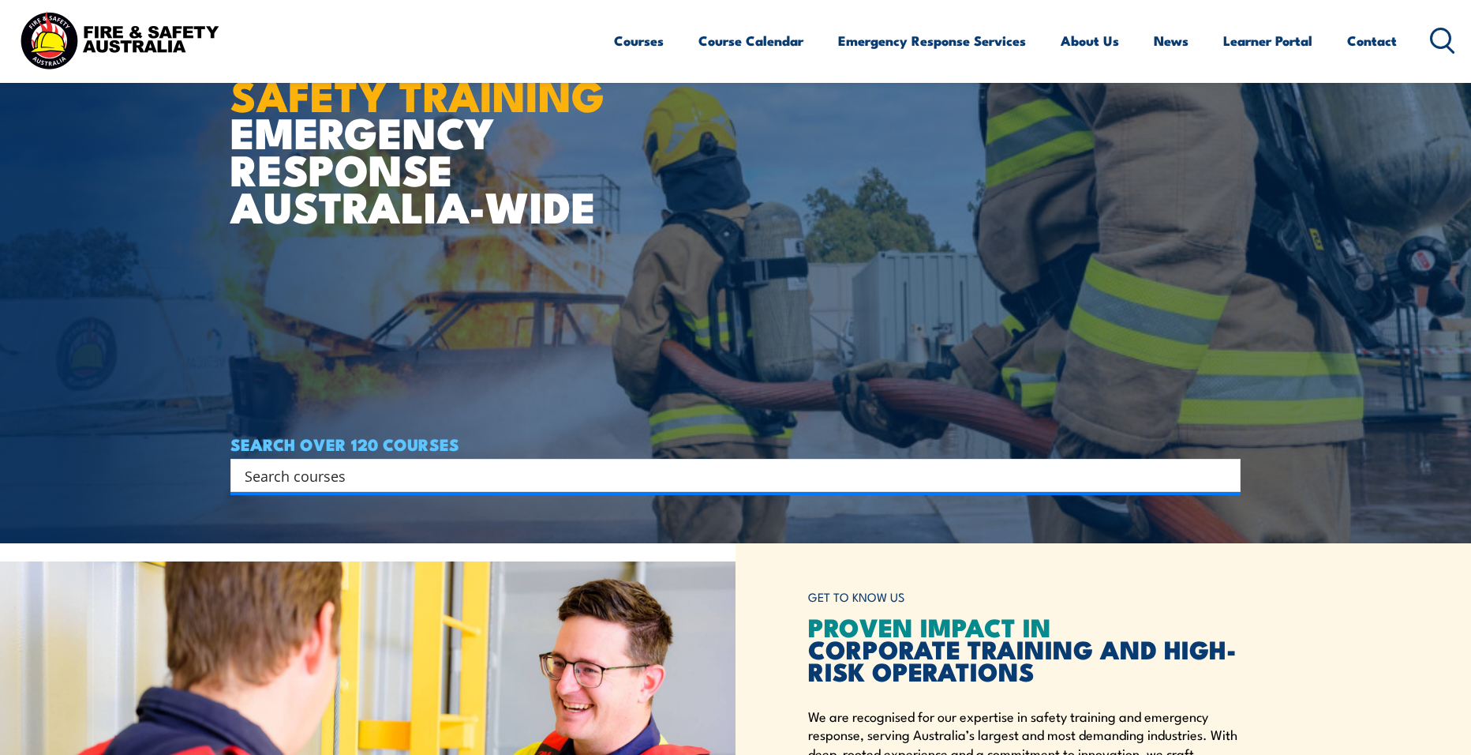
scroll to position [158, 0]
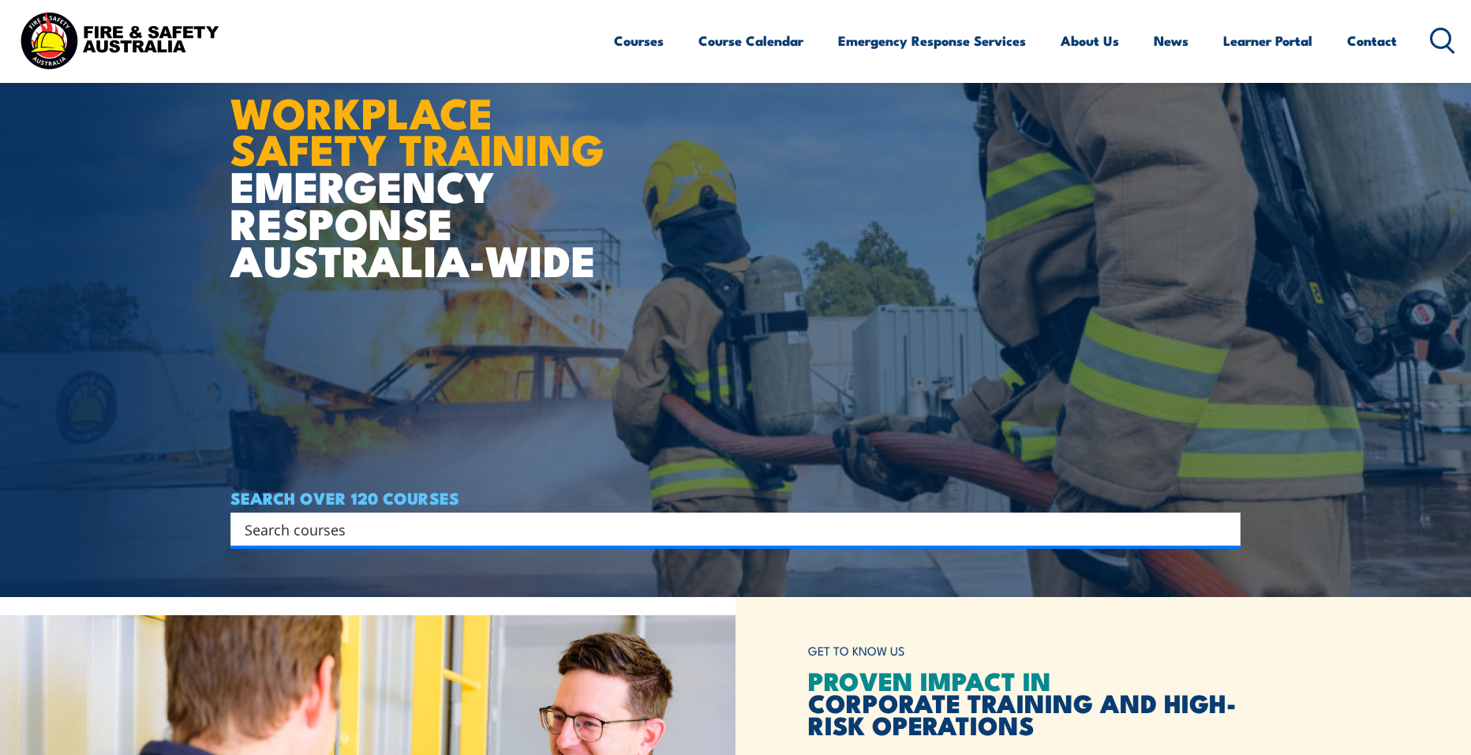
click at [653, 516] on div "Search" at bounding box center [735, 528] width 1010 height 33
click at [636, 513] on div "Search" at bounding box center [735, 528] width 1010 height 33
click at [561, 522] on input "Search input" at bounding box center [725, 529] width 961 height 24
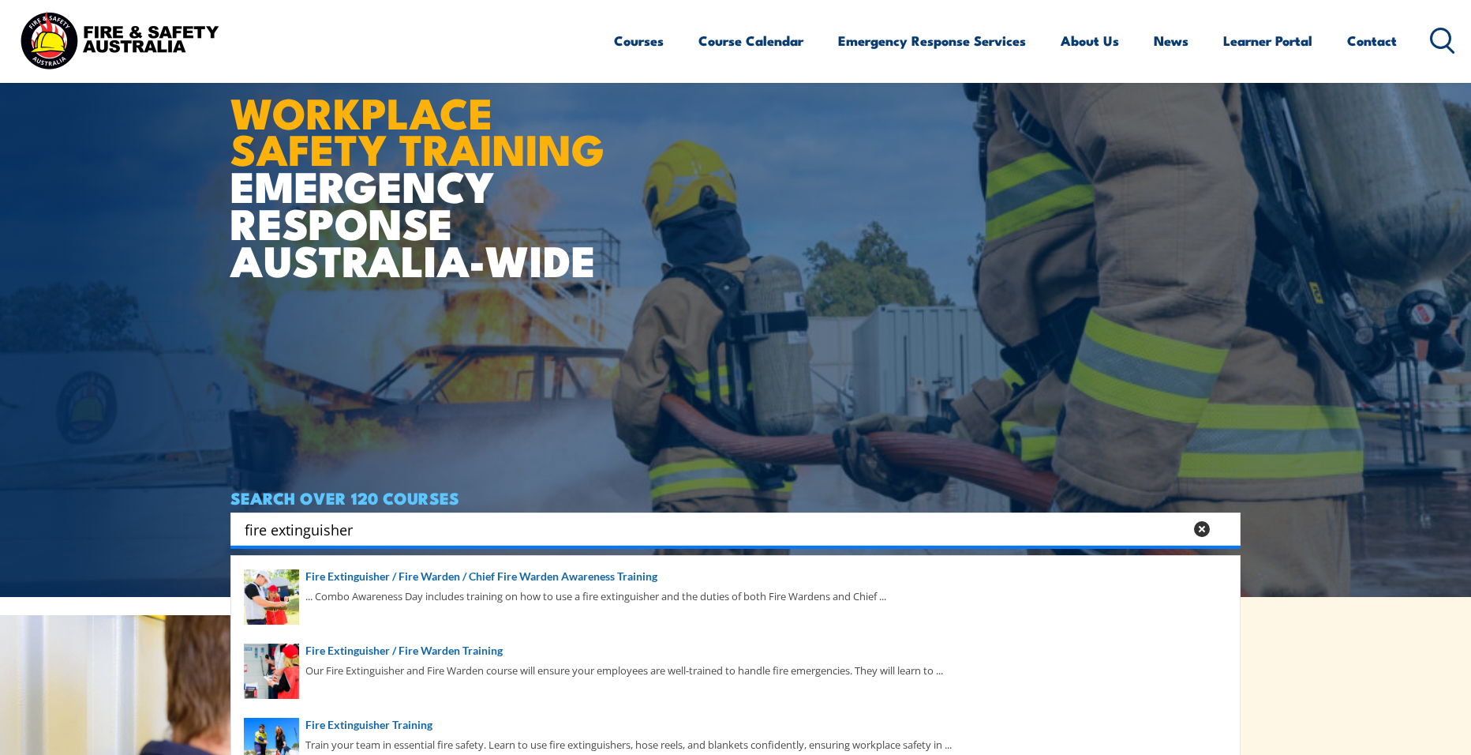
type input "fire extinguisher"
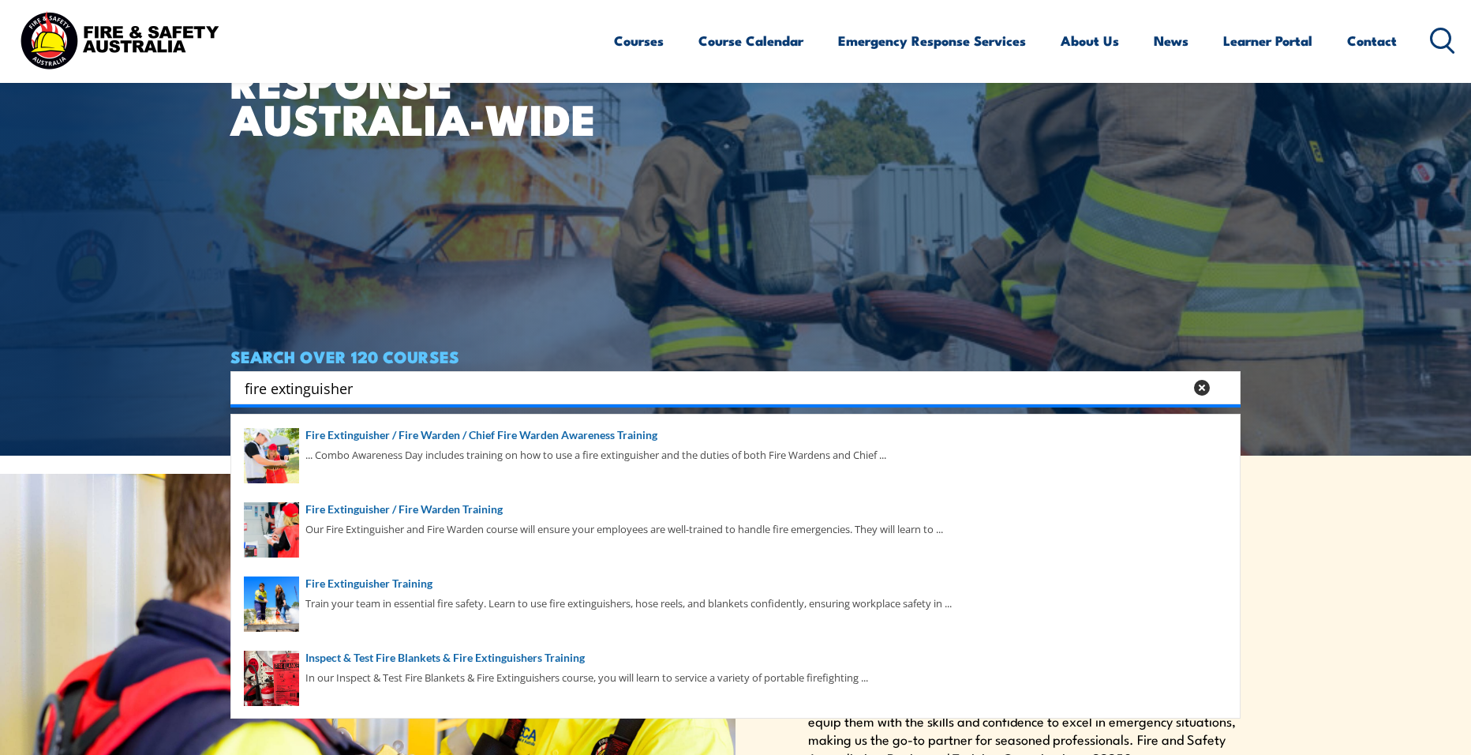
scroll to position [316, 0]
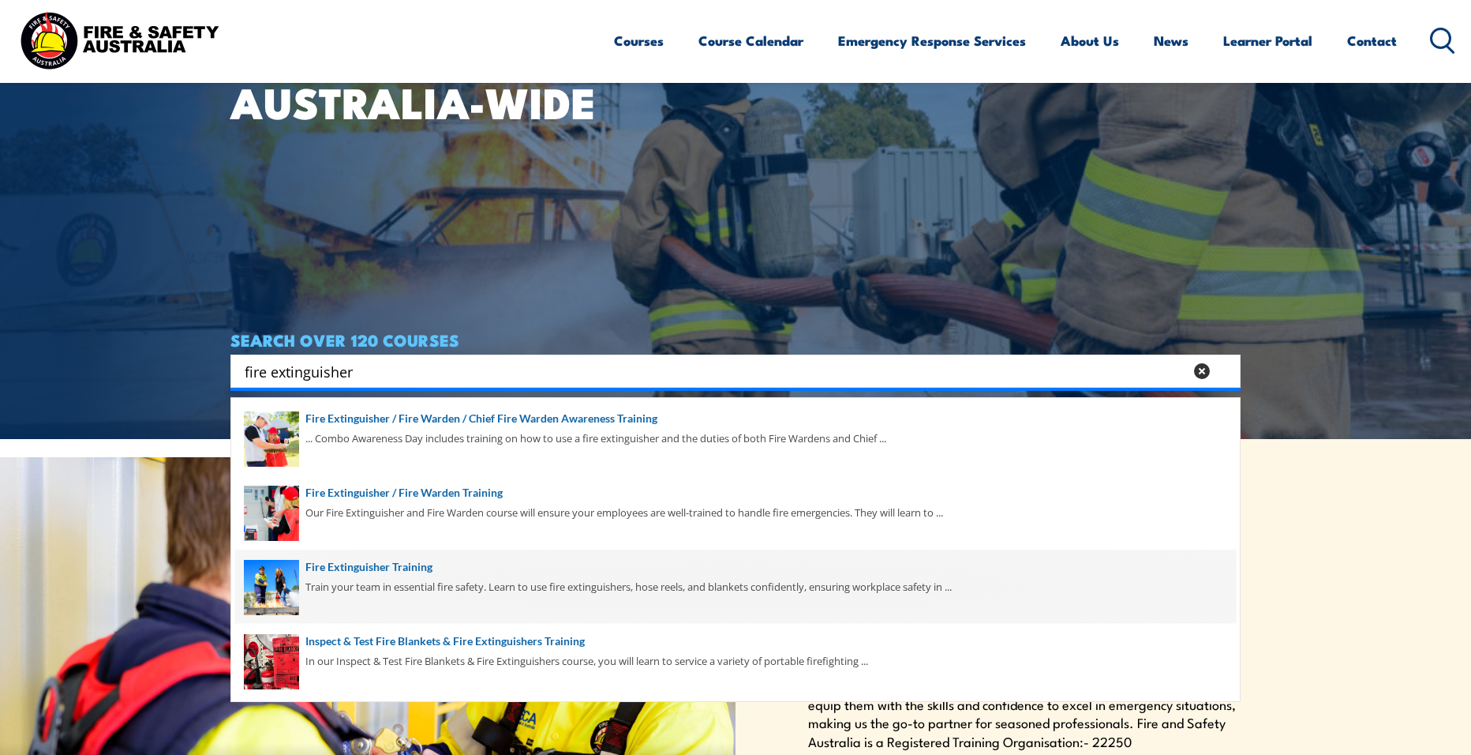
click at [515, 575] on span at bounding box center [735, 586] width 1001 height 74
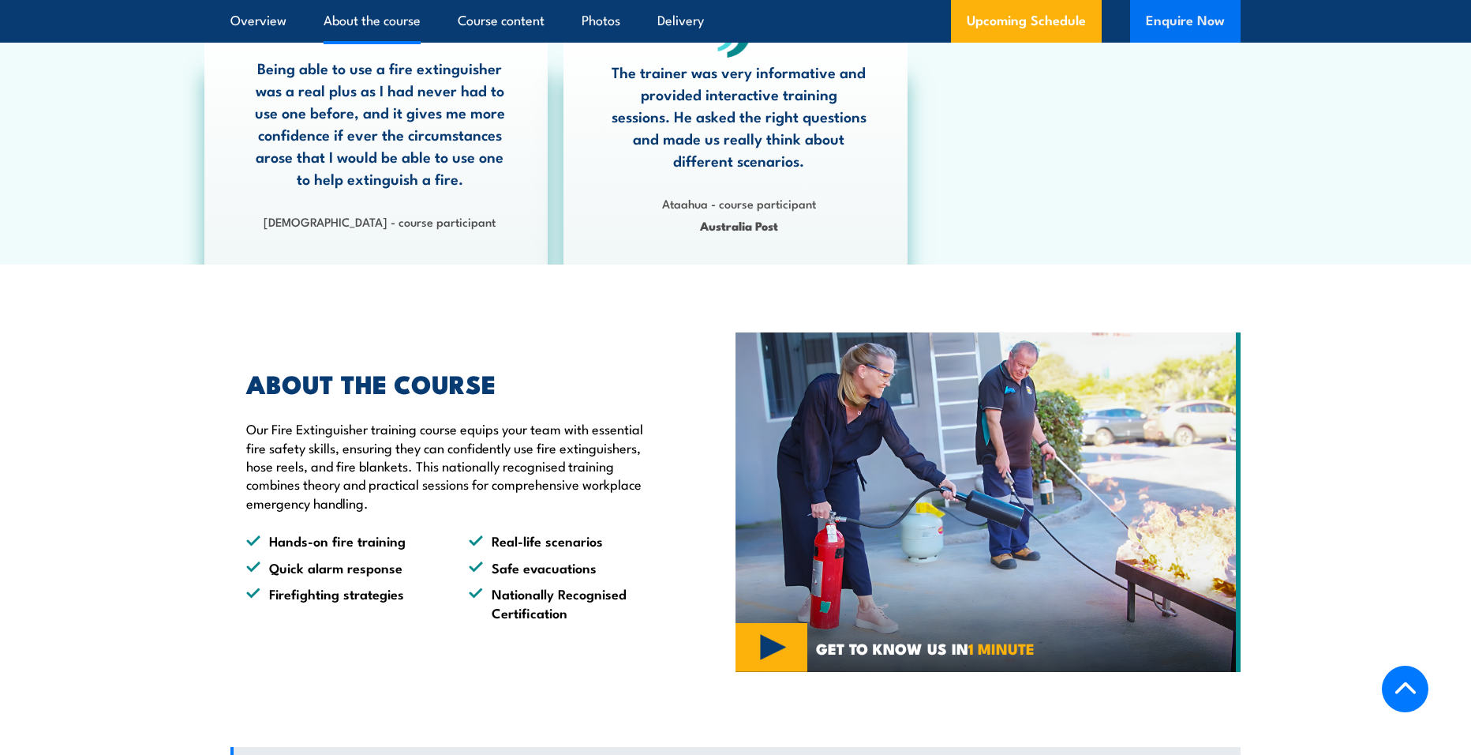
scroll to position [710, 0]
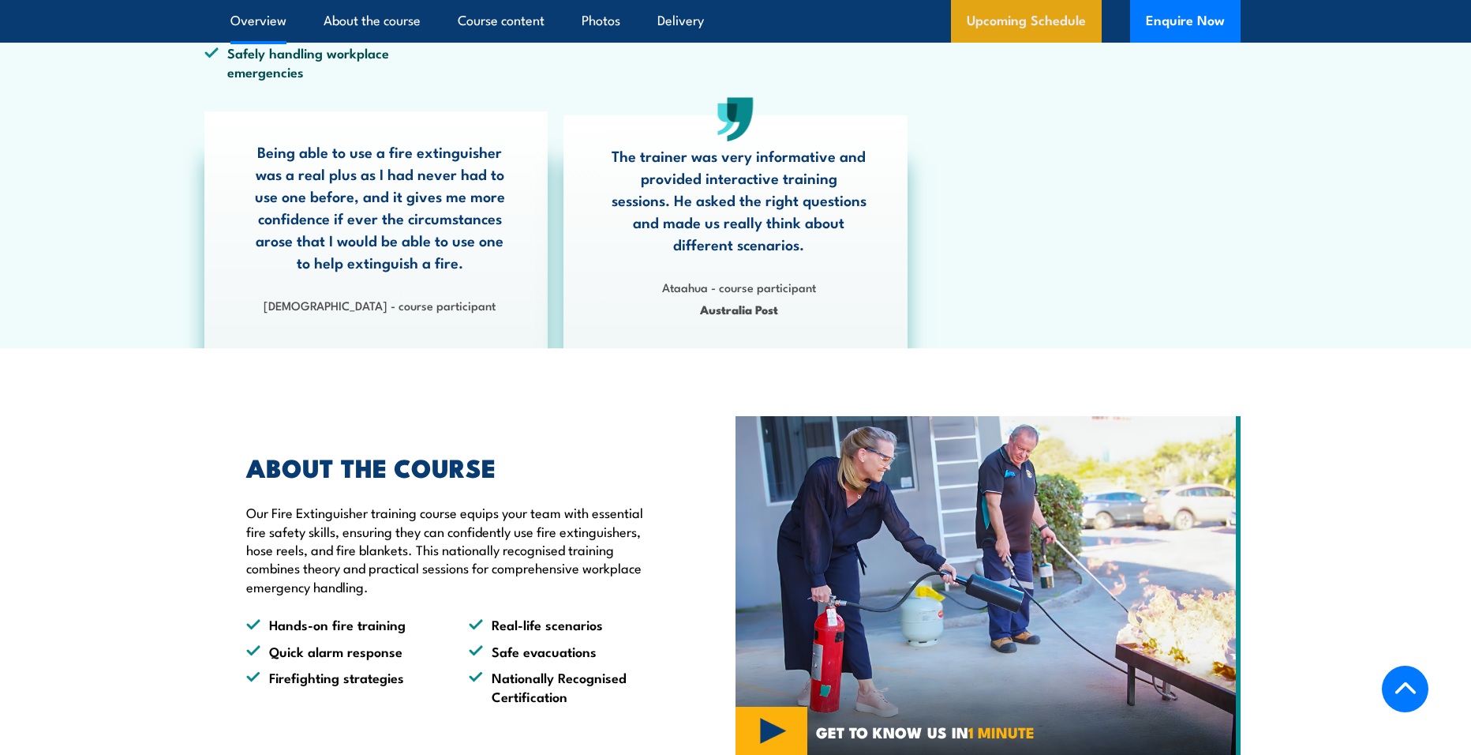
click at [1014, 32] on link "Upcoming Schedule" at bounding box center [1026, 21] width 151 height 43
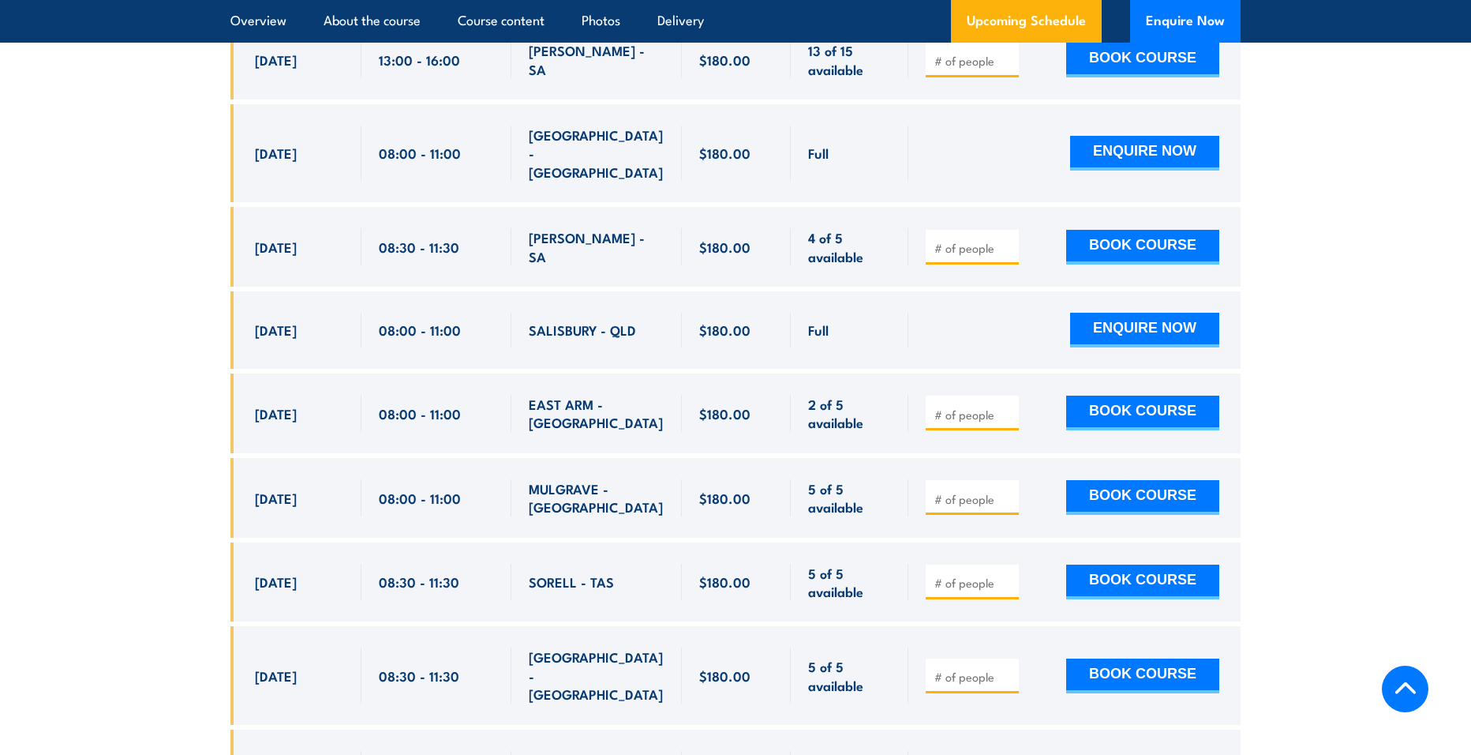
scroll to position [4149, 0]
click at [703, 646] on div "$180.00" at bounding box center [736, 673] width 74 height 55
click at [994, 668] on input "number" at bounding box center [974, 676] width 79 height 16
type input "1"
click at [1043, 625] on div "1 BOOK COURSE" at bounding box center [1074, 674] width 332 height 98
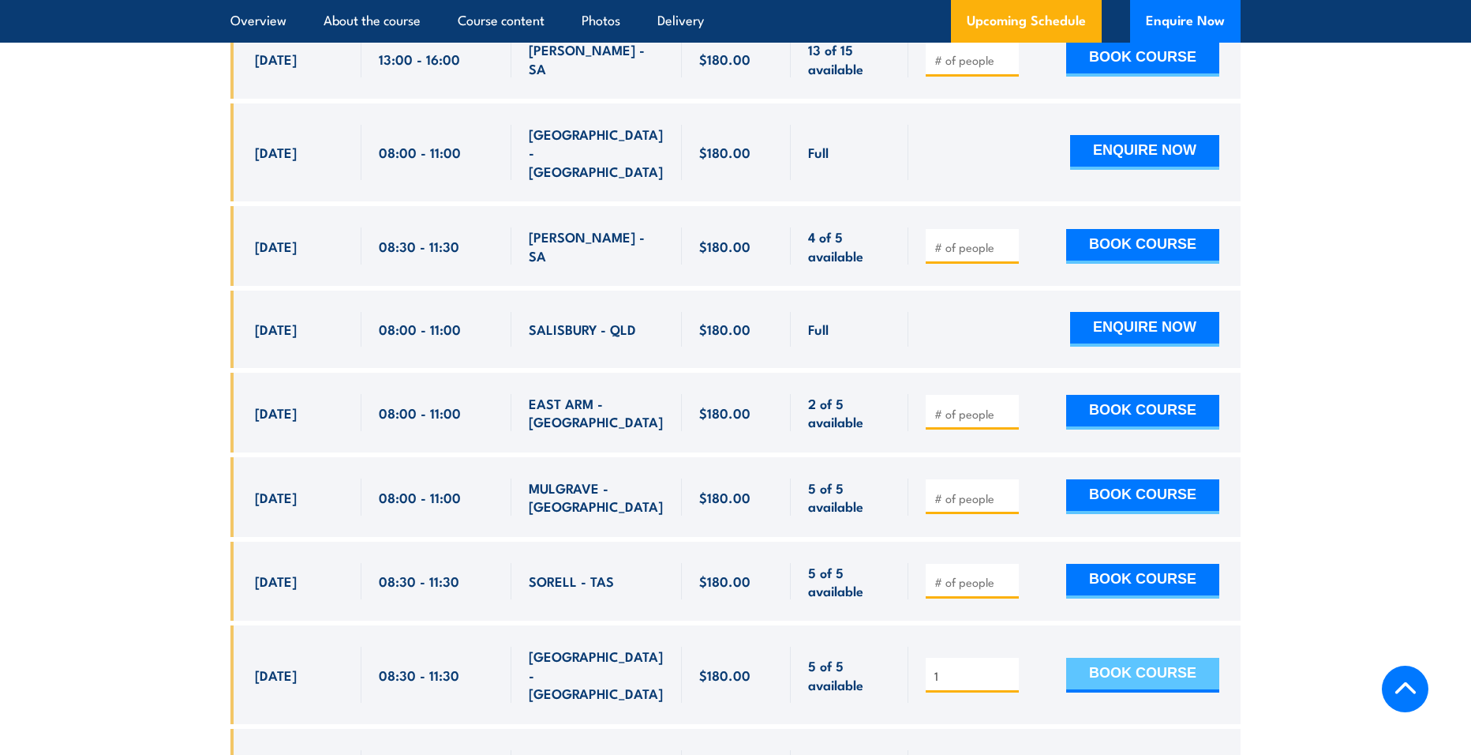
click at [1086, 657] on button "BOOK COURSE" at bounding box center [1142, 674] width 153 height 35
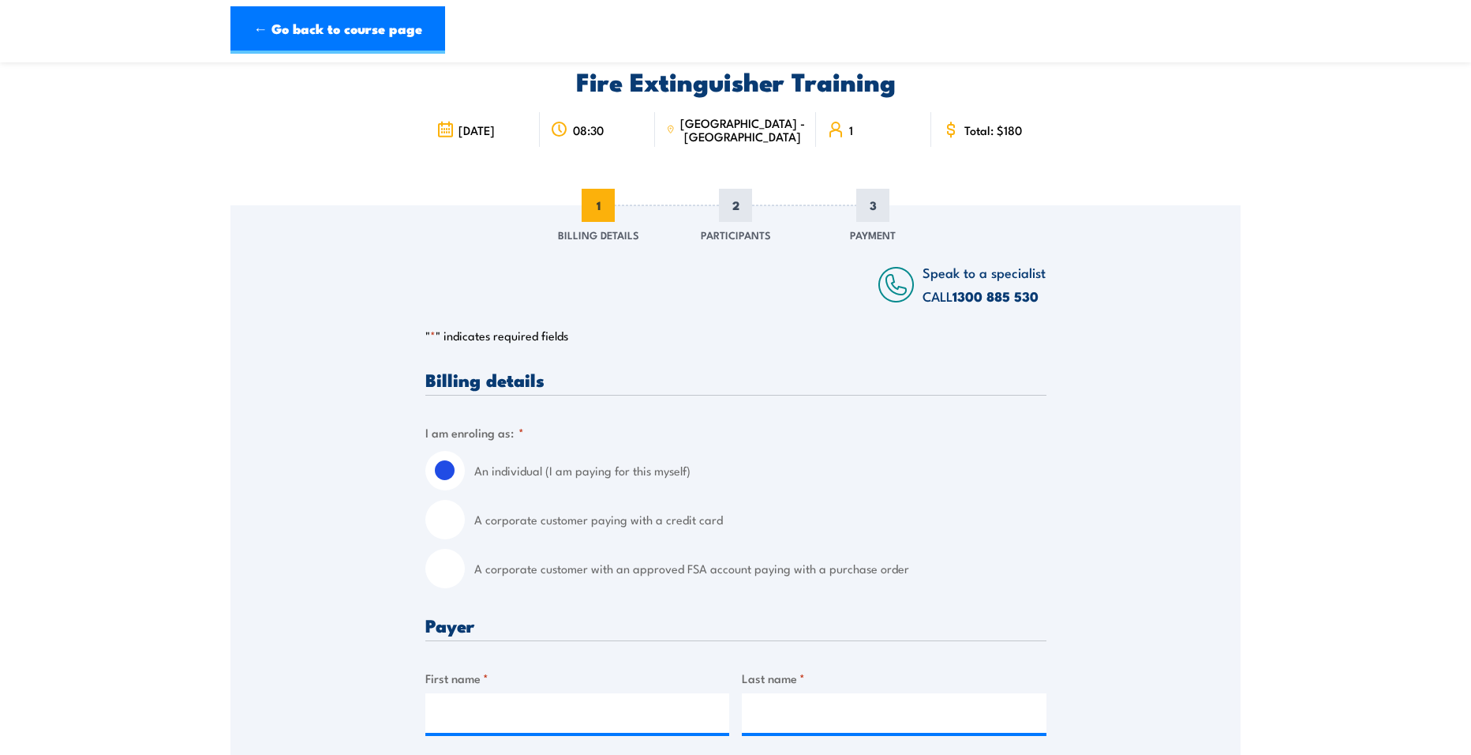
scroll to position [79, 0]
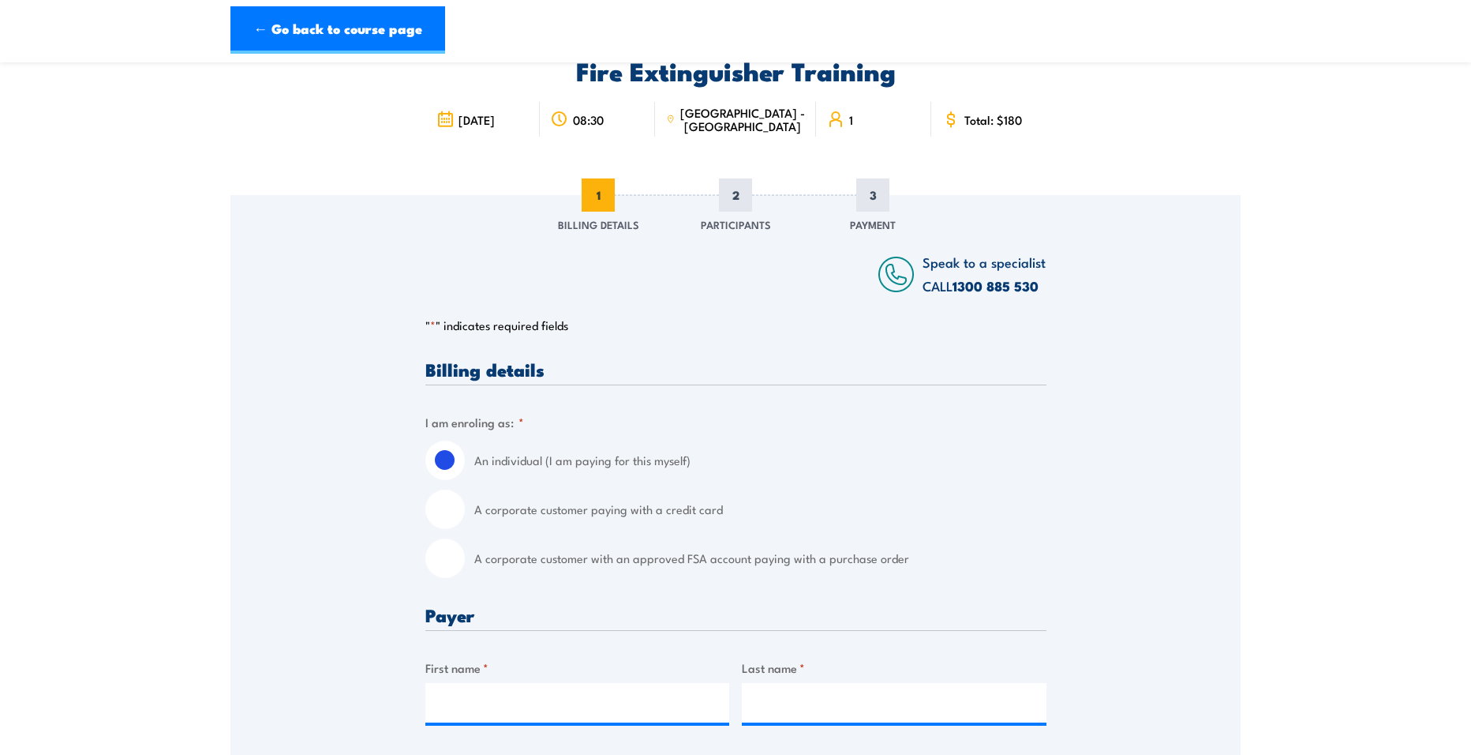
click at [459, 557] on input "A corporate customer with an approved FSA account paying with a purchase order" at bounding box center [444, 557] width 39 height 39
radio input "true"
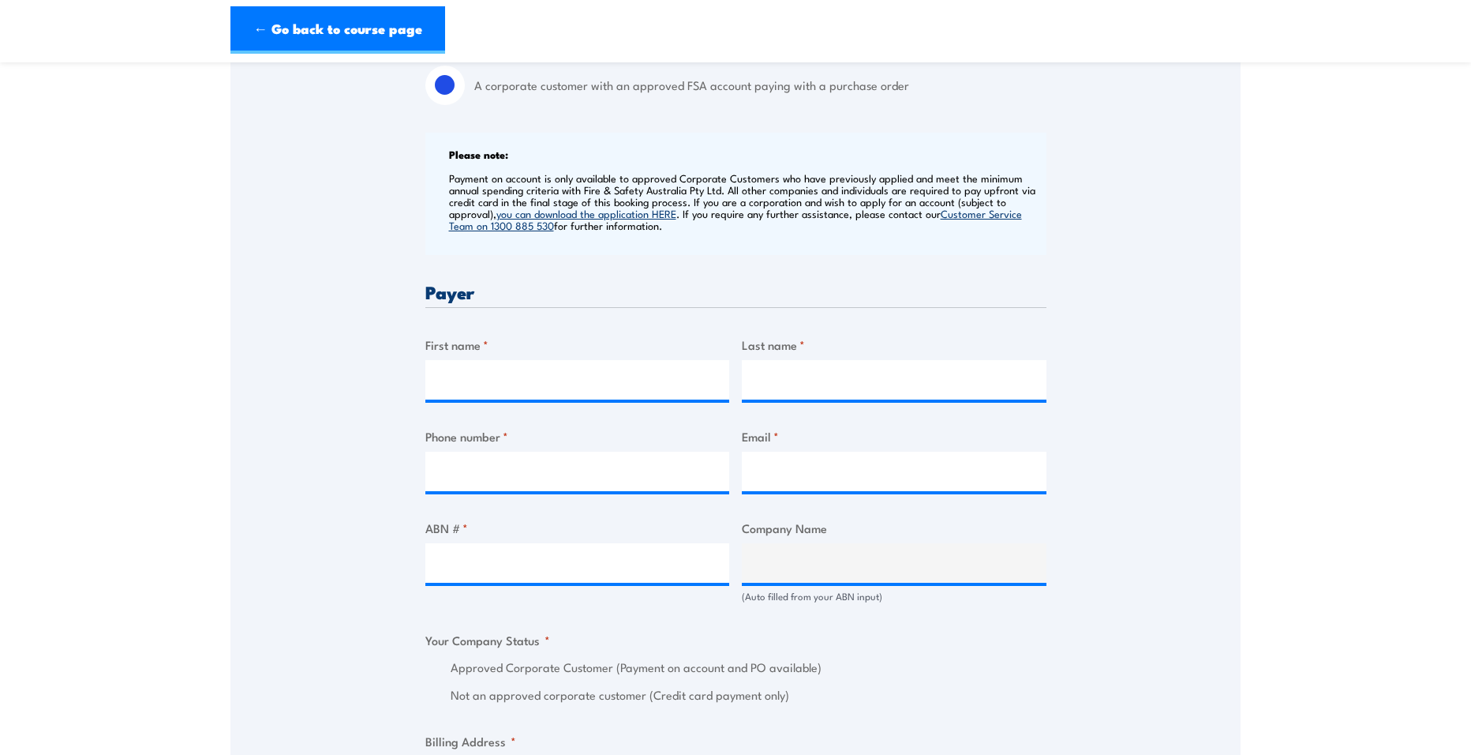
scroll to position [553, 0]
click at [623, 398] on div "Billing details I am enroling as: * An individual (I am paying for this myself)…" at bounding box center [735, 671] width 621 height 1571
click at [624, 393] on input "First name *" at bounding box center [577, 378] width 305 height 39
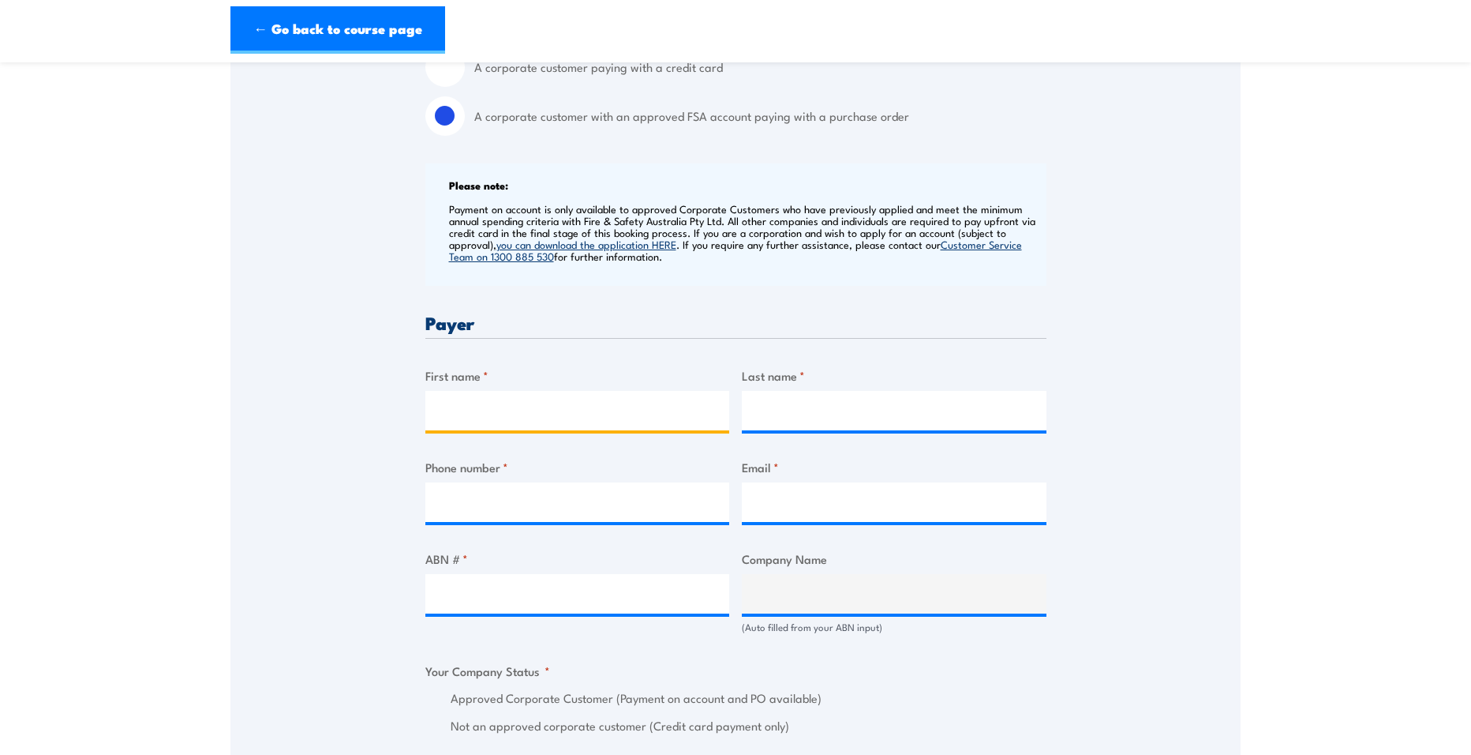
scroll to position [474, 0]
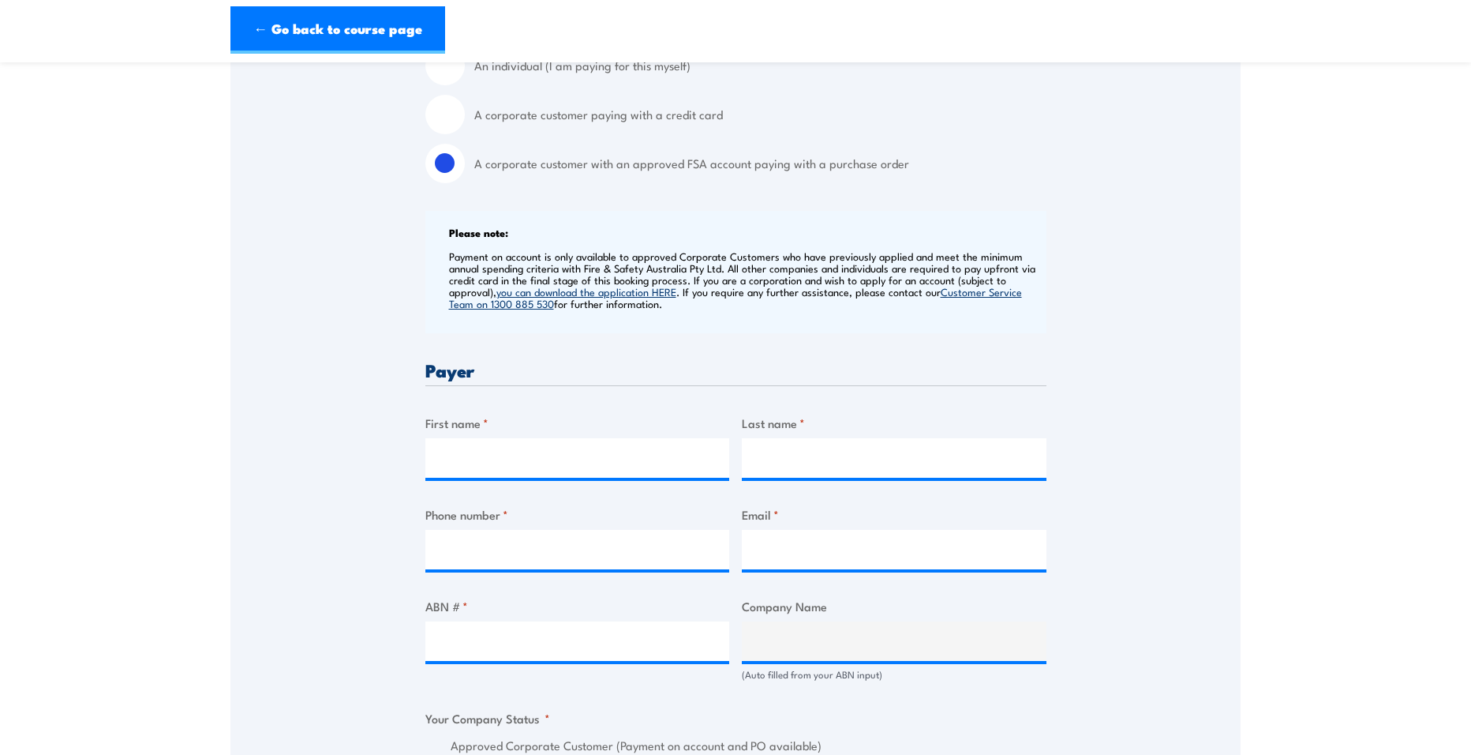
click at [639, 408] on div "Billing details I am enroling as: * An individual (I am paying for this myself)…" at bounding box center [735, 750] width 621 height 1571
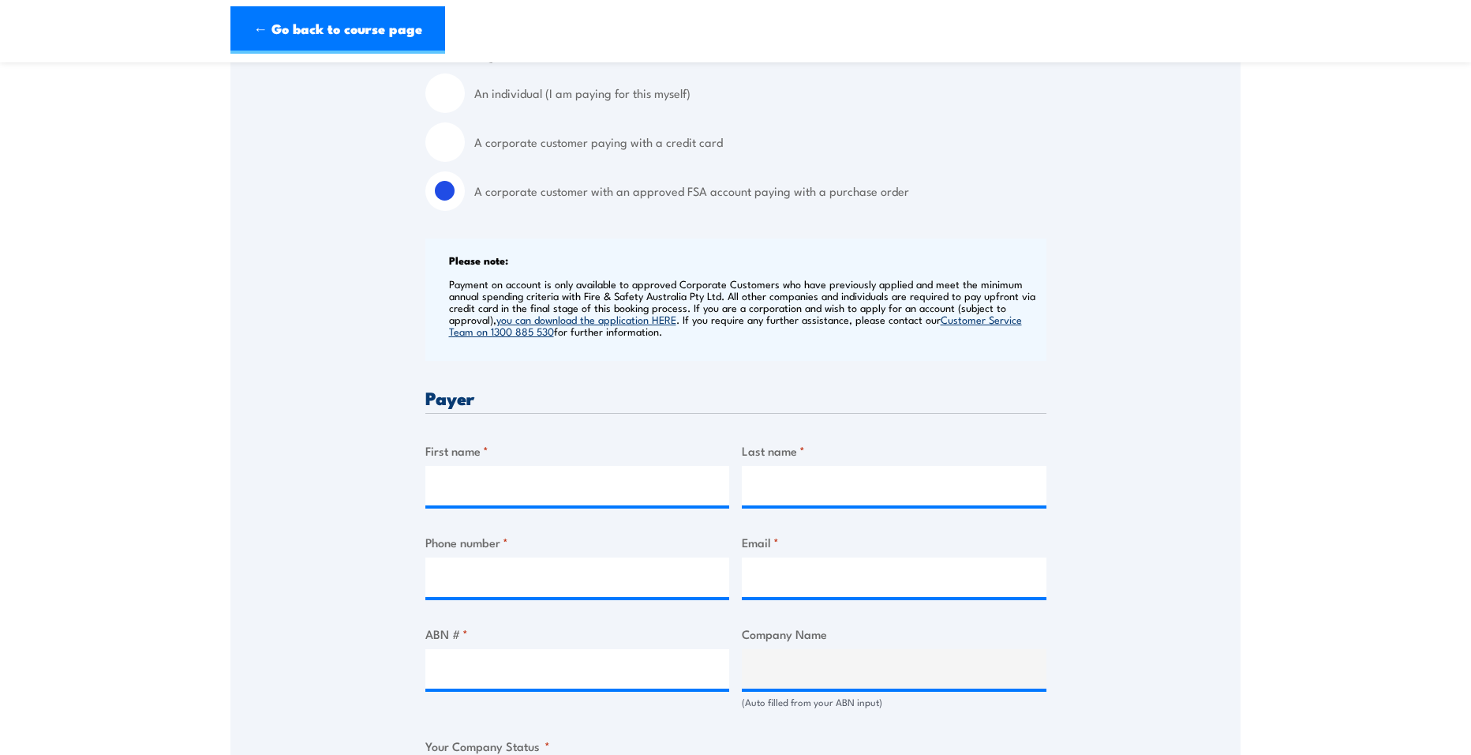
scroll to position [553, 0]
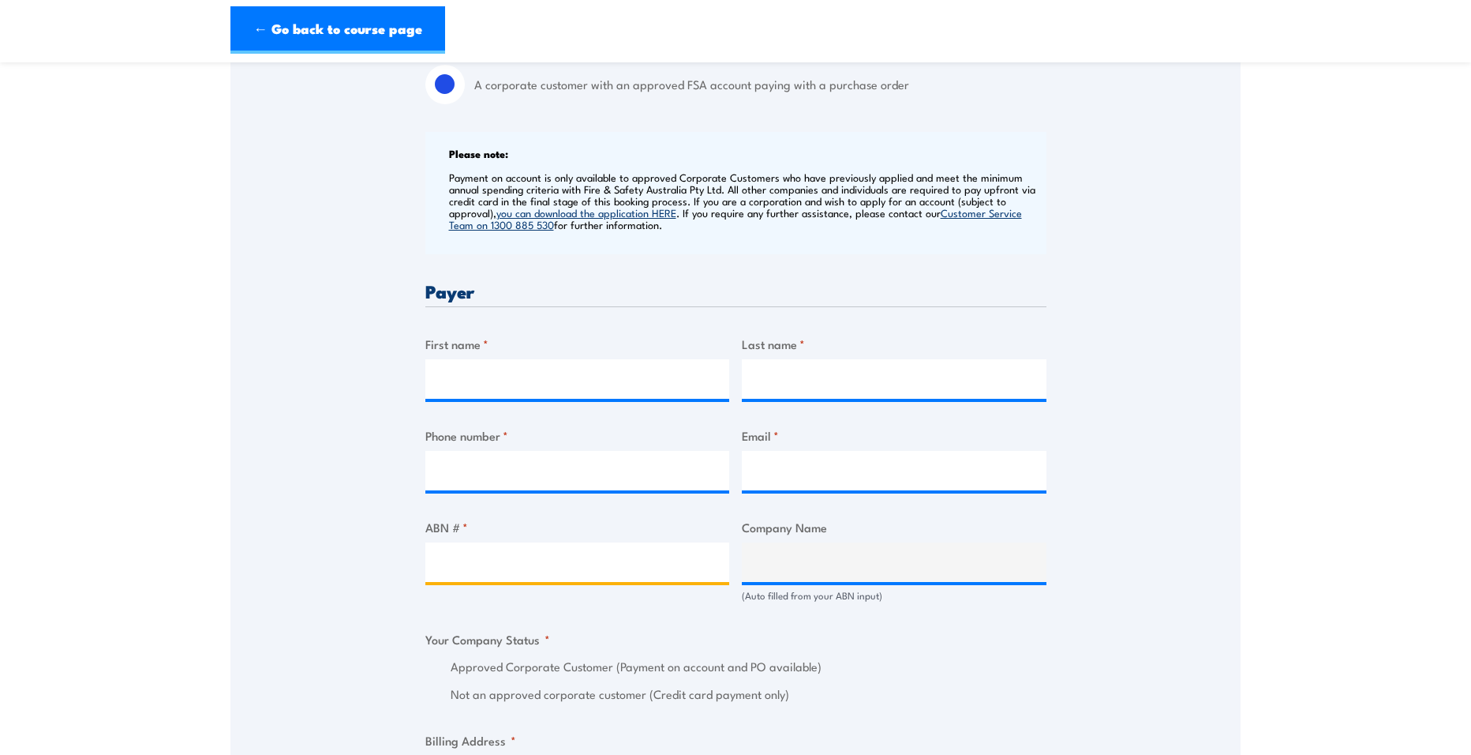
click at [519, 567] on input "ABN # *" at bounding box center [577, 561] width 305 height 39
paste input "17 106 297 394"
type input "17 106 297 394"
type input "GRILL'D PTY LTD"
radio input "true"
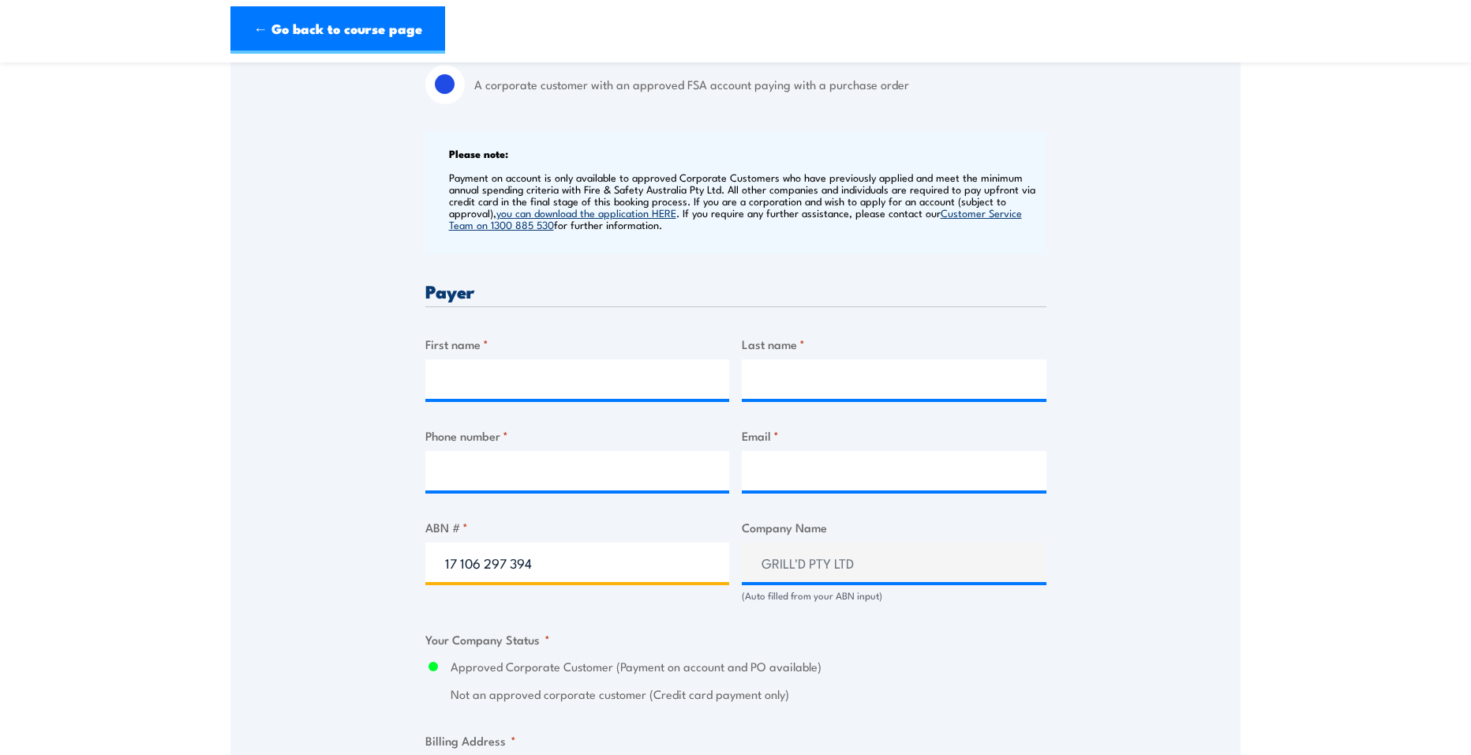
type input "17 106 297 394"
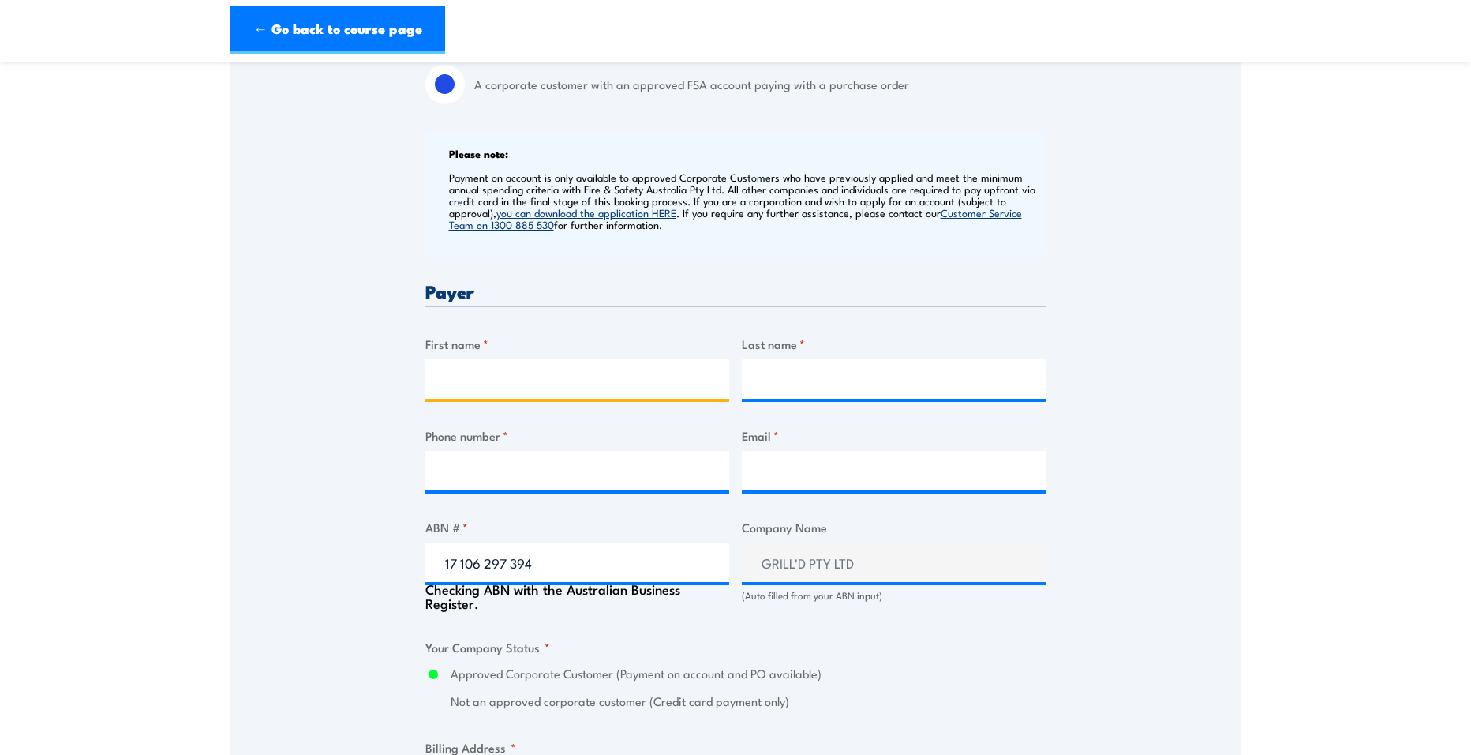
click at [570, 380] on input "First name *" at bounding box center [577, 378] width 305 height 39
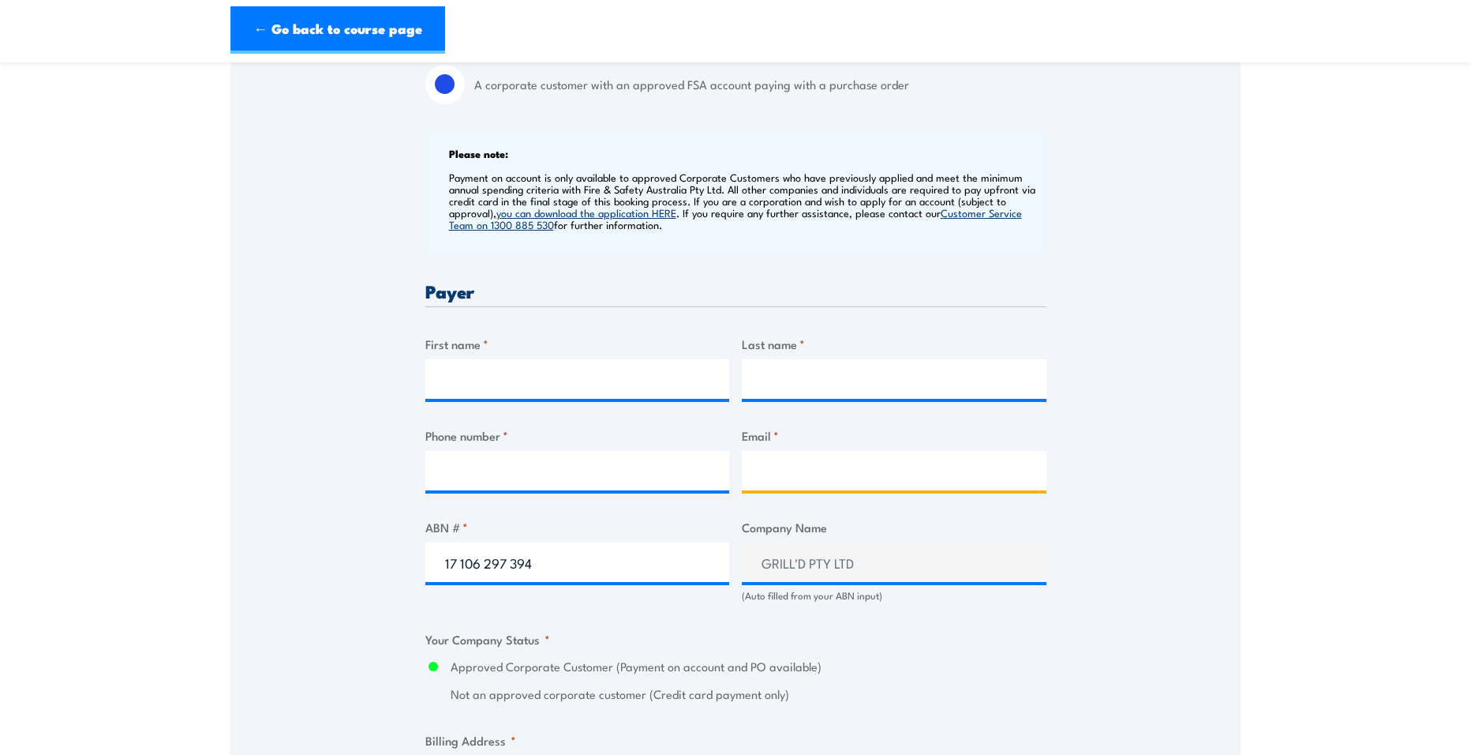
click at [818, 464] on input "Email *" at bounding box center [894, 470] width 305 height 39
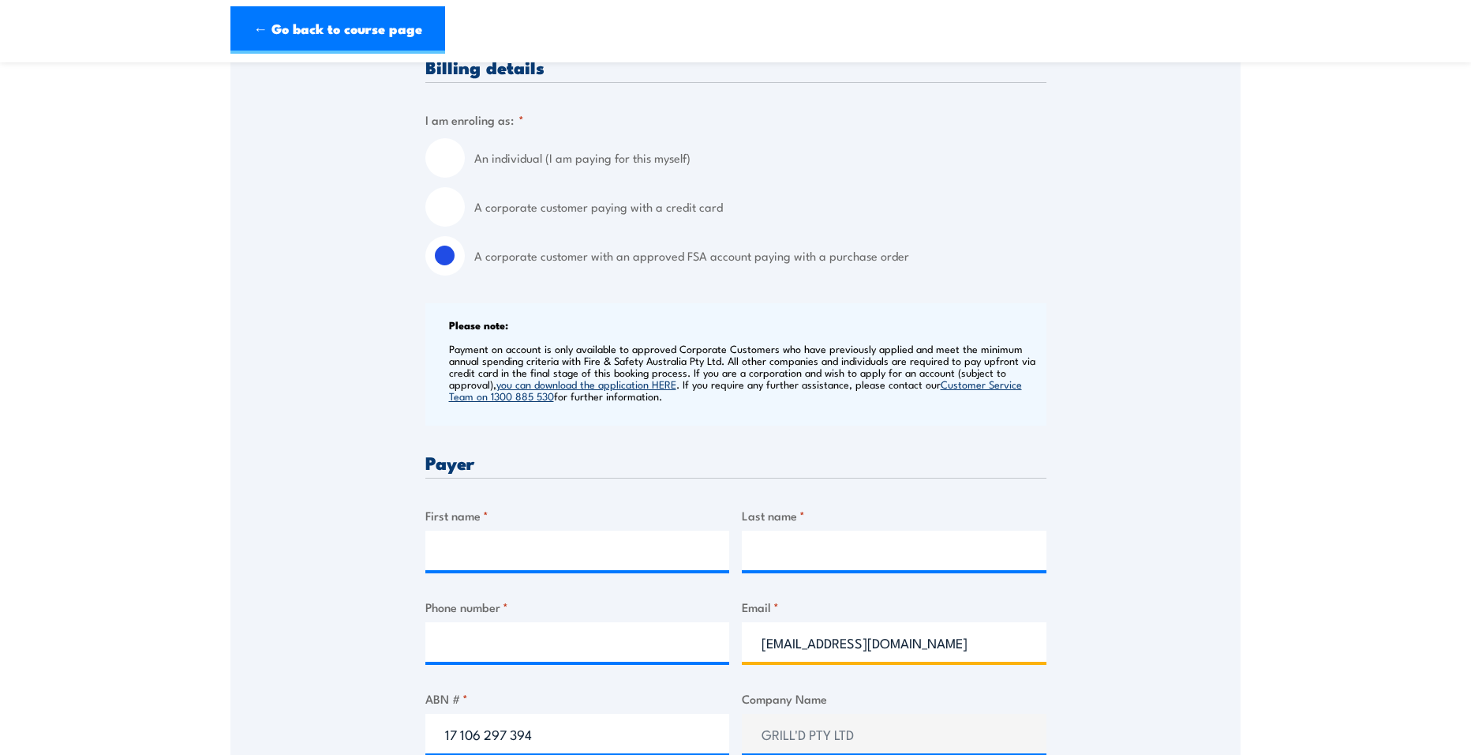
scroll to position [316, 0]
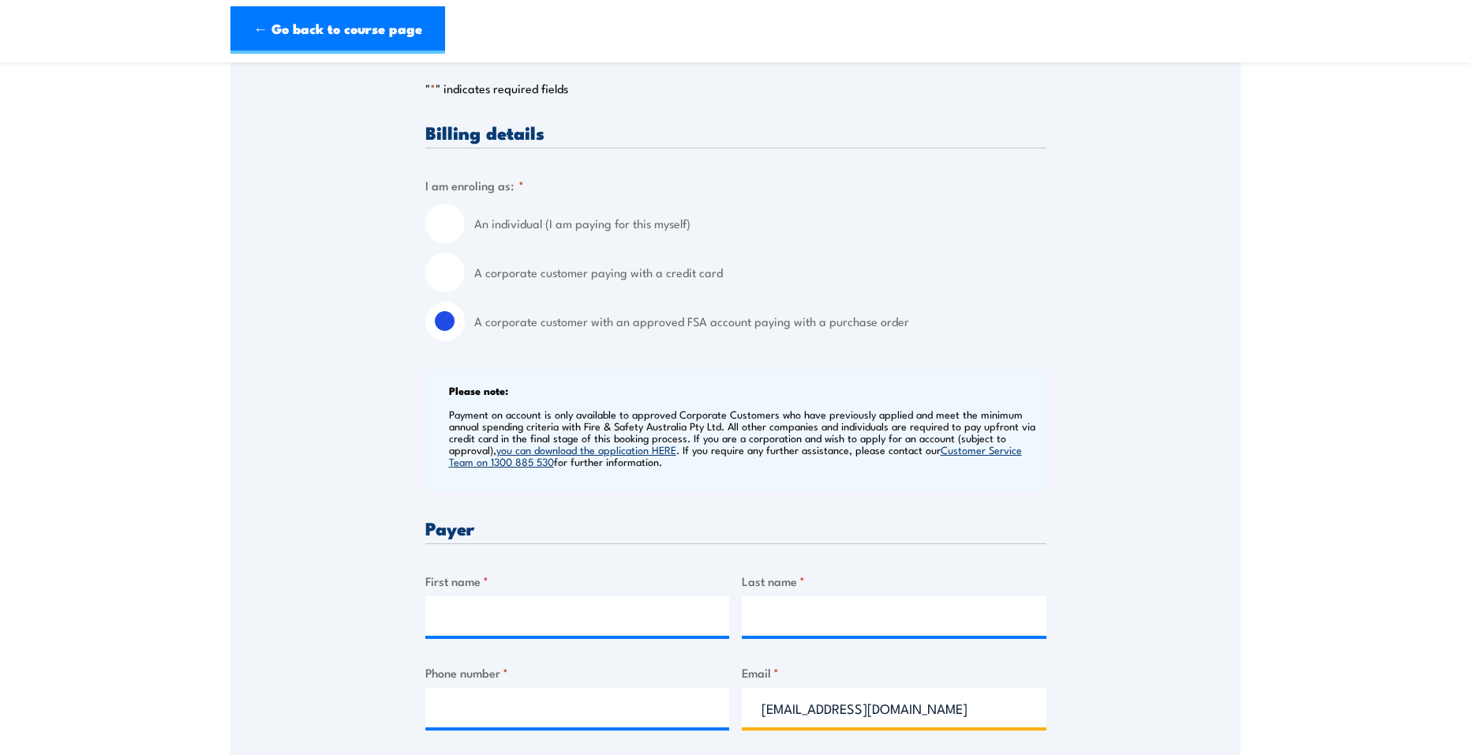
type input "Accounts@grilld.com.au"
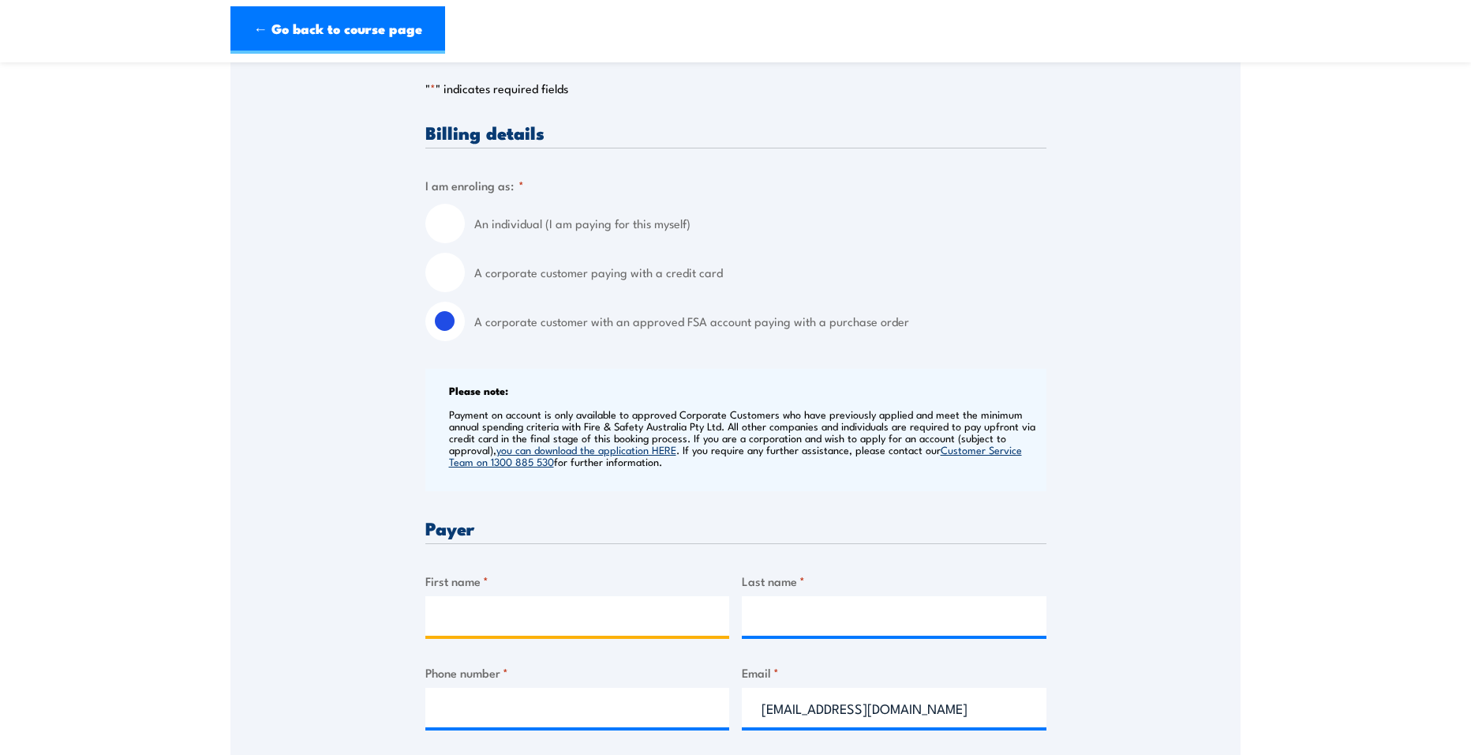
click at [627, 611] on input "First name *" at bounding box center [577, 615] width 305 height 39
drag, startPoint x: 627, startPoint y: 611, endPoint x: 553, endPoint y: 562, distance: 88.2
click at [550, 609] on input "First name *" at bounding box center [577, 615] width 305 height 39
type input "Declan"
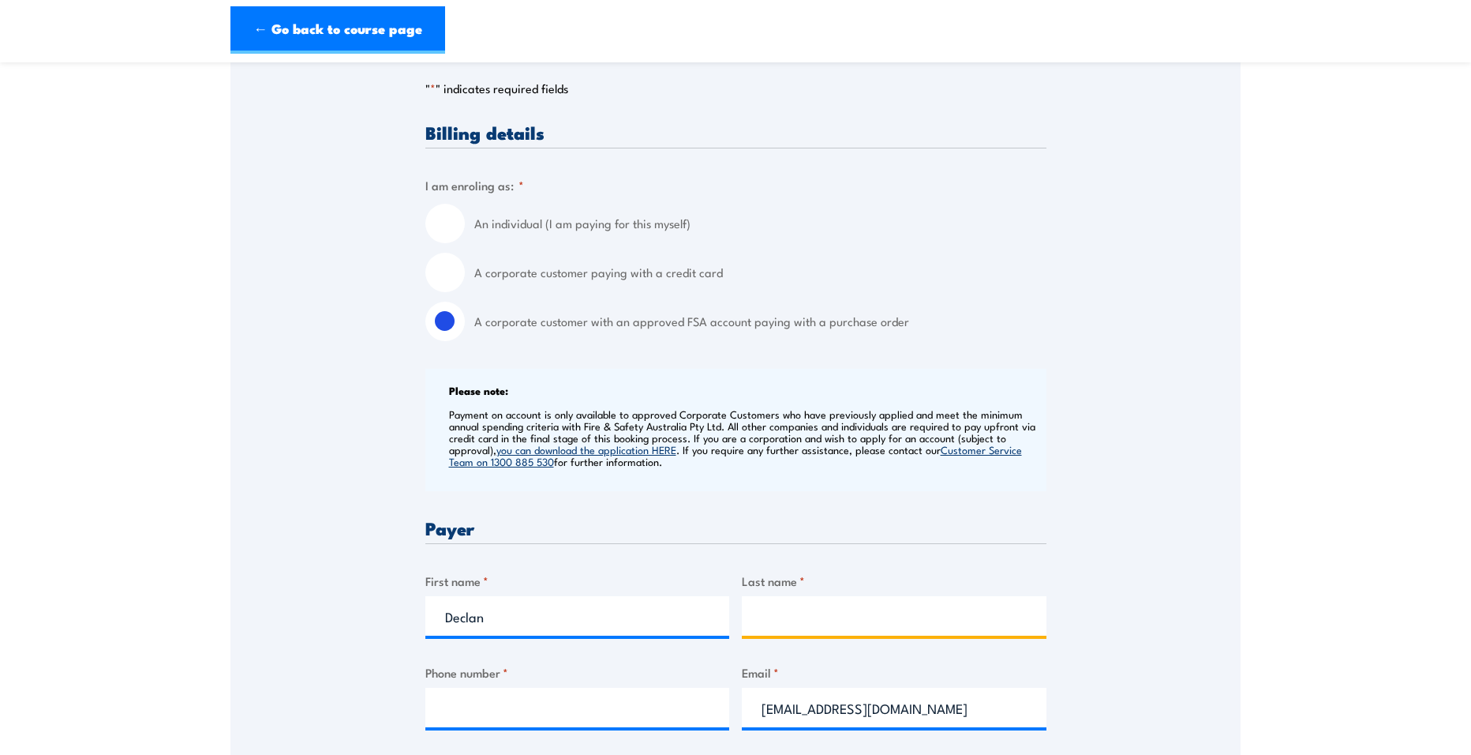
click at [816, 601] on input "Last name *" at bounding box center [894, 615] width 305 height 39
type input "Sylvester"
click at [578, 686] on div "Phone number *" at bounding box center [577, 695] width 305 height 64
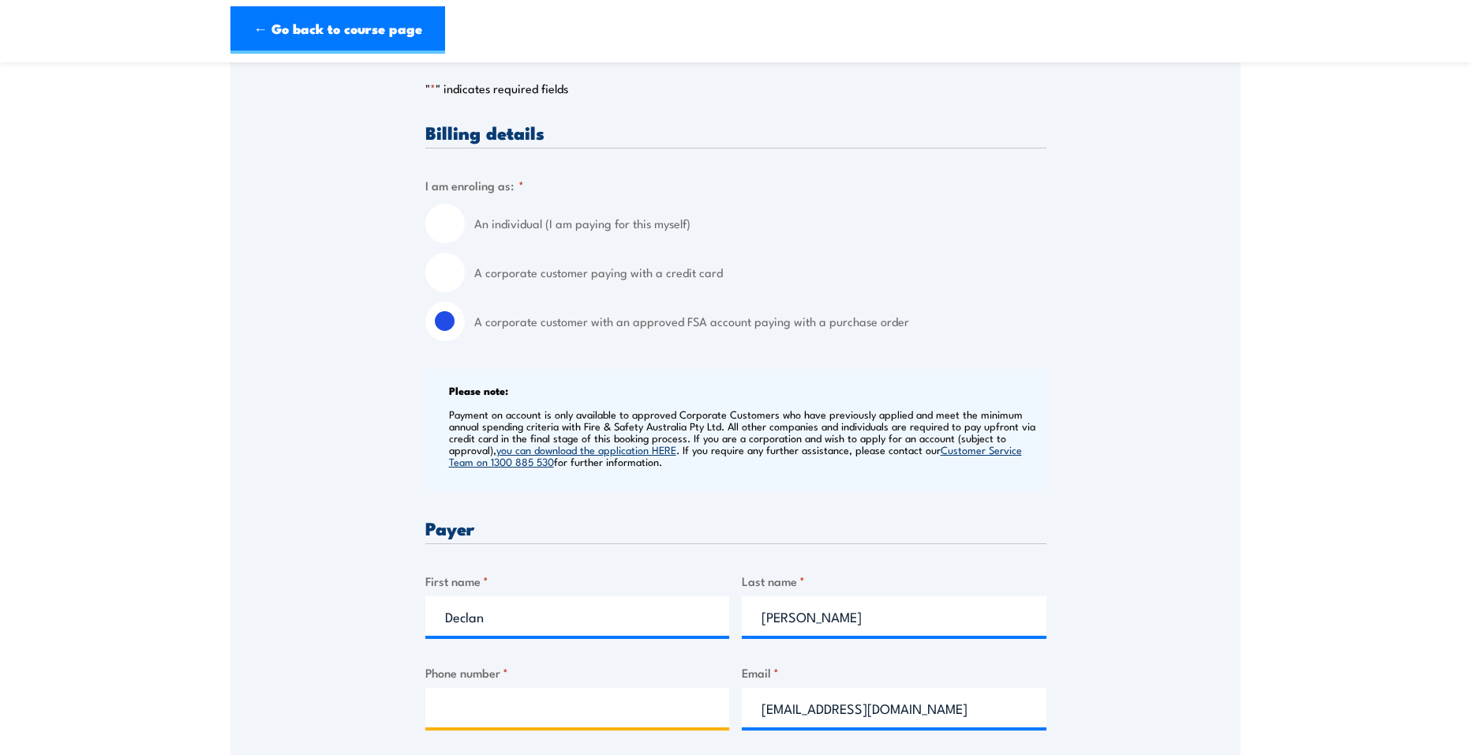
click at [579, 702] on input "Phone number *" at bounding box center [577, 706] width 305 height 39
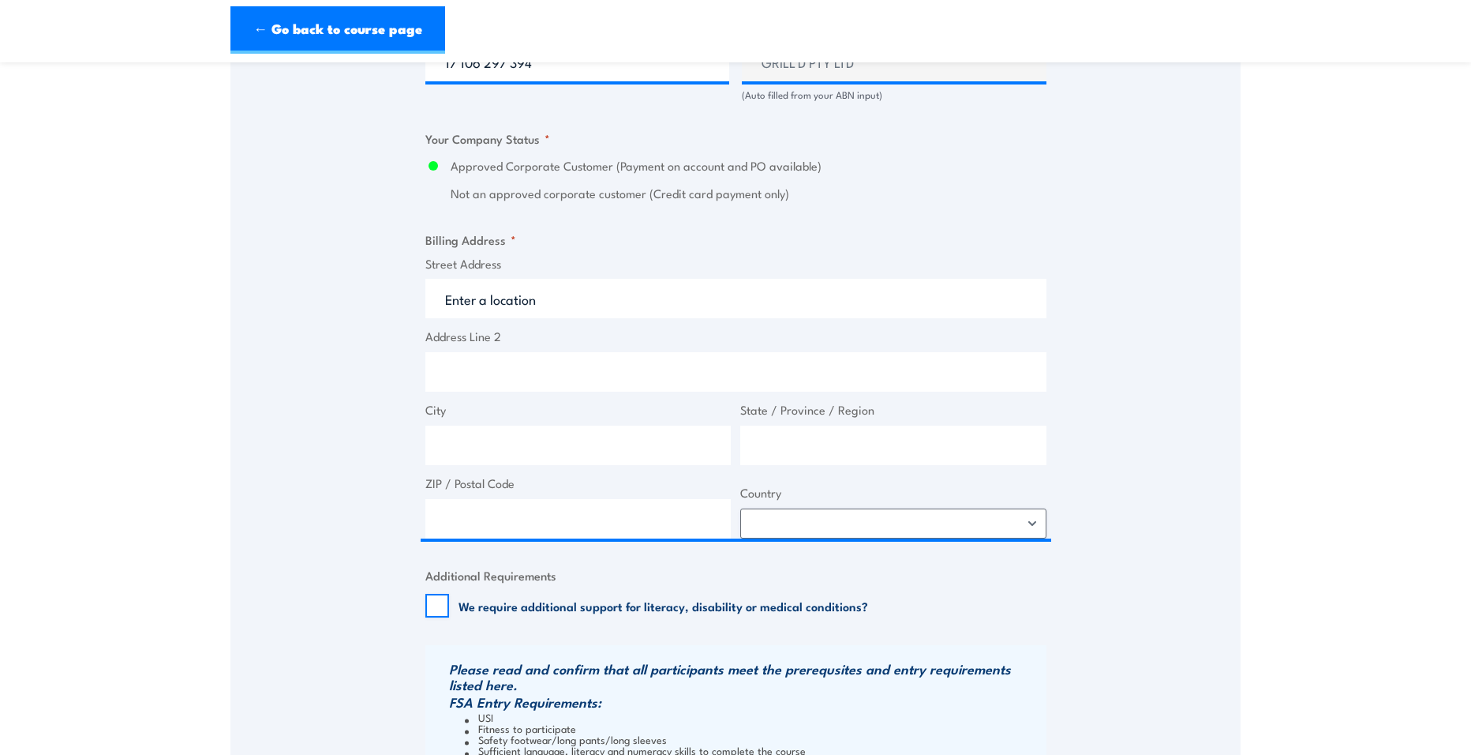
scroll to position [1105, 0]
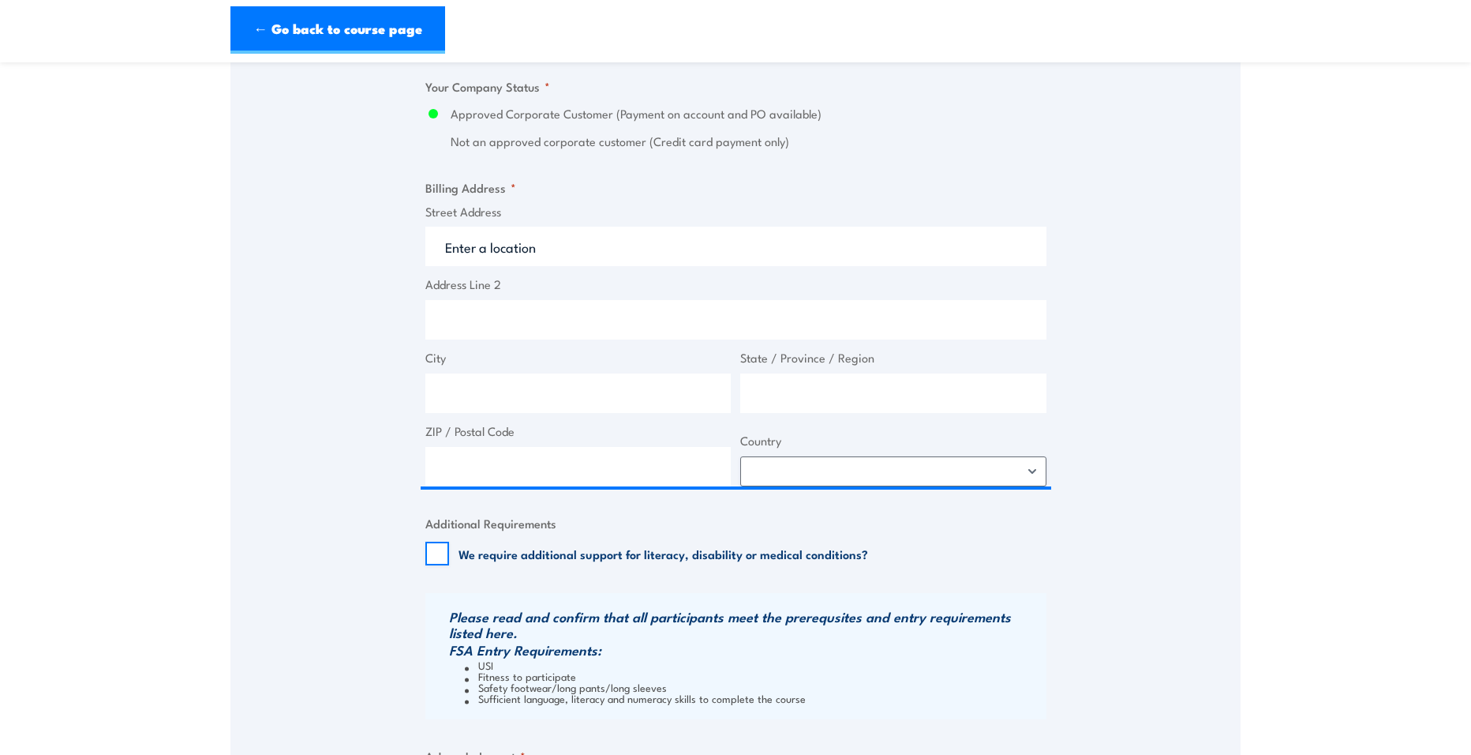
type input "0431848651"
click at [590, 253] on input "Street Address" at bounding box center [735, 246] width 621 height 39
click at [950, 466] on select "Afghanistan Albania Algeria American Samoa Andorra Angola Anguilla Antarctica A…" at bounding box center [893, 471] width 306 height 30
select select "Australia"
click at [740, 456] on select "Afghanistan Albania Algeria American Samoa Andorra Angola Anguilla Antarctica A…" at bounding box center [893, 471] width 306 height 30
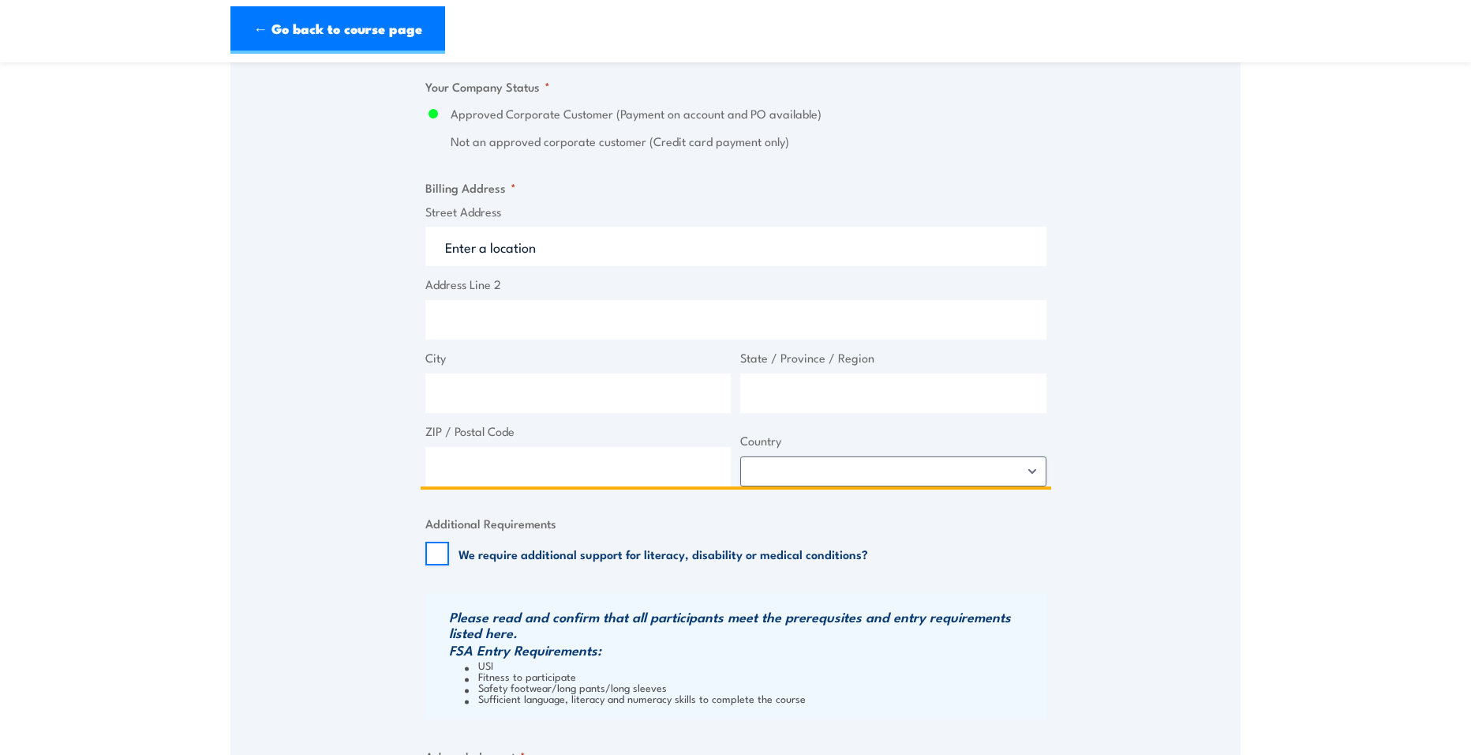
click at [582, 337] on input "Address Line 2" at bounding box center [735, 319] width 621 height 39
click at [564, 264] on input "Street Address" at bounding box center [735, 246] width 621 height 39
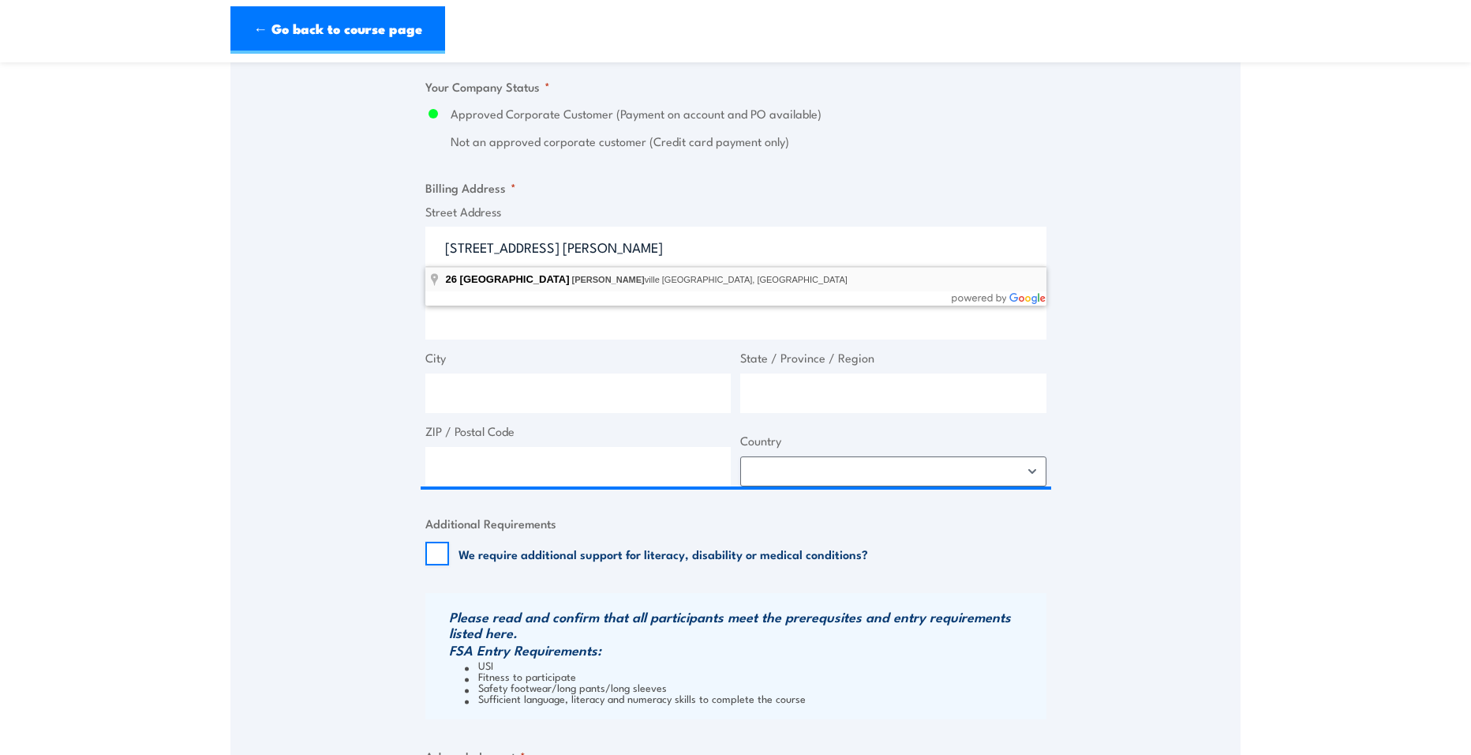
type input "26 Wellington Road, Hurstville NSW, Australia"
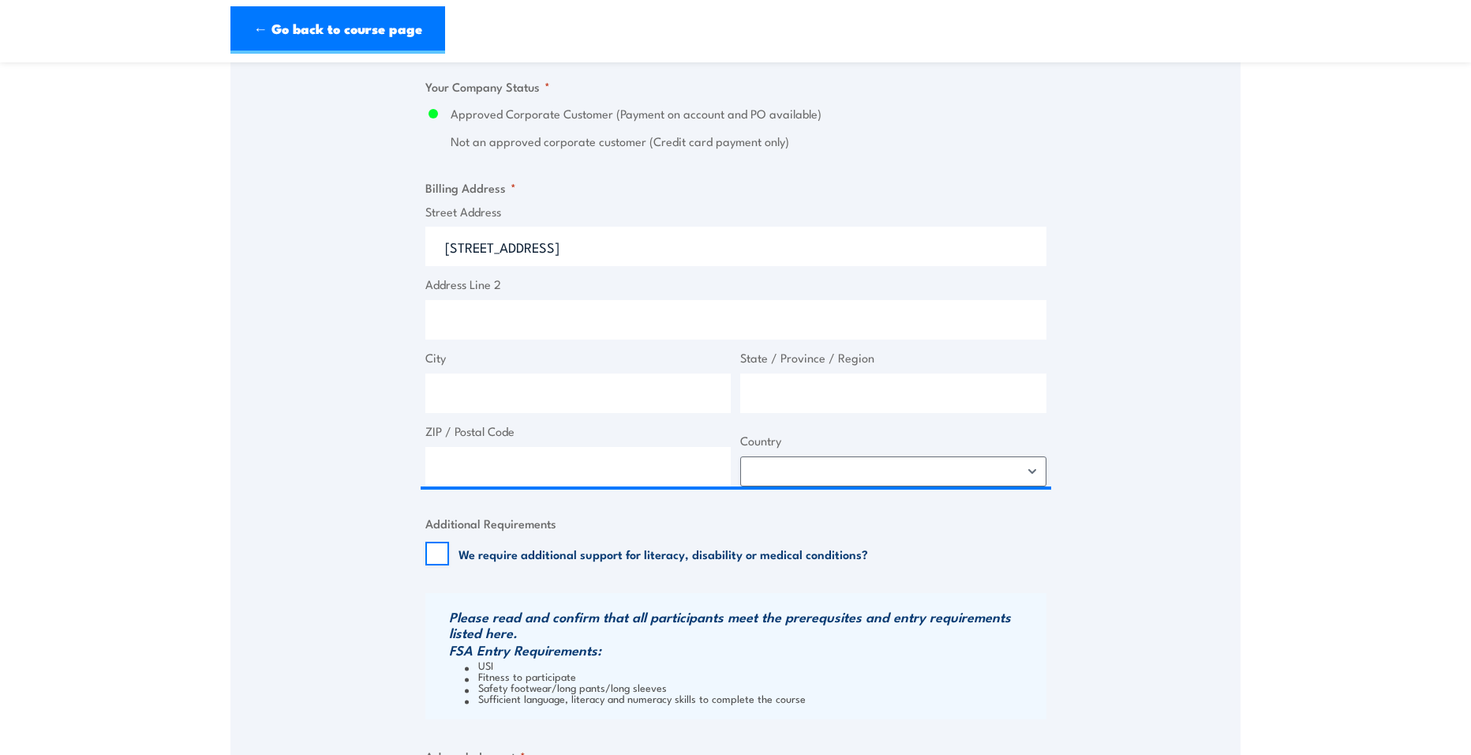
type input "26 Wellington Rd"
type input "Hurstville"
type input "[GEOGRAPHIC_DATA]"
type input "2220"
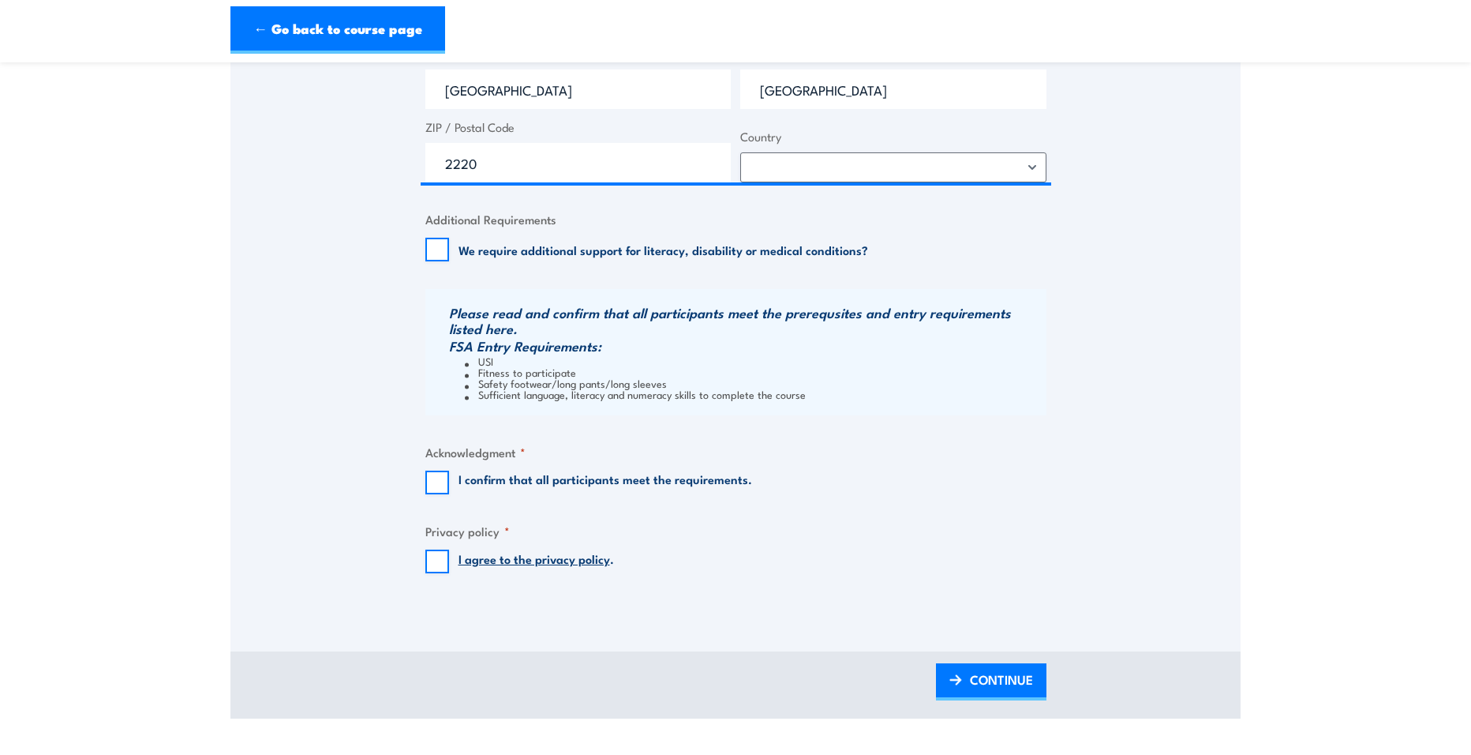
scroll to position [1421, 0]
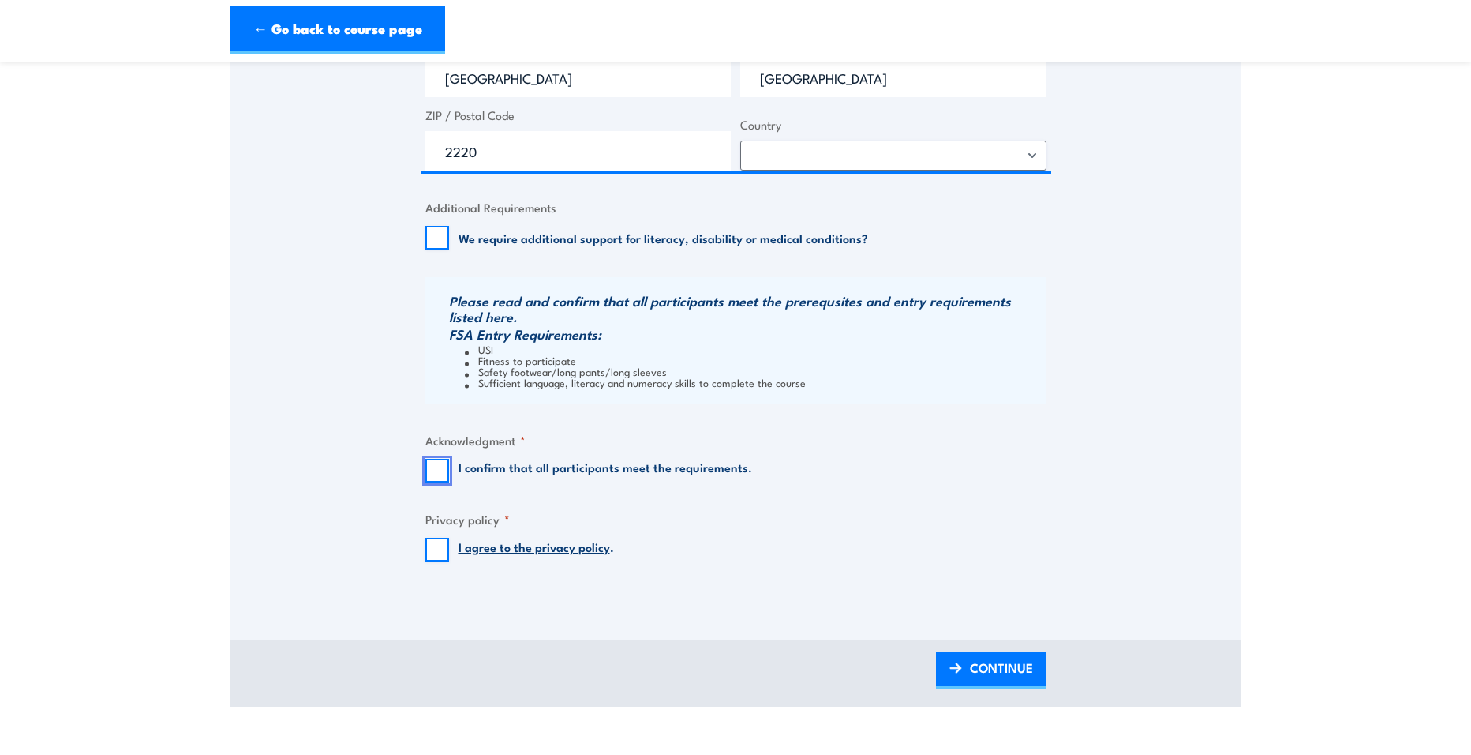
click at [432, 471] on input "I confirm that all participants meet the requirements." at bounding box center [437, 471] width 24 height 24
checkbox input "true"
click at [433, 550] on input "I agree to the privacy policy ." at bounding box center [437, 550] width 24 height 24
checkbox input "true"
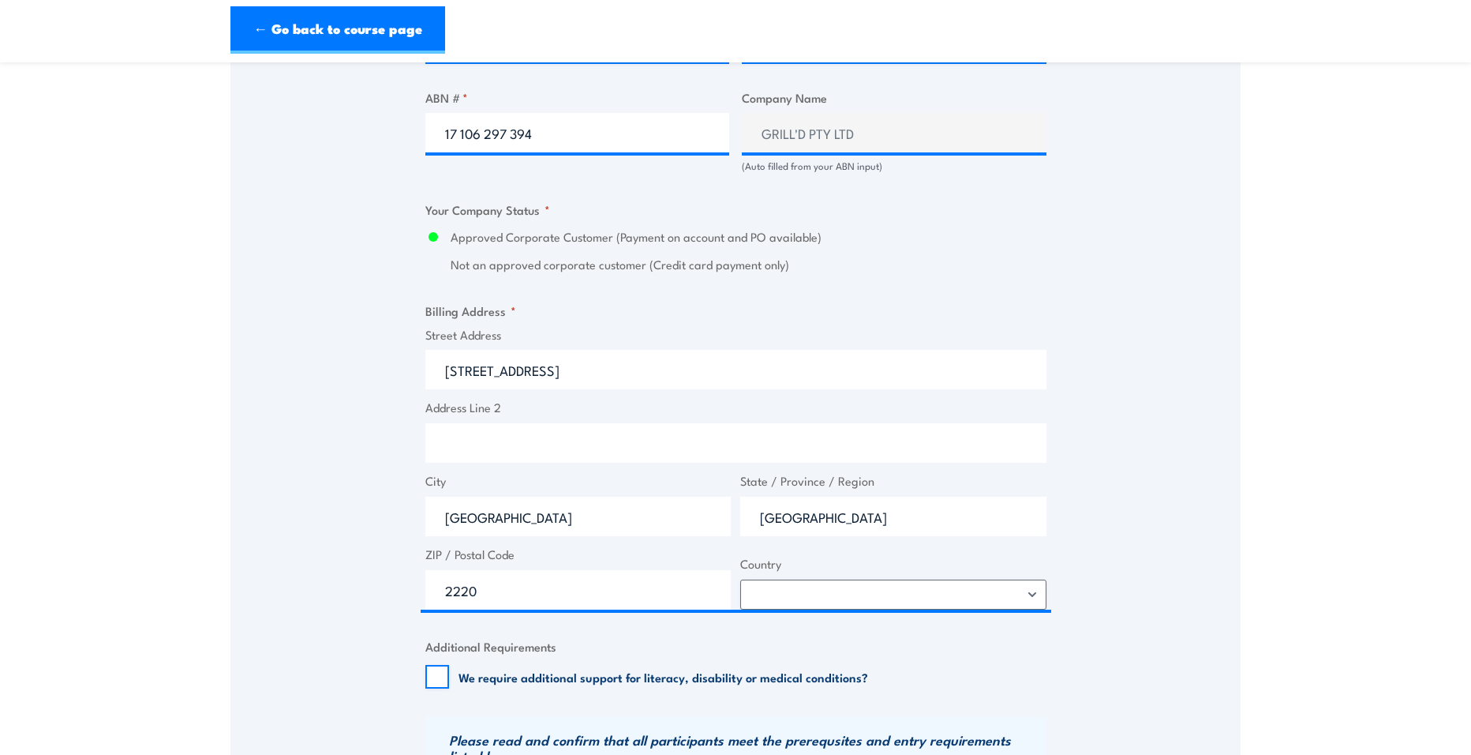
scroll to position [1026, 0]
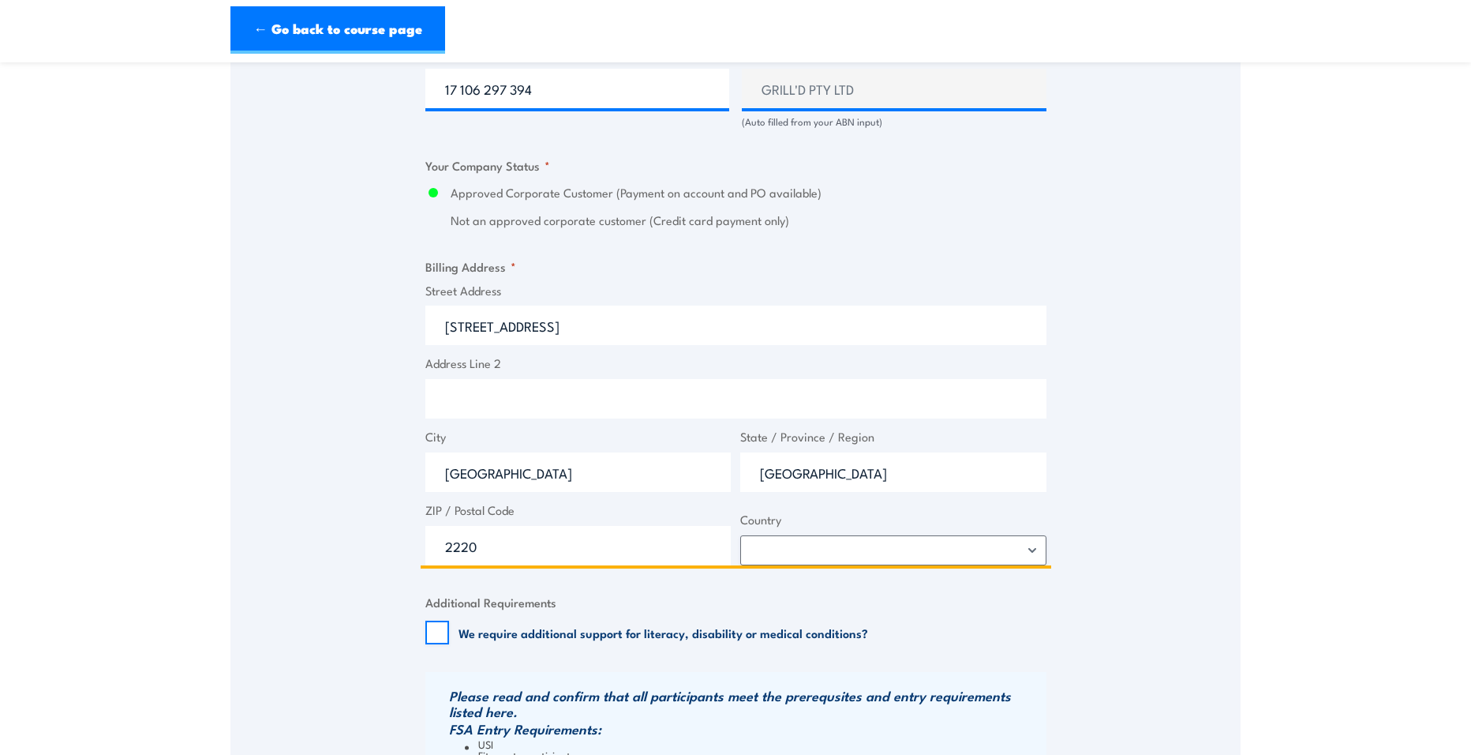
drag, startPoint x: 582, startPoint y: 330, endPoint x: 463, endPoint y: 331, distance: 120.0
click at [474, 330] on input "26 Wellington Rd" at bounding box center [735, 324] width 621 height 39
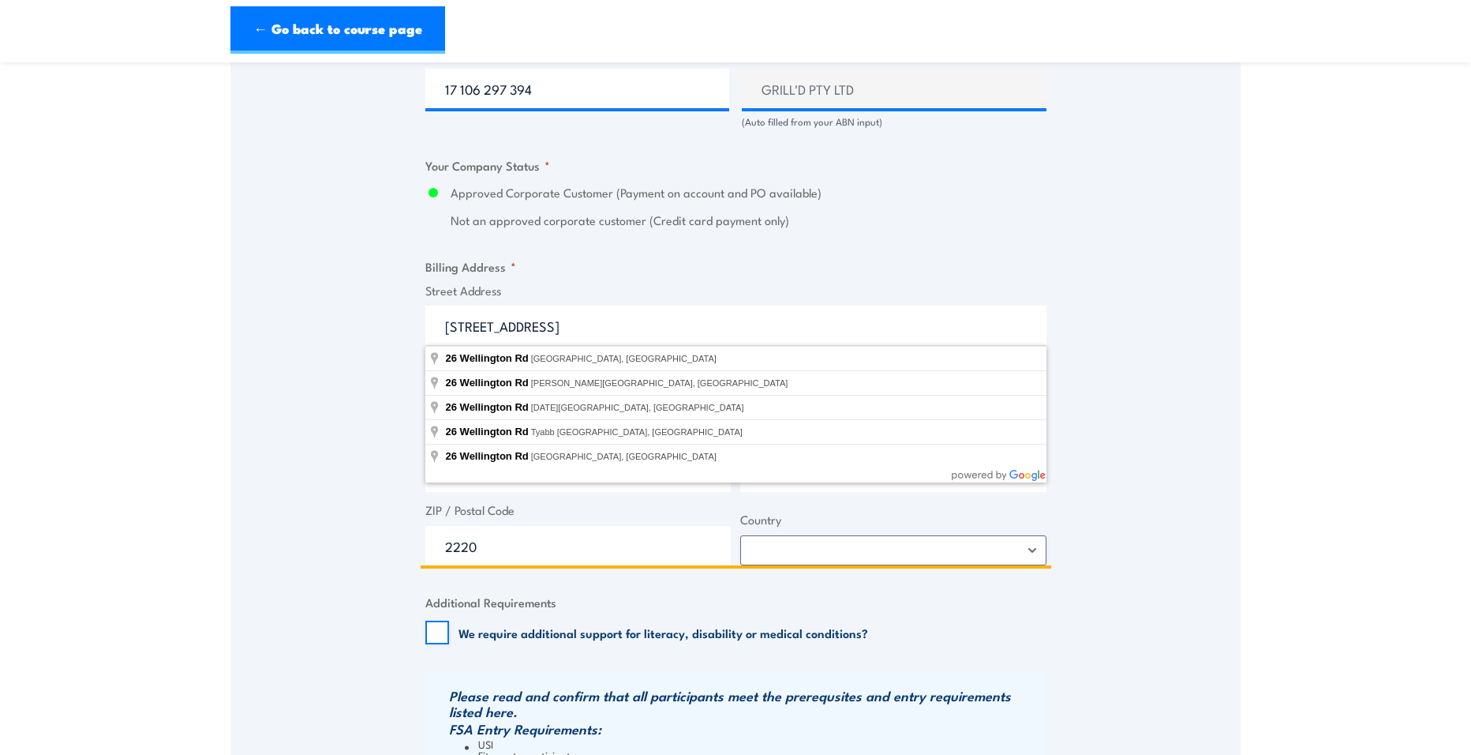
click at [582, 329] on input "26 Wellington Rd" at bounding box center [735, 324] width 621 height 39
drag, startPoint x: 481, startPoint y: 325, endPoint x: 337, endPoint y: 331, distance: 144.5
click at [337, 331] on div "Speak to a specialist CALL 1300 885 530 CALL 1300 885 530 " * " indicates requi…" at bounding box center [735, 119] width 1010 height 1742
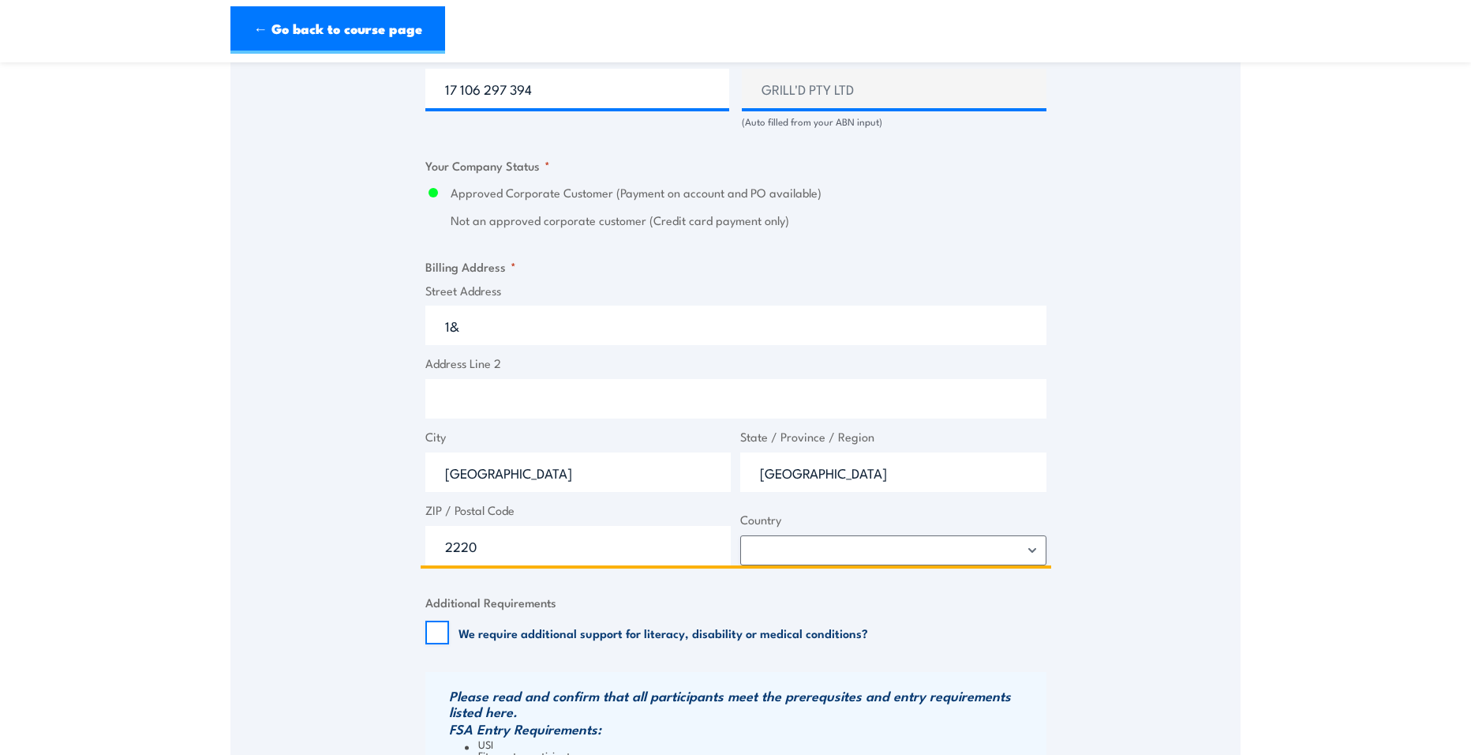
type input "1"
click at [649, 307] on input "Street Address" at bounding box center [735, 324] width 621 height 39
paste input "1&2 South Building 8 658 Church St"
type input "1&2 South Building 8 658 Church St"
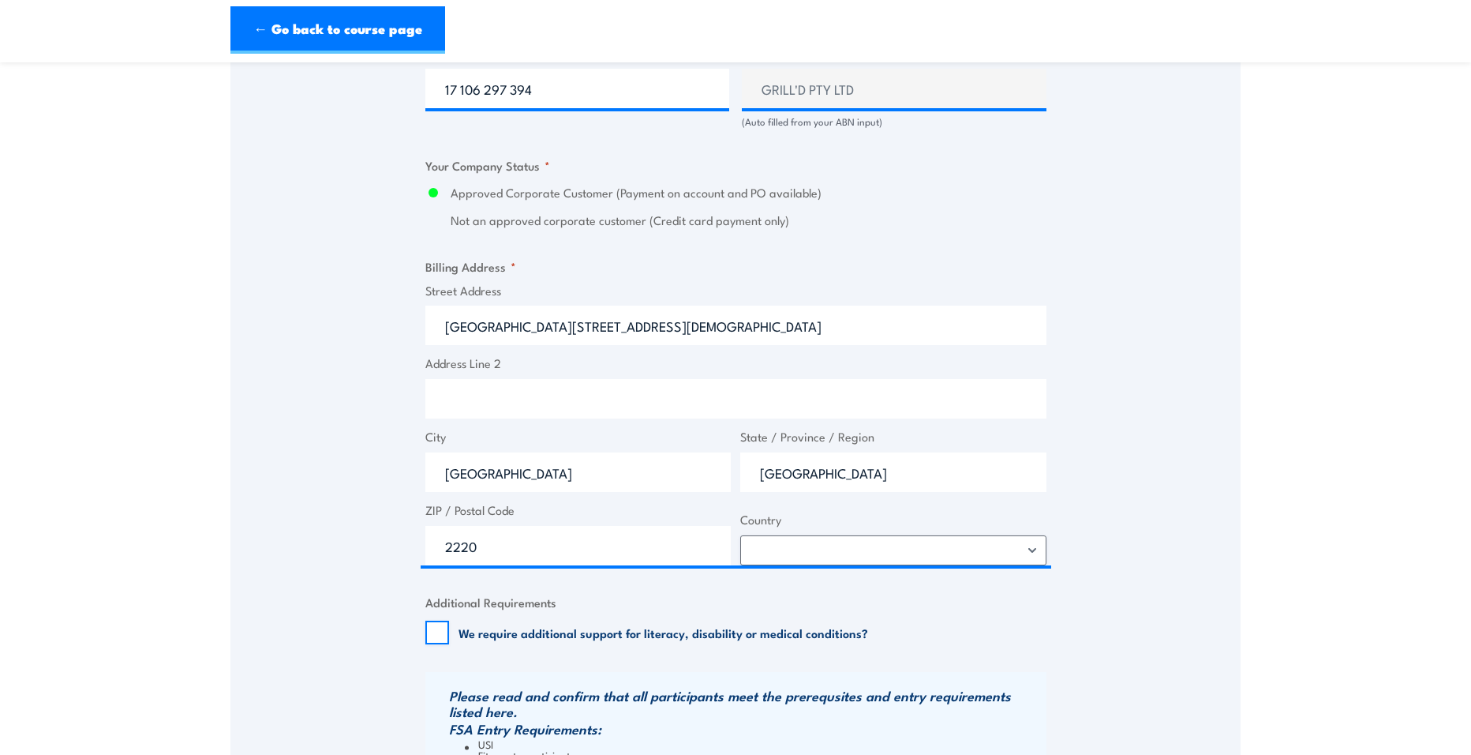
click at [699, 362] on label "Address Line 2" at bounding box center [735, 363] width 621 height 18
click at [699, 379] on input "Address Line 2" at bounding box center [735, 398] width 621 height 39
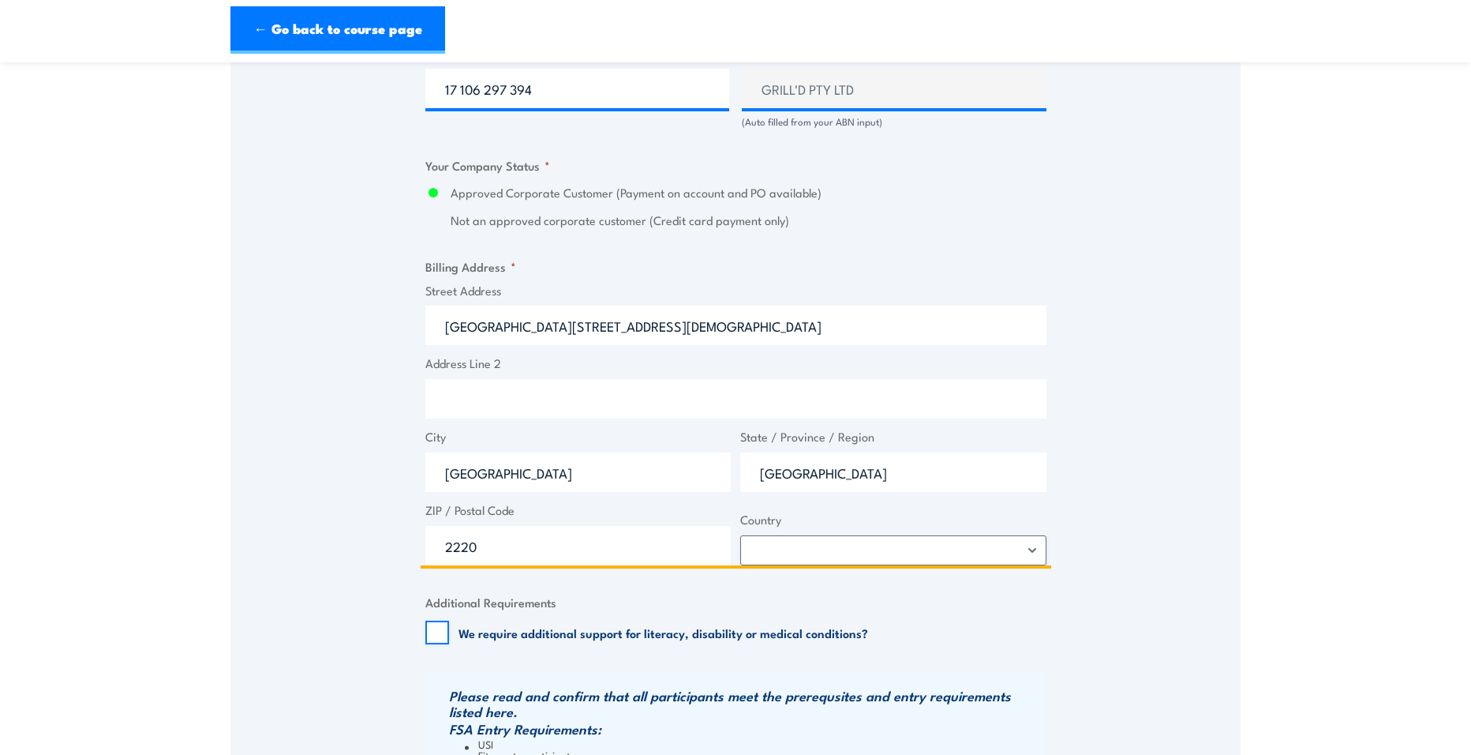
drag, startPoint x: 581, startPoint y: 481, endPoint x: 396, endPoint y: 470, distance: 185.0
click at [444, 475] on input "Hurstville" at bounding box center [578, 471] width 306 height 39
type input "Richmond"
drag, startPoint x: 871, startPoint y: 482, endPoint x: 734, endPoint y: 474, distance: 136.8
click at [737, 475] on span "State / Province / Region New South Wales" at bounding box center [894, 460] width 316 height 64
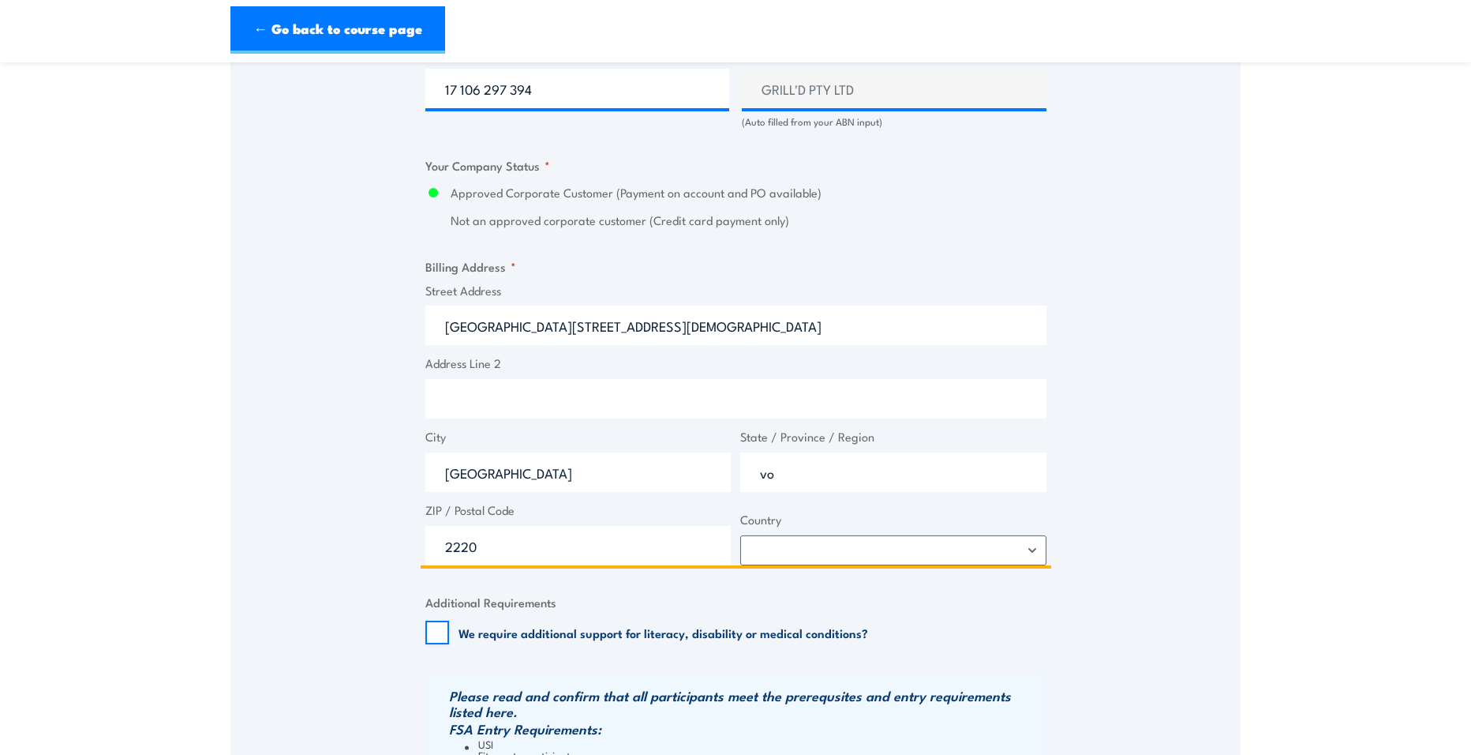
type input "v"
type input "VIC"
click at [595, 538] on input "2220" at bounding box center [578, 545] width 306 height 39
type input "2"
type input "3121"
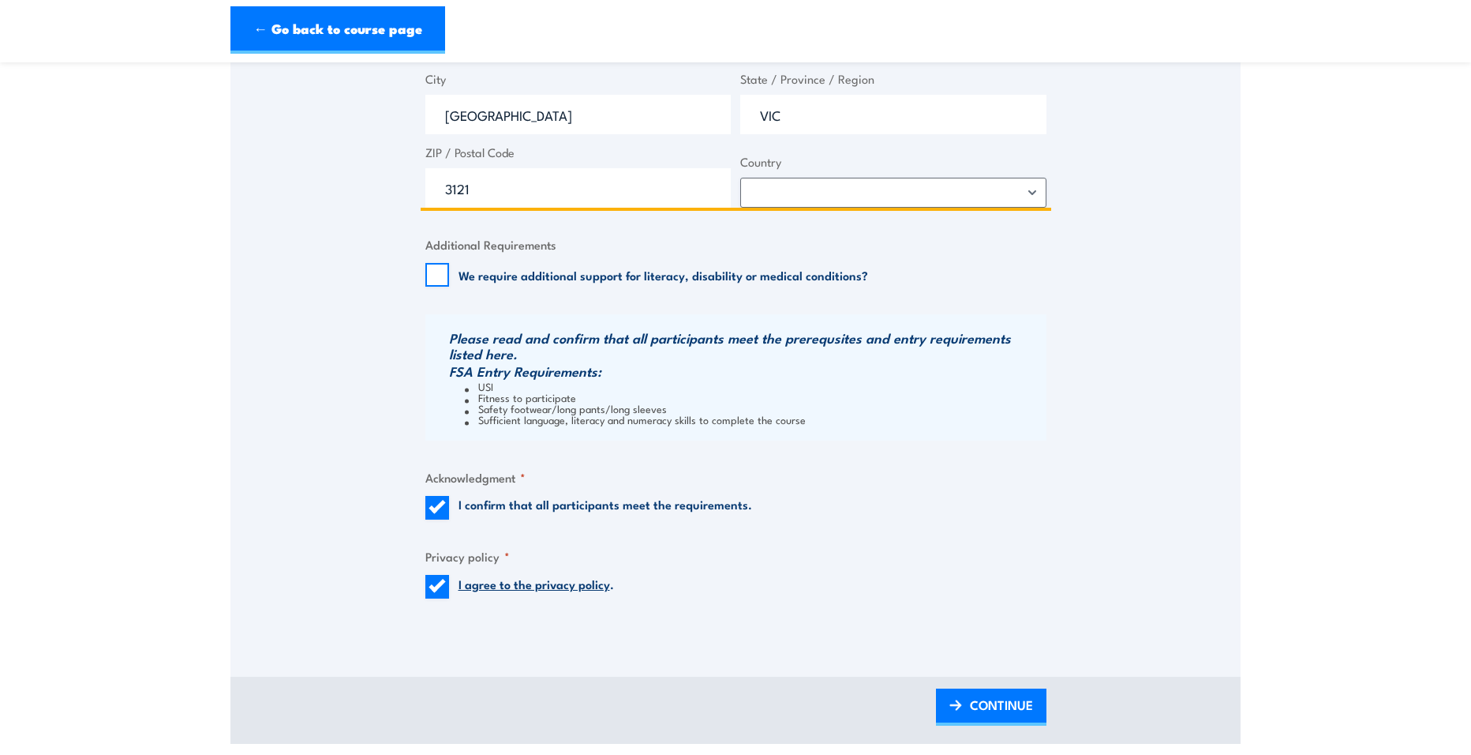
scroll to position [1736, 0]
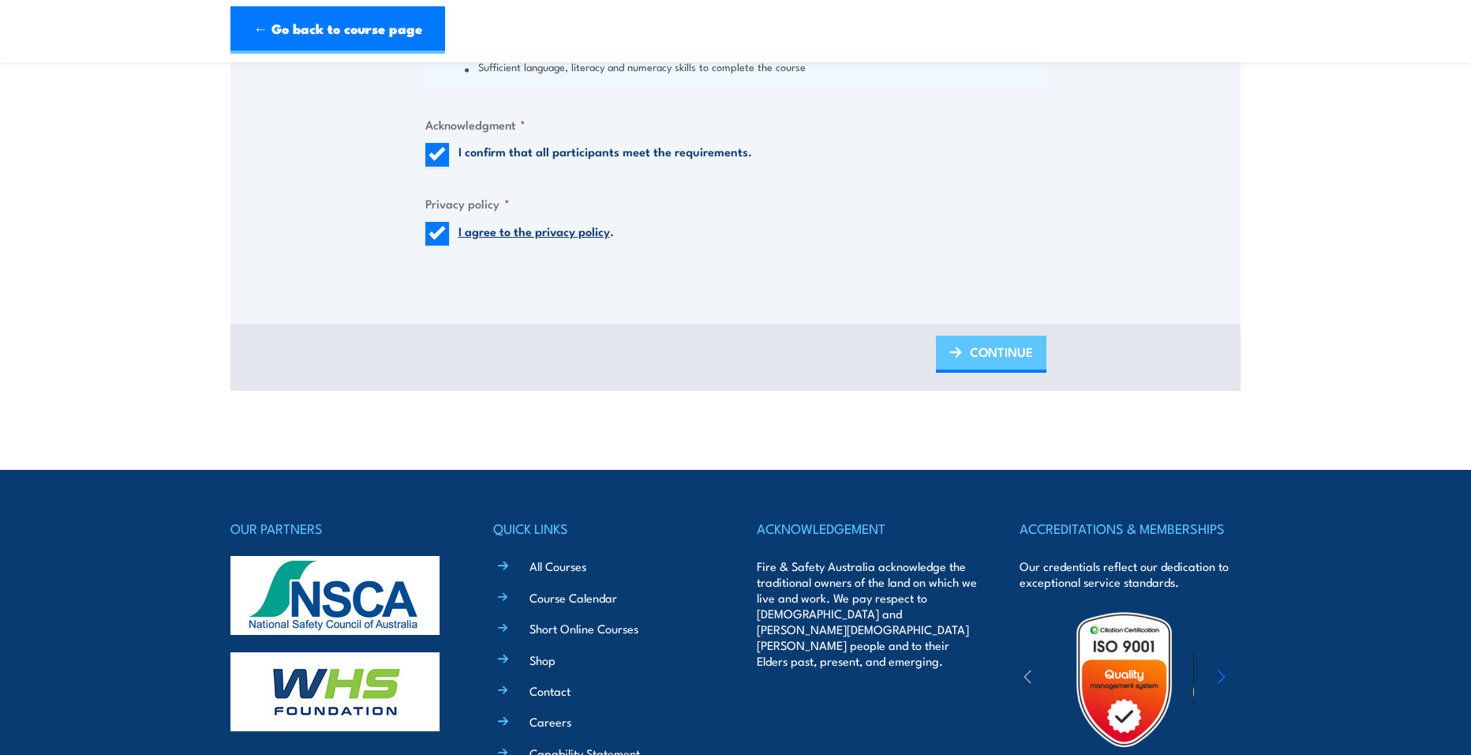
click at [981, 372] on link "CONTINUE" at bounding box center [991, 353] width 111 height 37
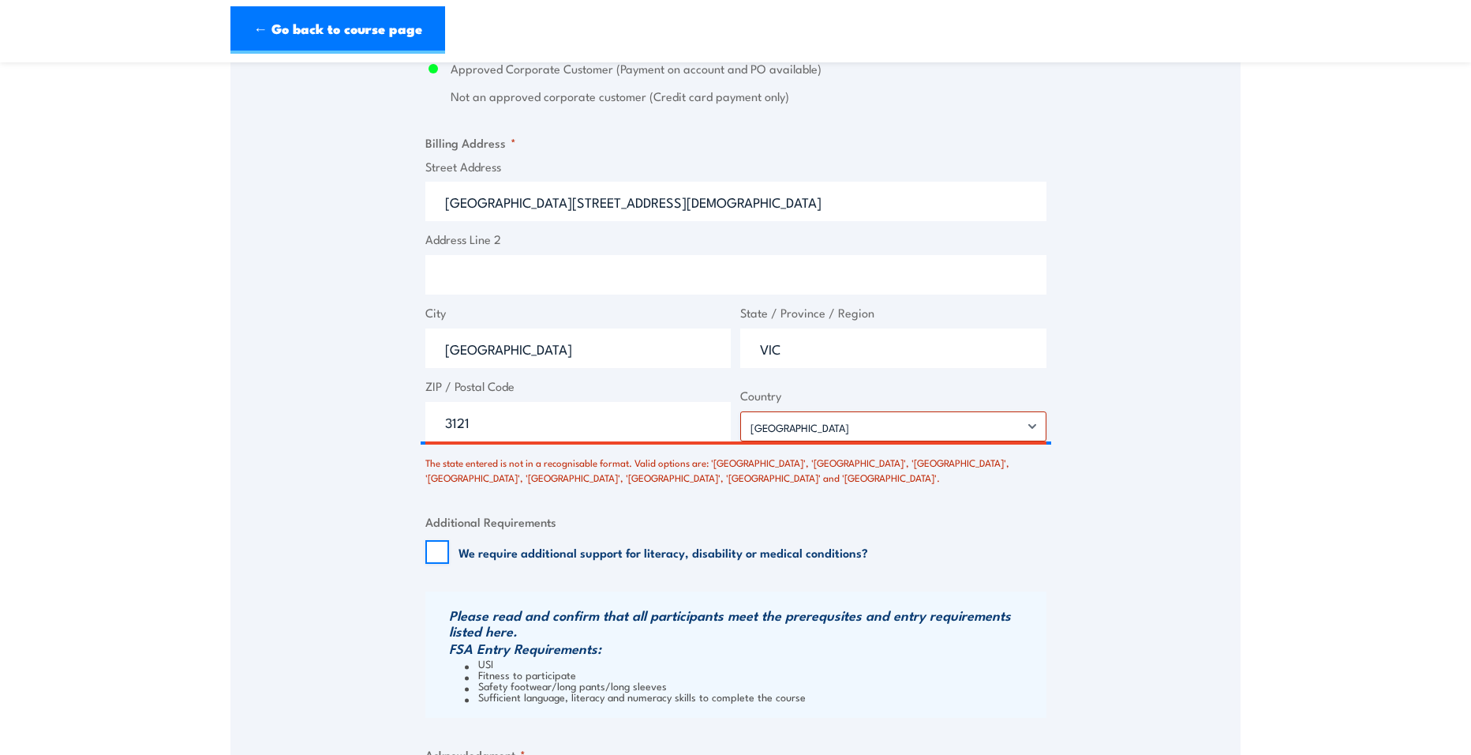
scroll to position [1221, 0]
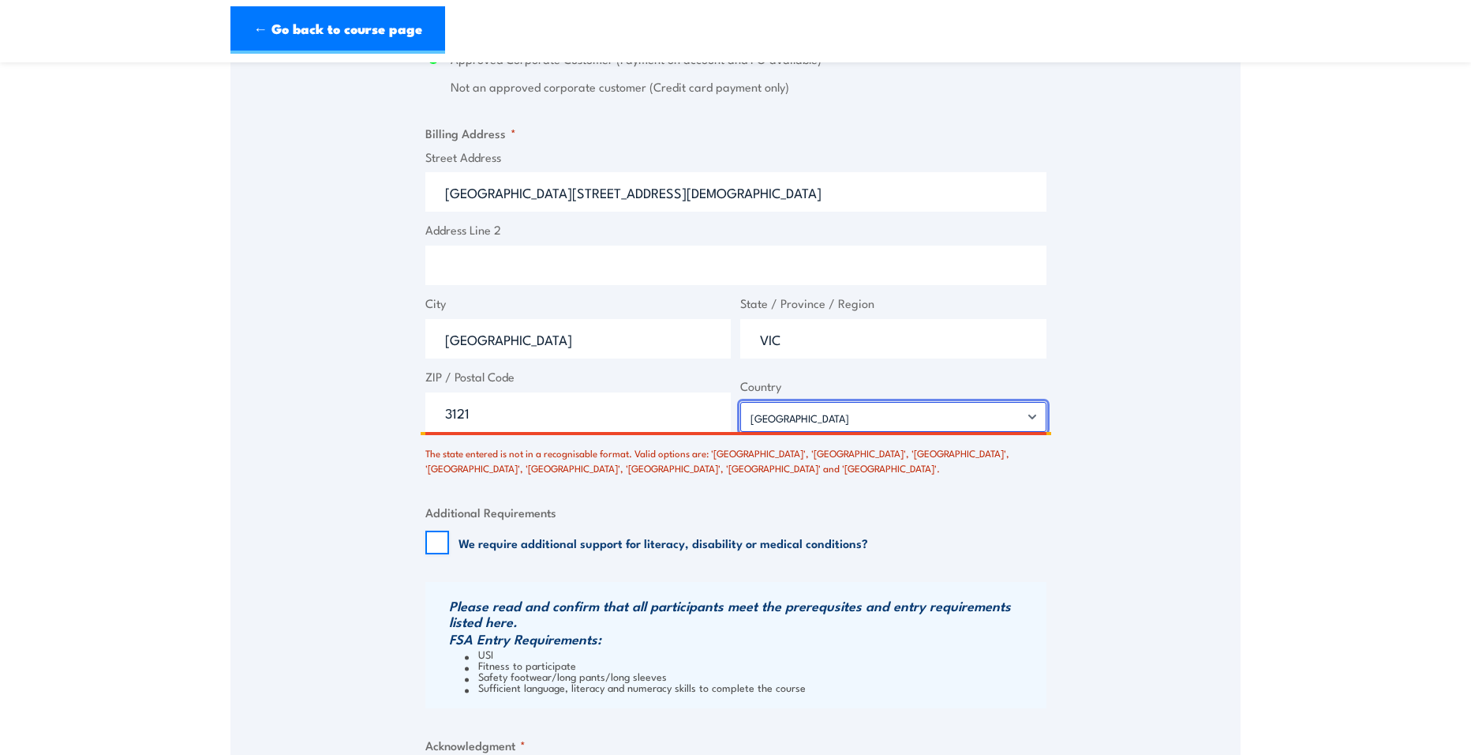
click at [856, 423] on select "Afghanistan Albania Algeria American Samoa Andorra Angola Anguilla Antarctica A…" at bounding box center [893, 417] width 306 height 30
click at [740, 402] on select "Afghanistan Albania Algeria American Samoa Andorra Angola Anguilla Antarctica A…" at bounding box center [893, 417] width 306 height 30
click at [821, 348] on input "VIC" at bounding box center [893, 338] width 306 height 39
type input "Victoria"
click at [725, 479] on div "Billing details I am enroling as: * An individual (I am paying for this myself)…" at bounding box center [735, 86] width 621 height 1614
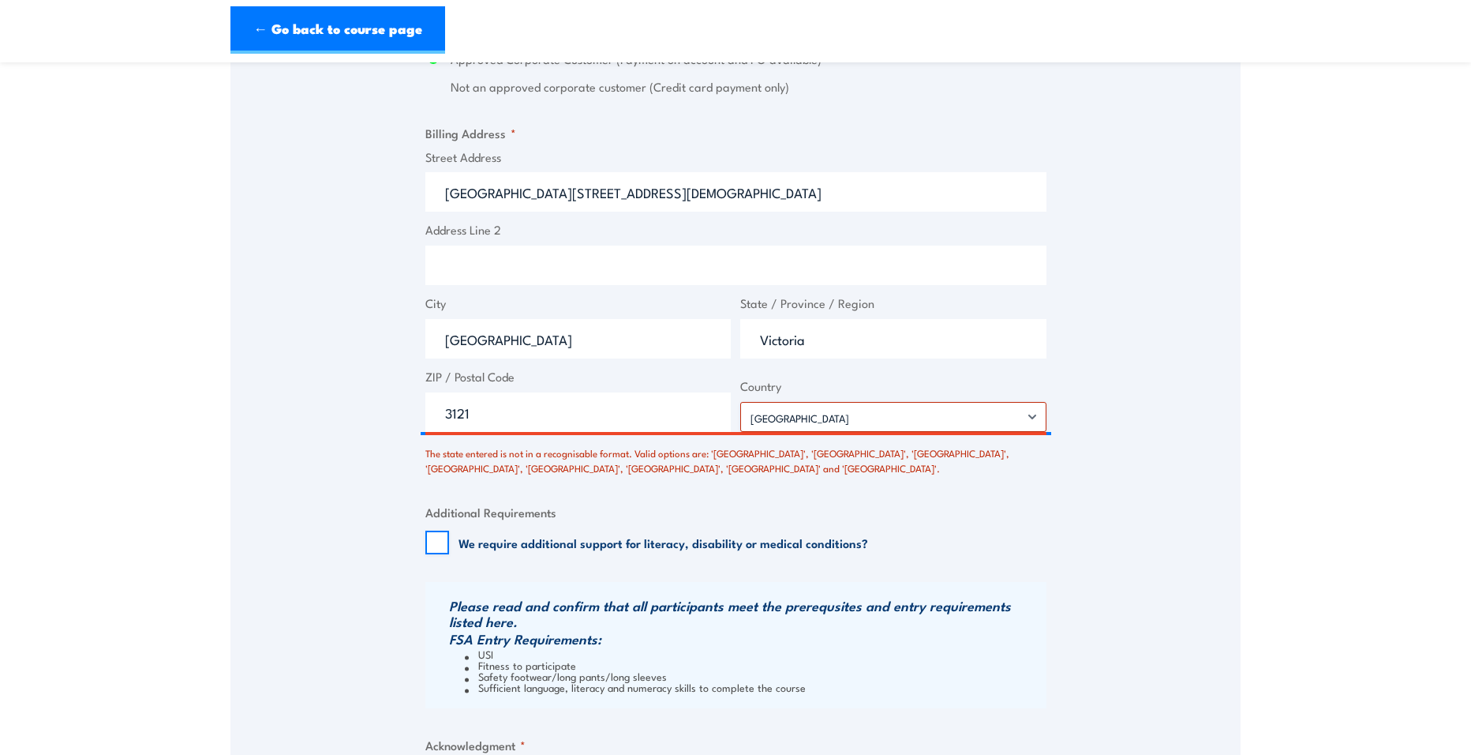
click at [848, 489] on div "Billing details I am enroling as: * An individual (I am paying for this myself)…" at bounding box center [735, 86] width 621 height 1614
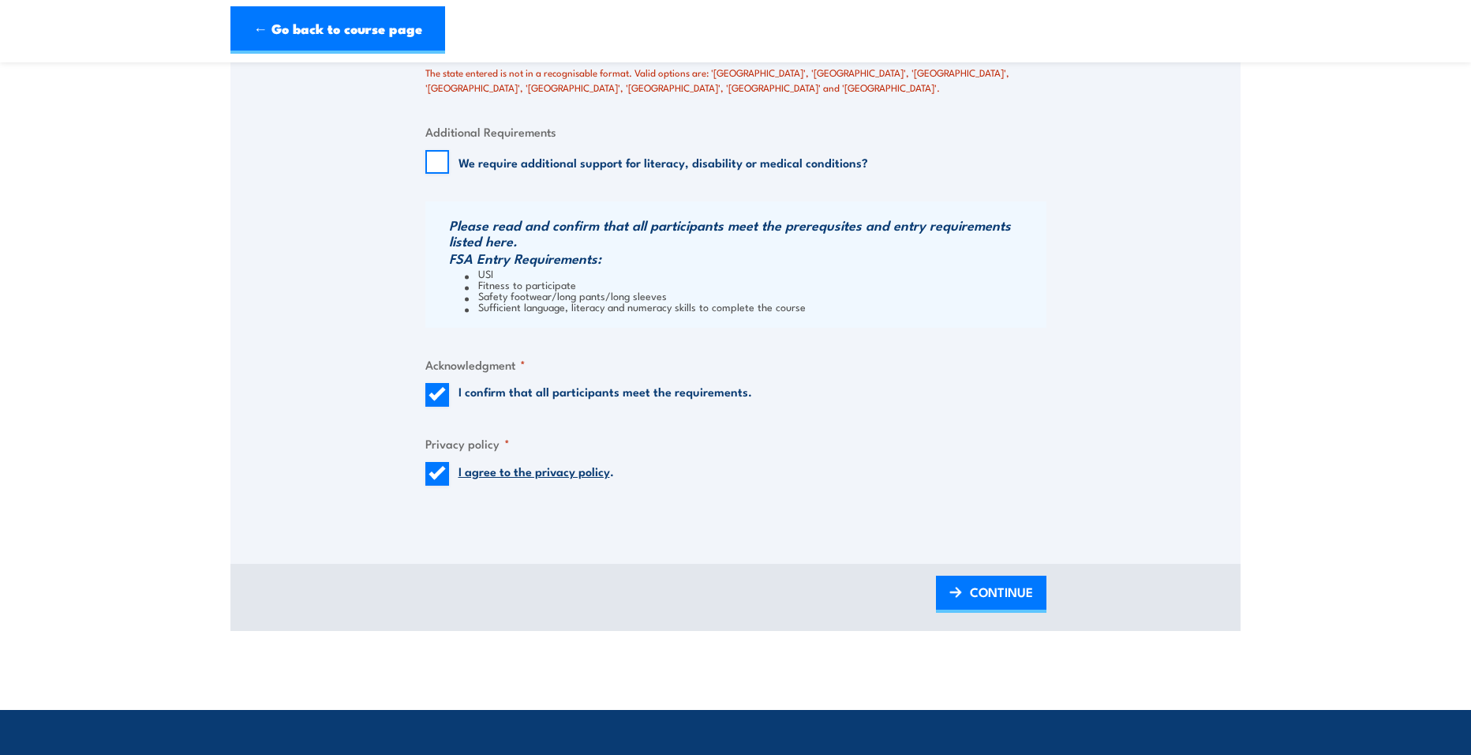
scroll to position [1616, 0]
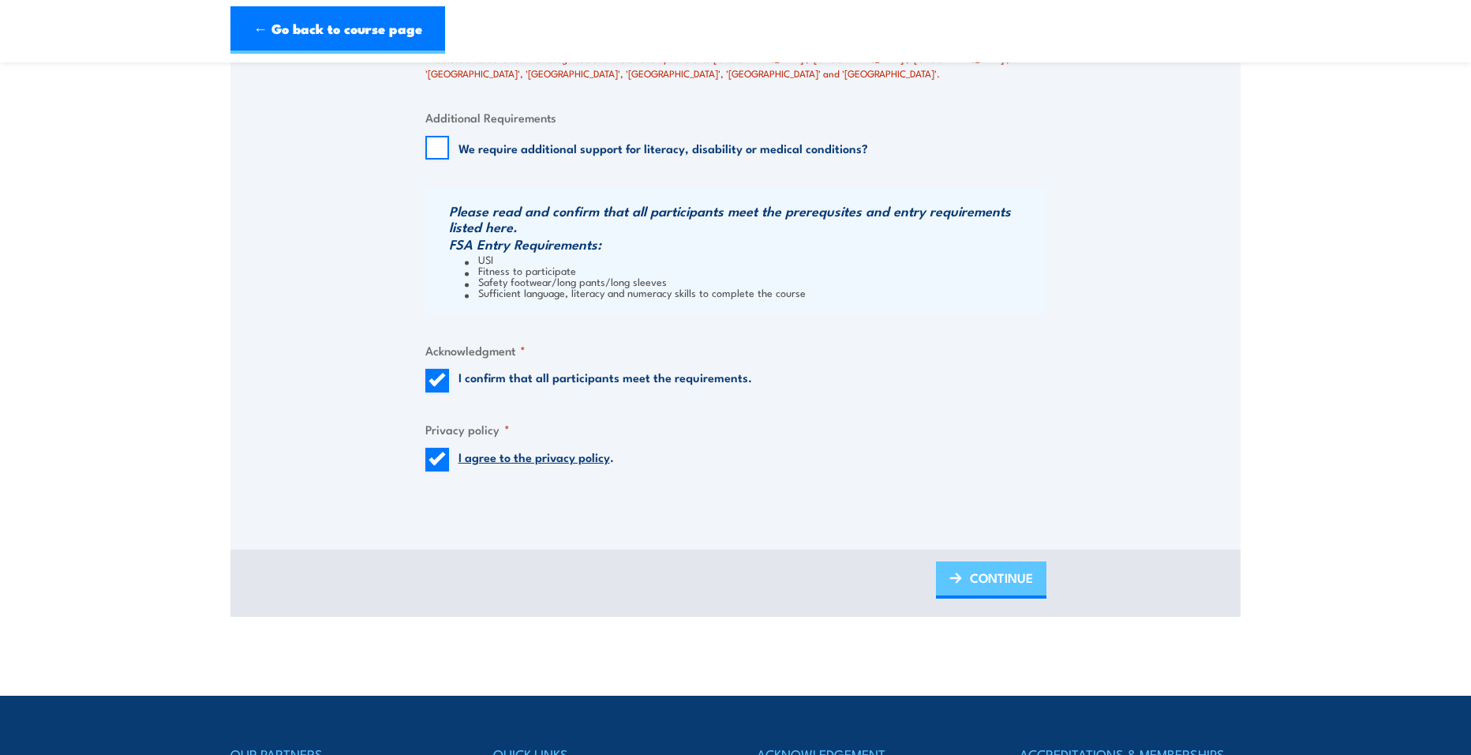
click at [987, 579] on span "CONTINUE" at bounding box center [1001, 577] width 63 height 42
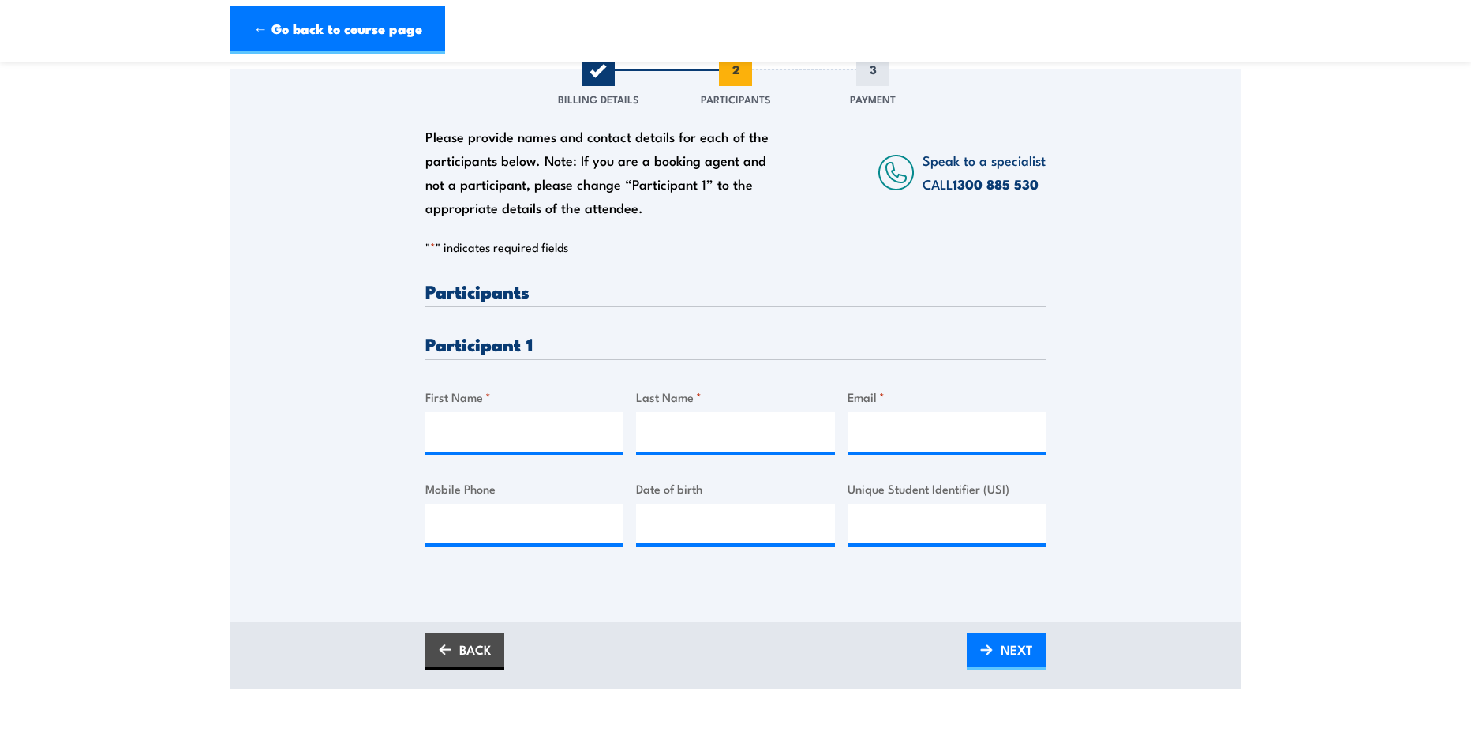
scroll to position [237, 0]
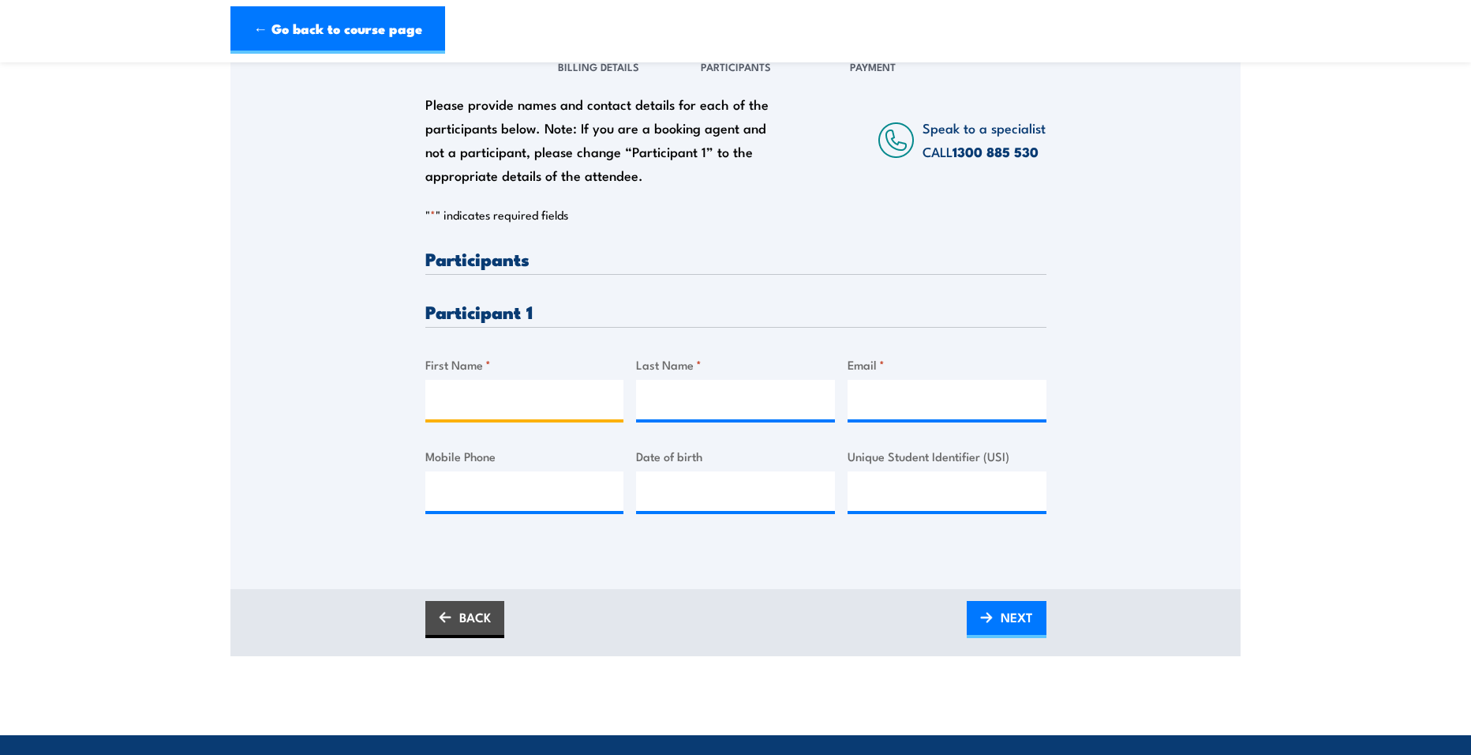
click at [517, 408] on input "First Name *" at bounding box center [524, 399] width 199 height 39
type input "Declan"
click at [680, 397] on input "Last Name *" at bounding box center [735, 399] width 199 height 39
type input "Sylvester"
click at [944, 376] on div "Email *" at bounding box center [947, 387] width 199 height 64
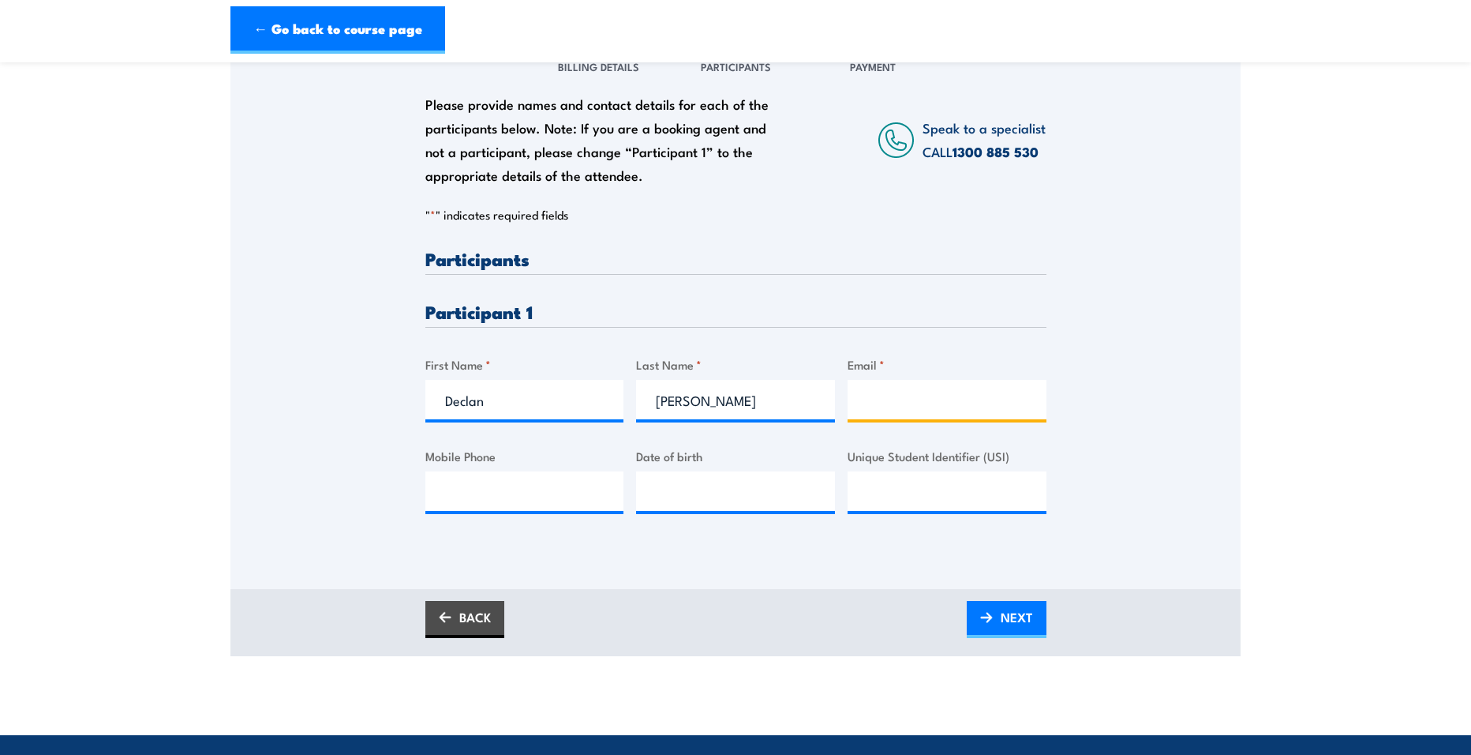
click at [944, 384] on input "Email *" at bounding box center [947, 399] width 199 height 39
type input "Declan.d.sylvester@gmail.com"
click at [523, 489] on input "Mobile Phone" at bounding box center [524, 490] width 199 height 39
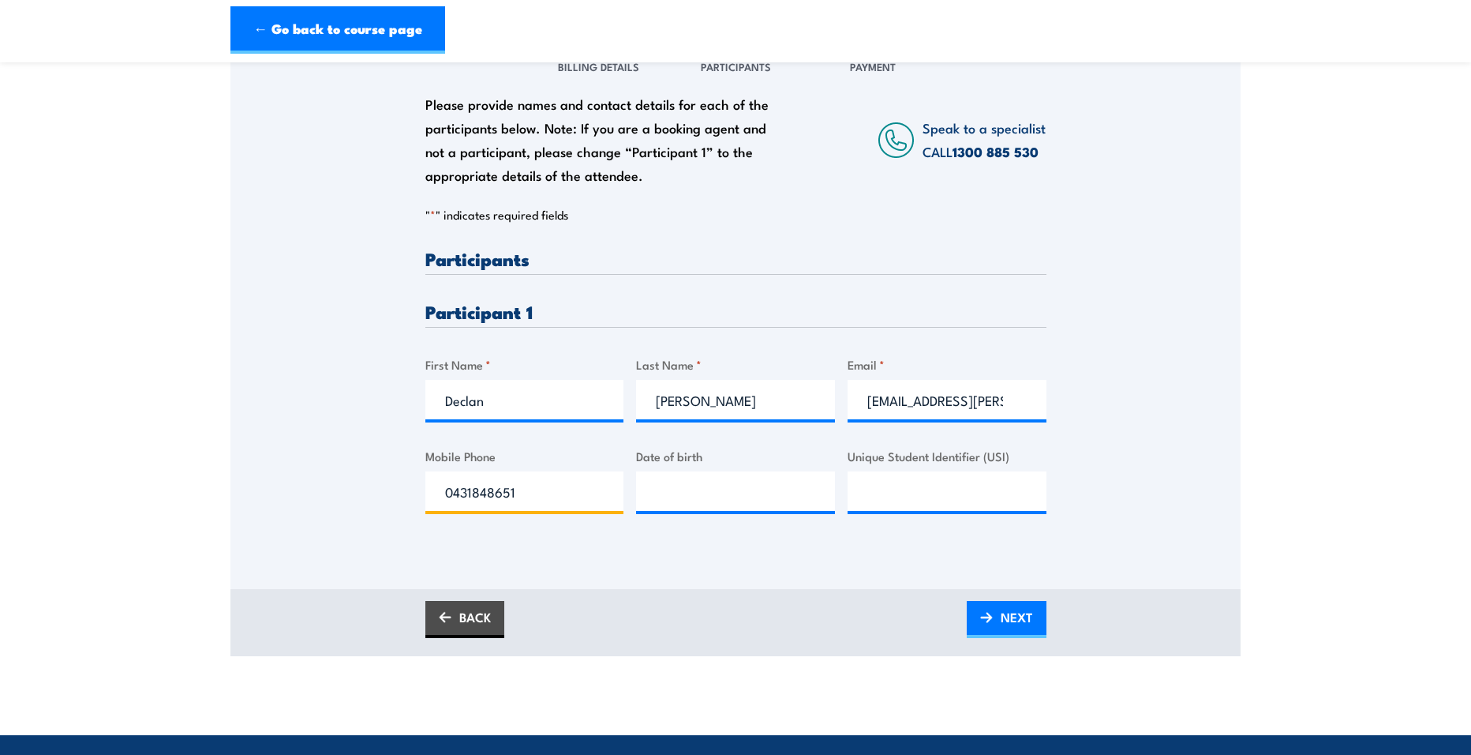
type input "0431848651"
click at [672, 486] on input "__/__/____" at bounding box center [735, 490] width 199 height 39
type input "21/01/2003"
click at [901, 509] on input "Unique Student Identifier (USI)" at bounding box center [947, 490] width 199 height 39
type input "AF7JE24RFW"
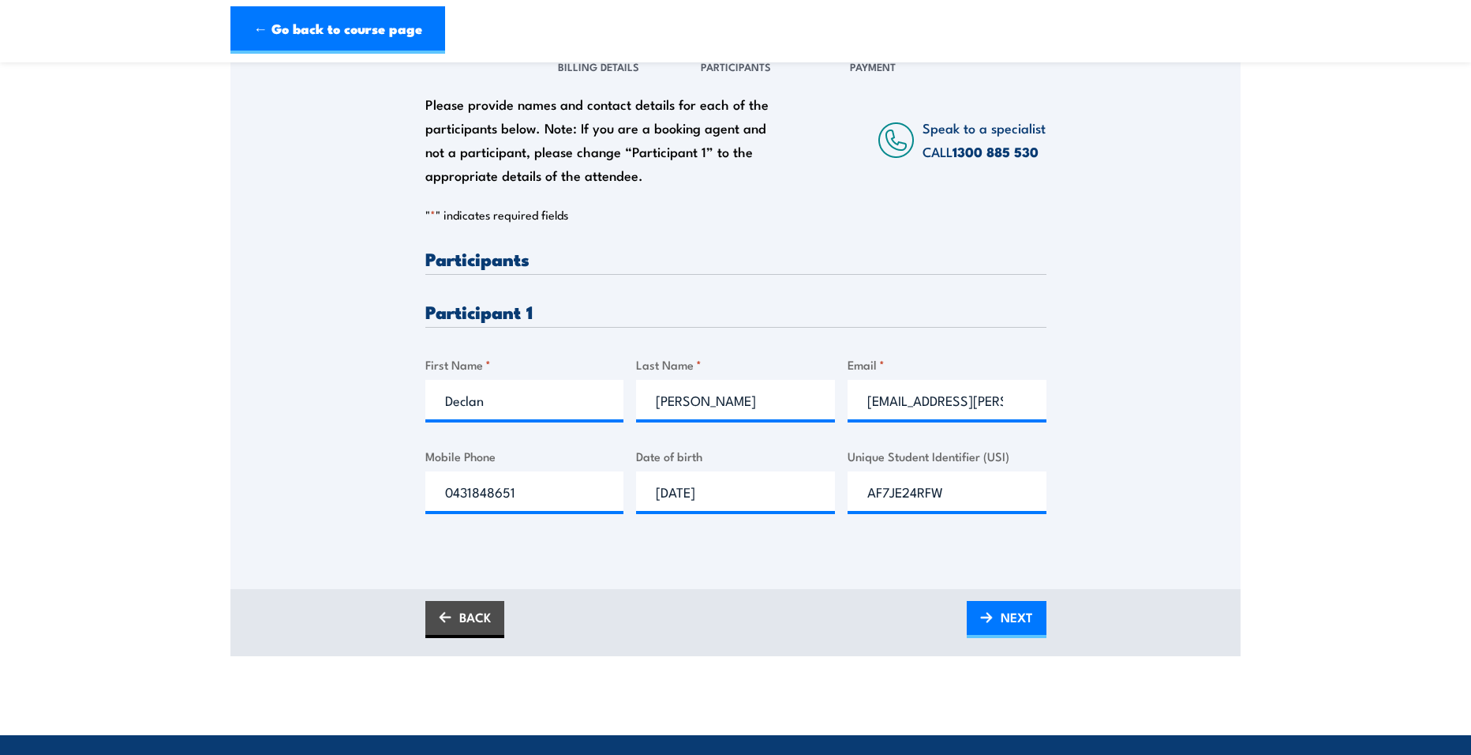
click at [875, 564] on div "Please provide names and contact details for each of the participants below. No…" at bounding box center [735, 313] width 1010 height 552
click at [1002, 597] on span "NEXT" at bounding box center [1017, 617] width 32 height 42
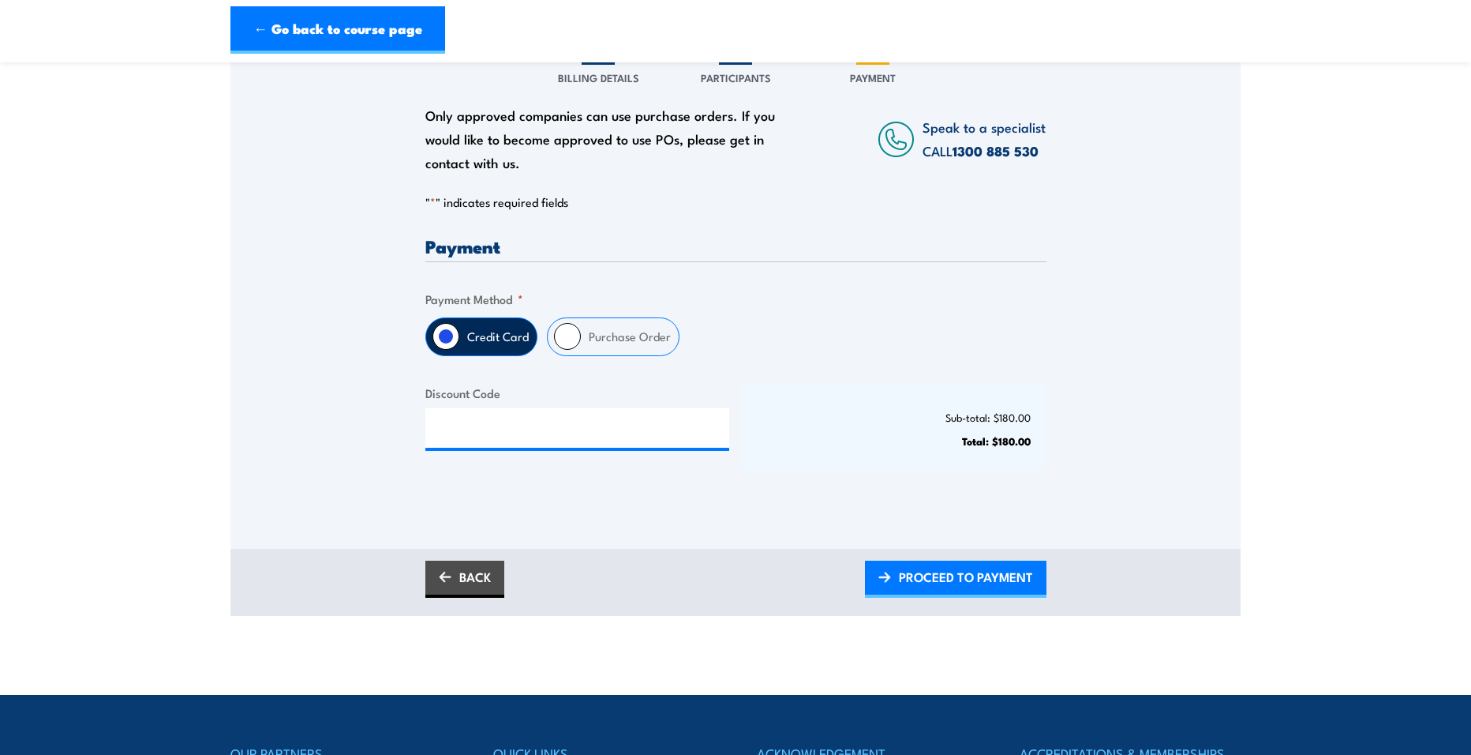
scroll to position [237, 0]
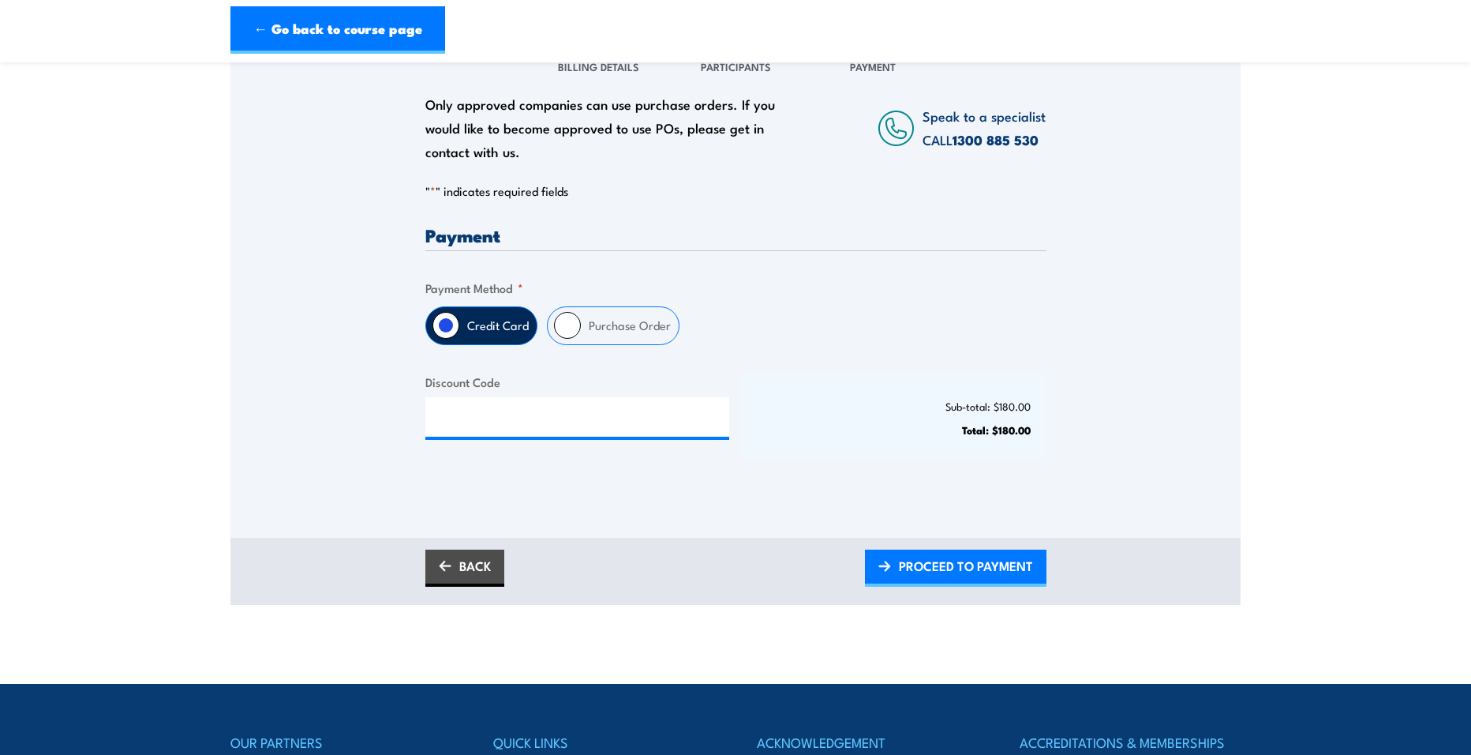
click at [646, 321] on label "Purchase Order" at bounding box center [630, 325] width 98 height 37
click at [581, 321] on input "Purchase Order" at bounding box center [567, 325] width 27 height 27
radio input "true"
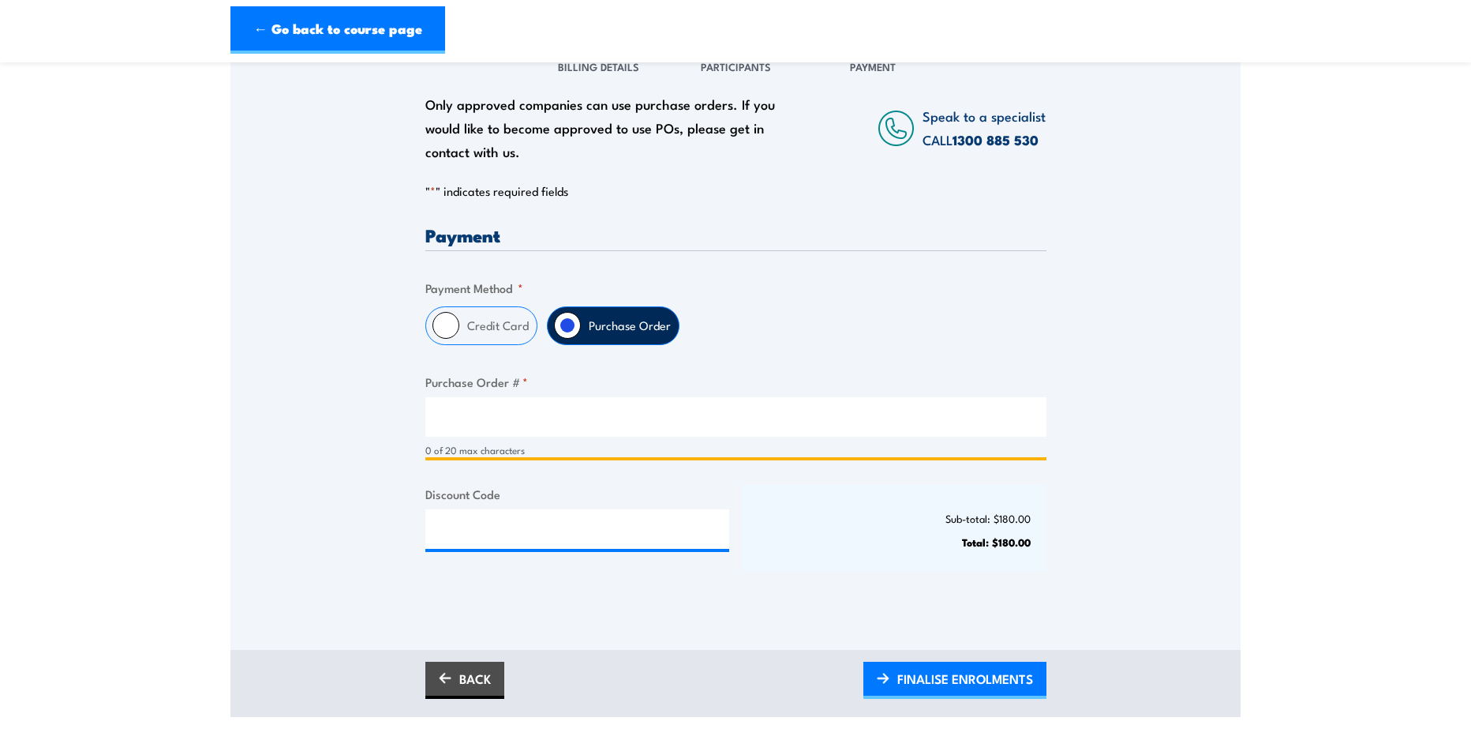
click at [661, 421] on input "Purchase Order # *" at bounding box center [735, 416] width 621 height 39
type input "Declan Sylvester"
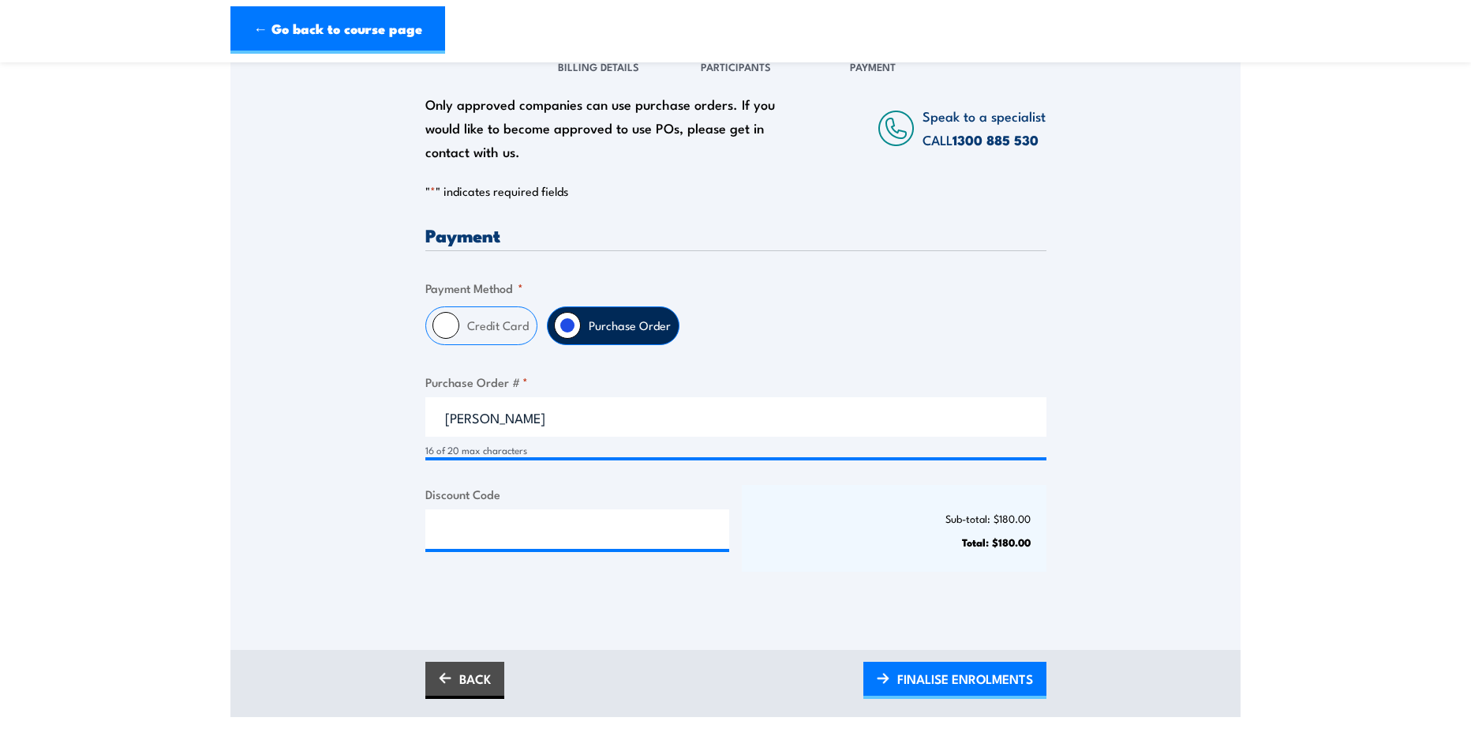
click at [819, 519] on p "Sub-total: $180.00" at bounding box center [894, 518] width 273 height 12
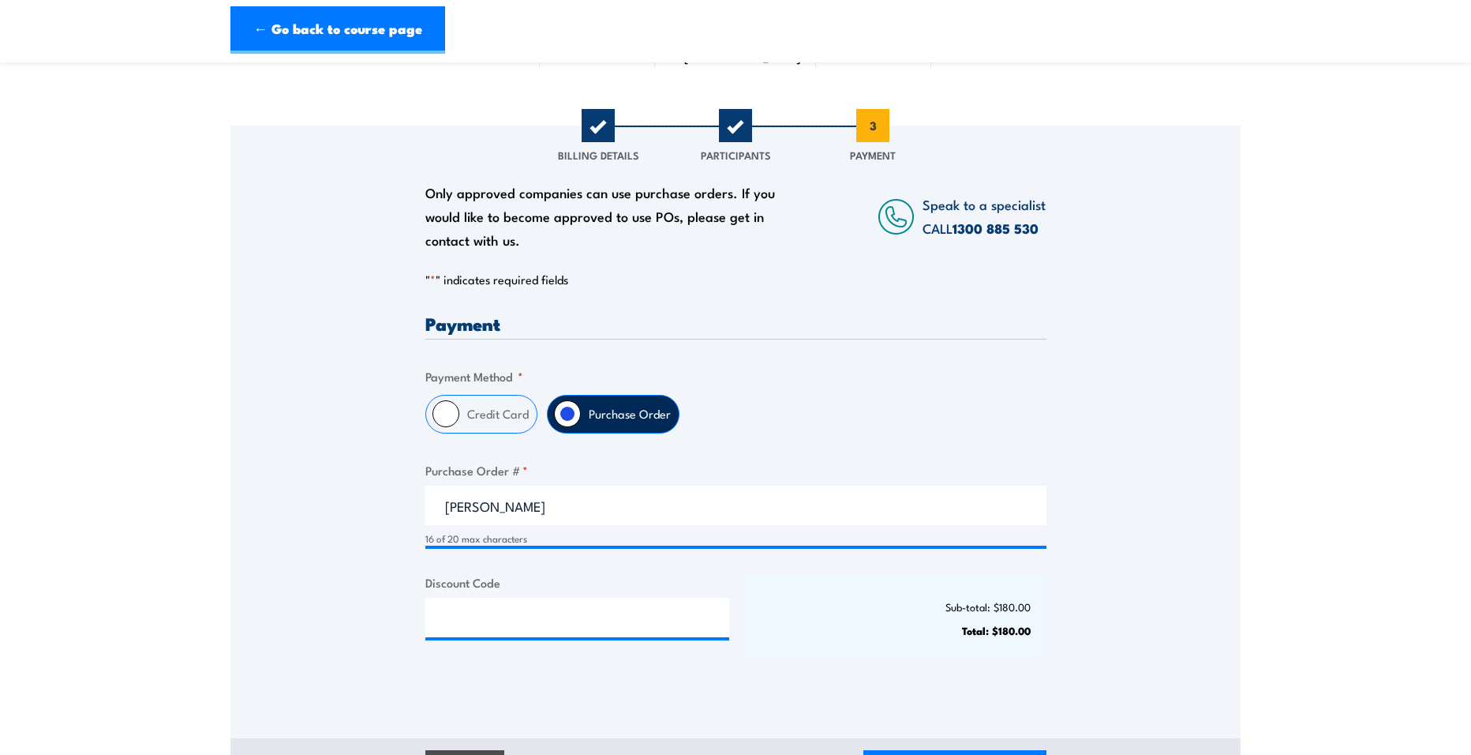
scroll to position [158, 0]
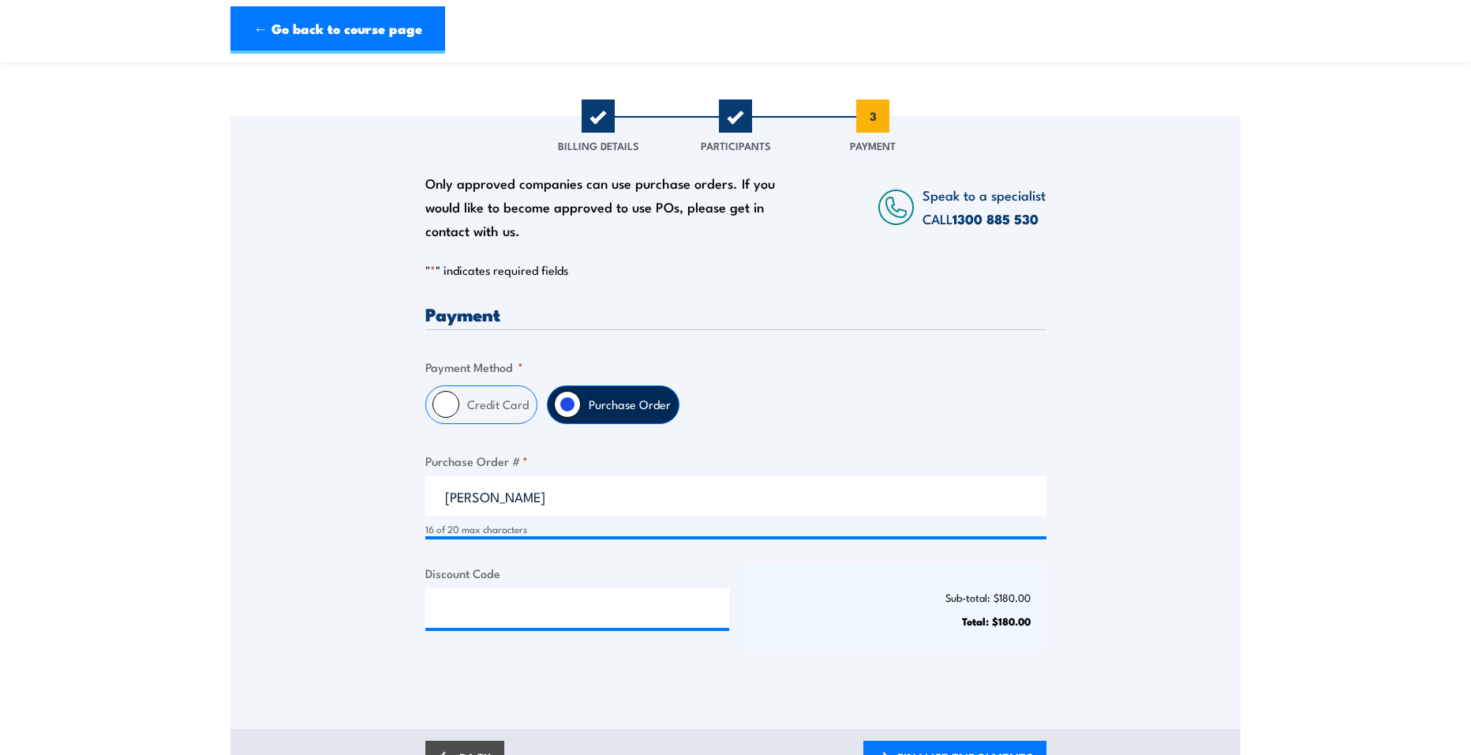
click at [607, 115] on span "1" at bounding box center [598, 115] width 33 height 33
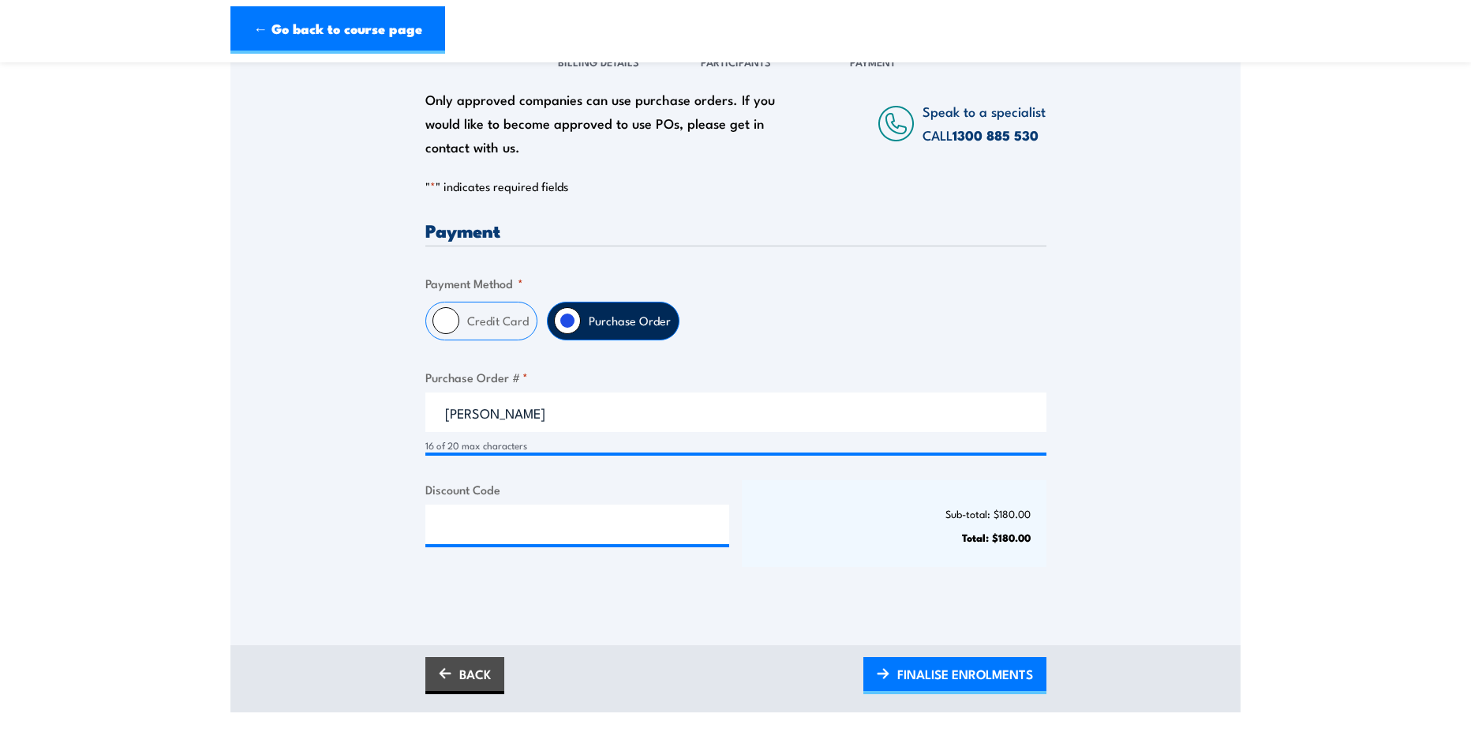
scroll to position [237, 0]
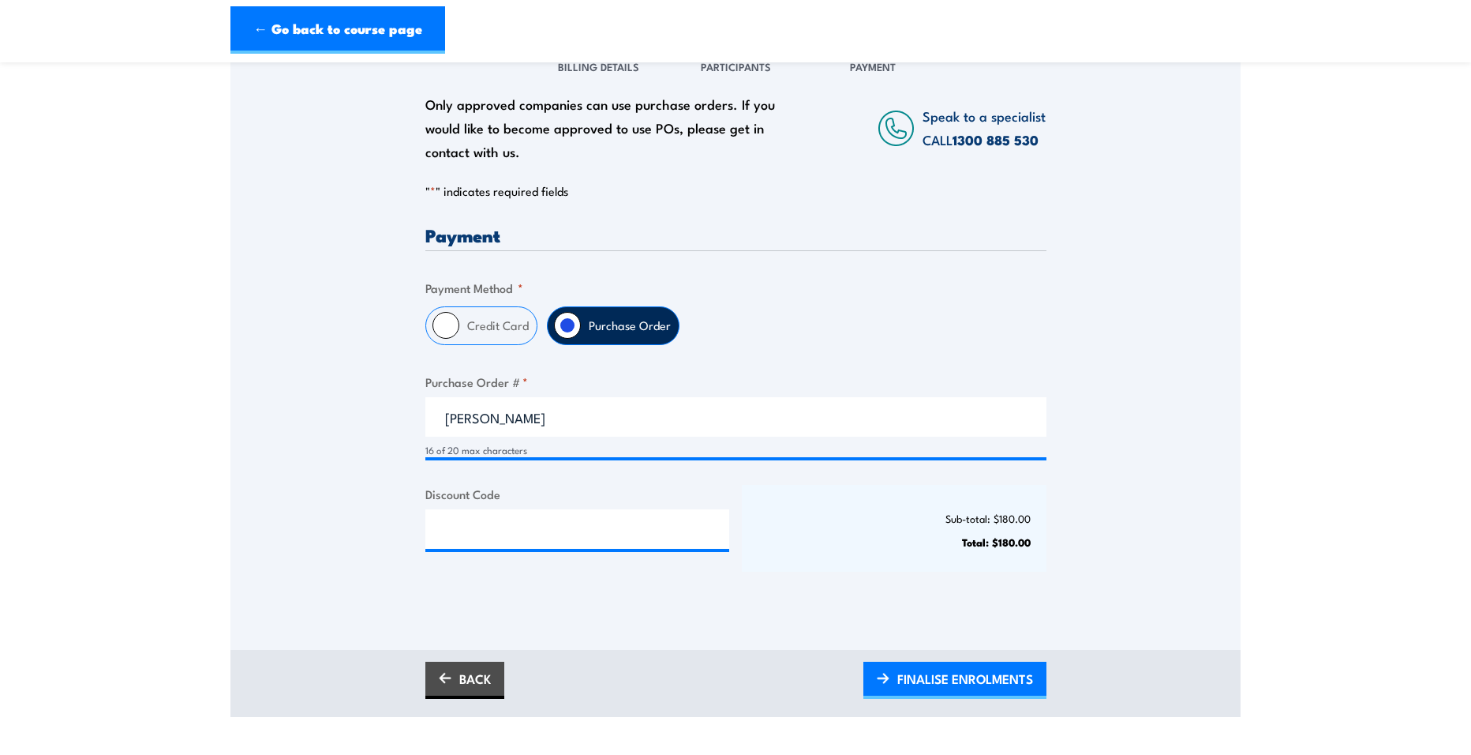
click at [469, 328] on label "Credit Card" at bounding box center [497, 325] width 77 height 37
click at [459, 328] on input "Credit Card" at bounding box center [446, 325] width 27 height 27
radio input "true"
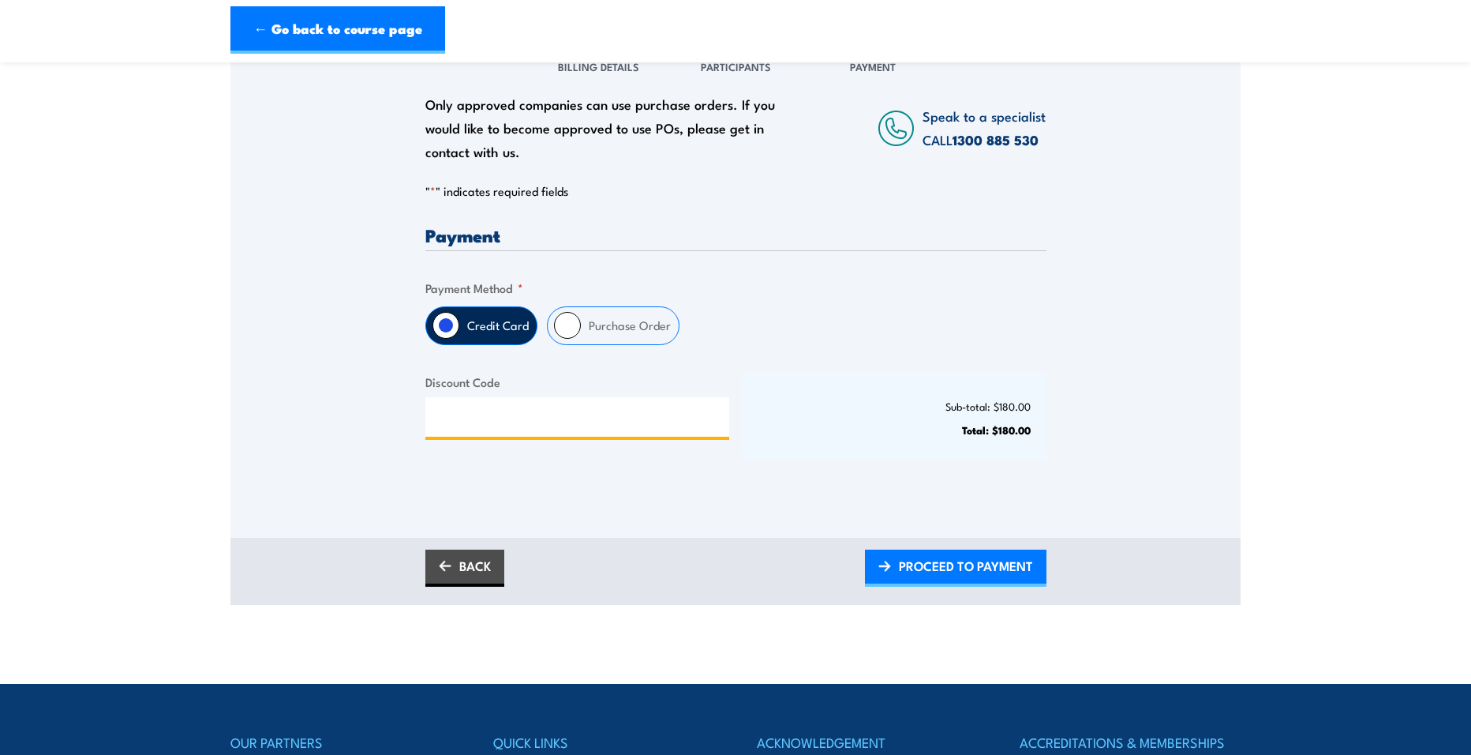
click at [547, 411] on input "Discount Code" at bounding box center [577, 416] width 305 height 39
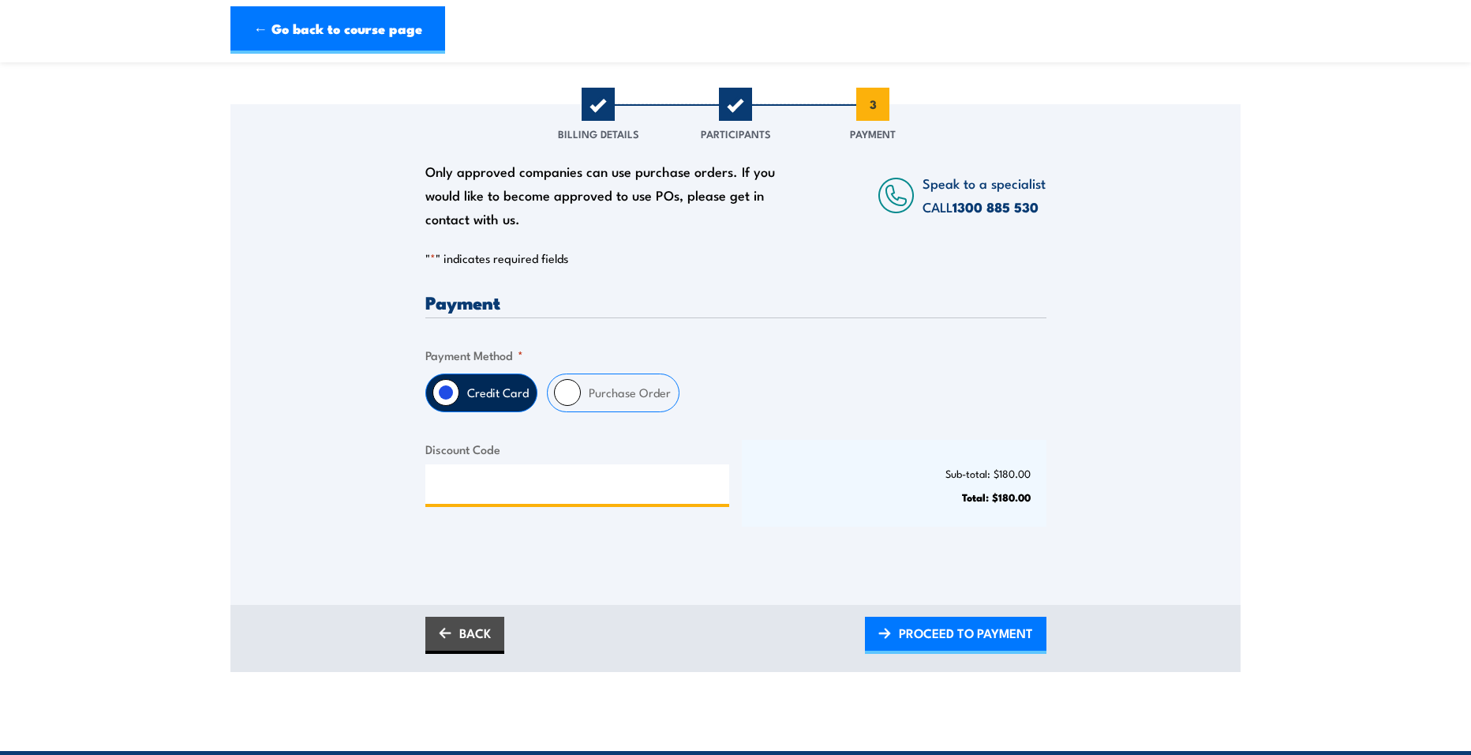
scroll to position [158, 0]
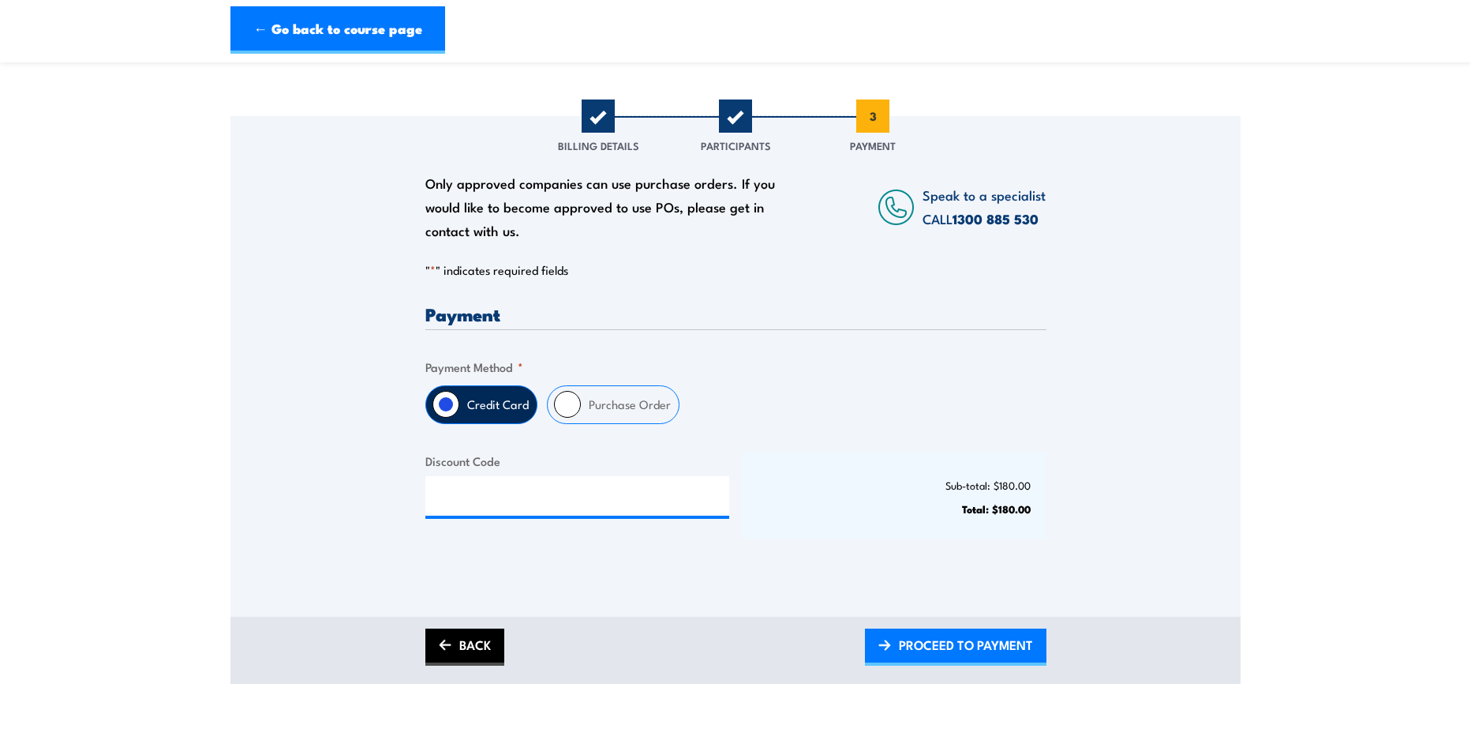
click at [493, 636] on link "BACK" at bounding box center [464, 646] width 79 height 37
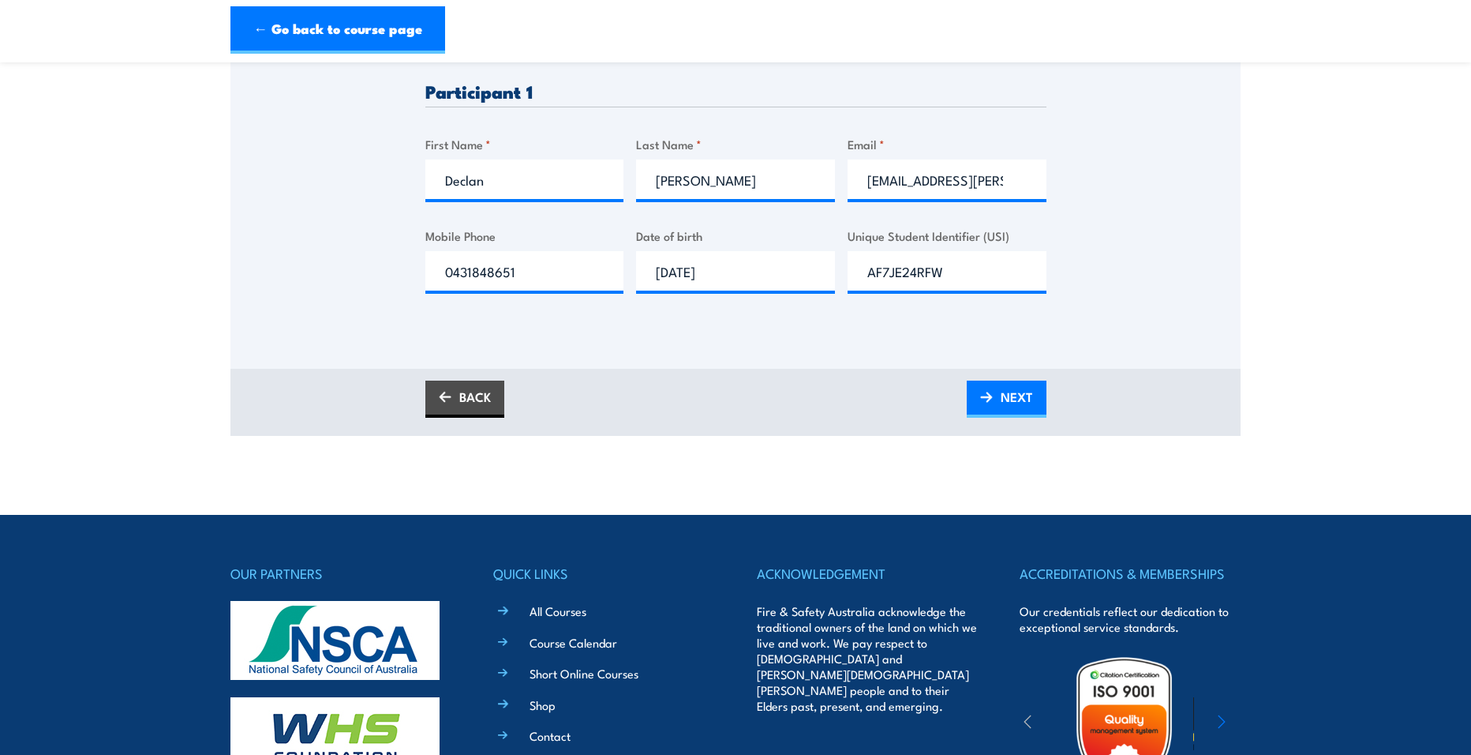
scroll to position [474, 0]
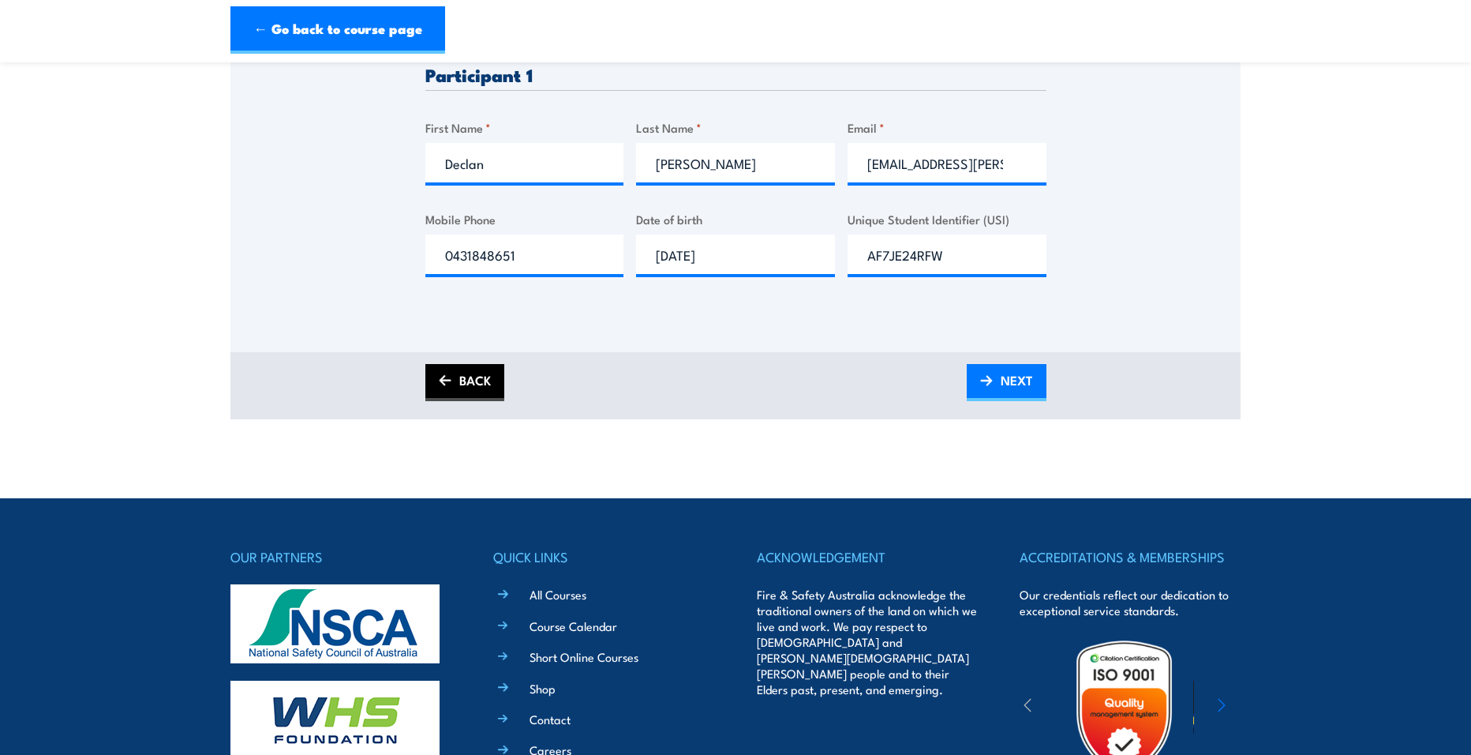
click at [478, 384] on link "BACK" at bounding box center [464, 382] width 79 height 37
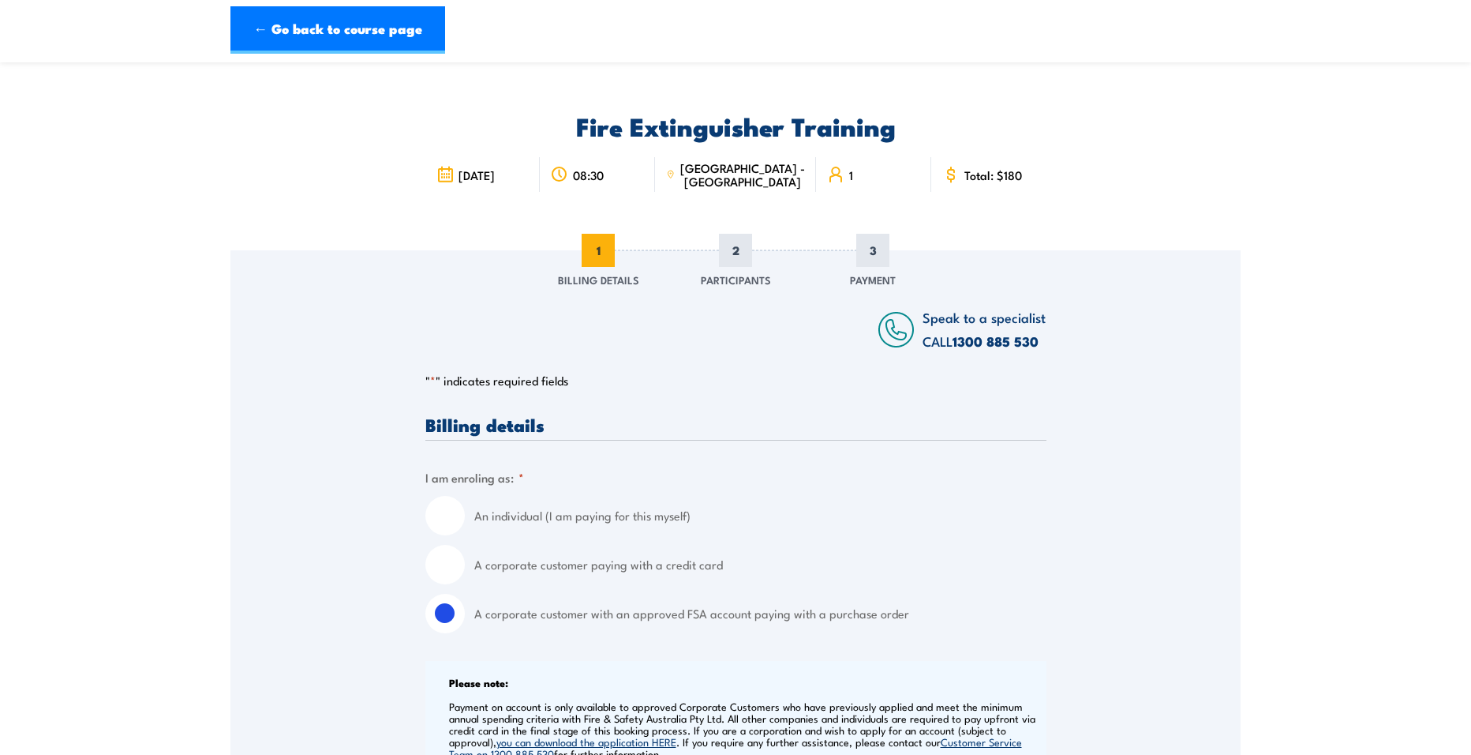
scroll to position [79, 0]
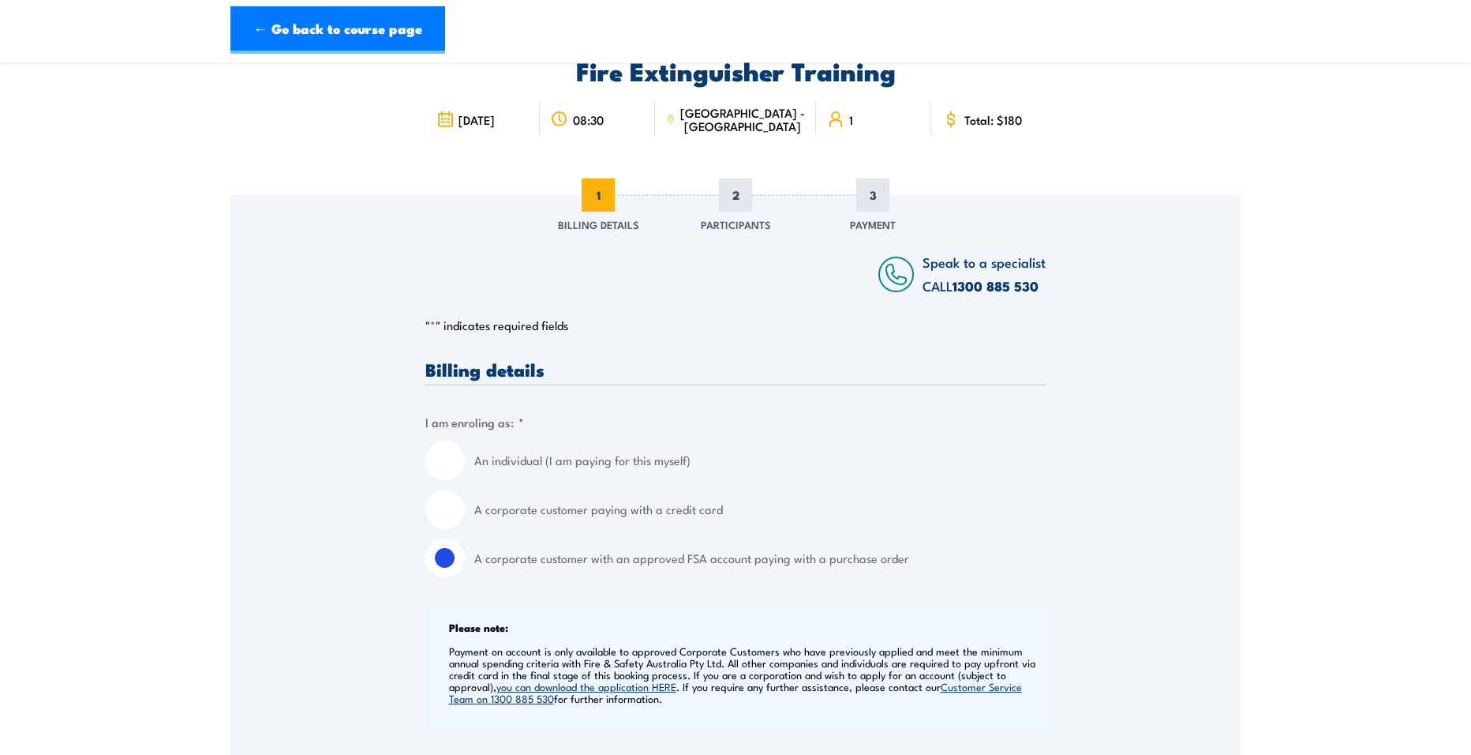
click at [451, 515] on input "A corporate customer paying with a credit card" at bounding box center [444, 508] width 39 height 39
radio input "true"
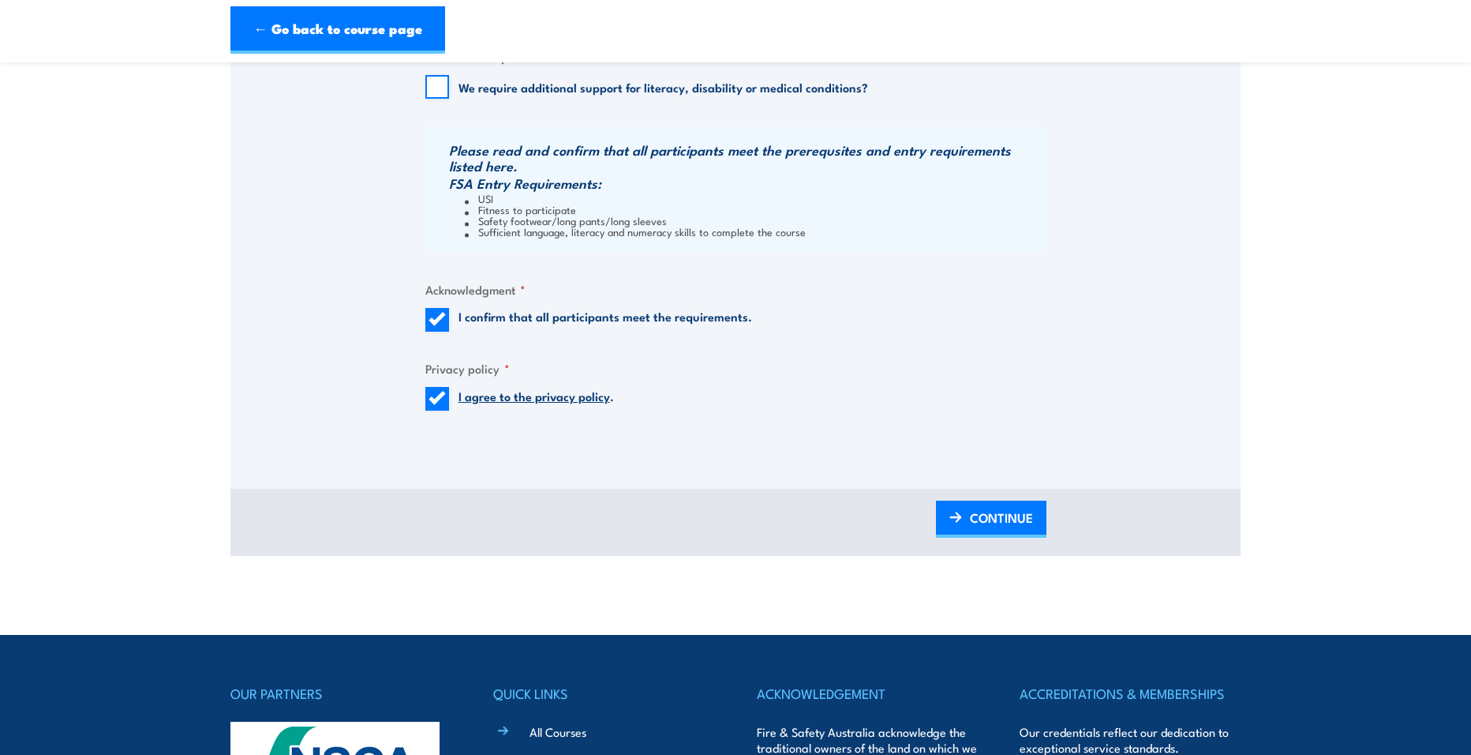
scroll to position [1579, 0]
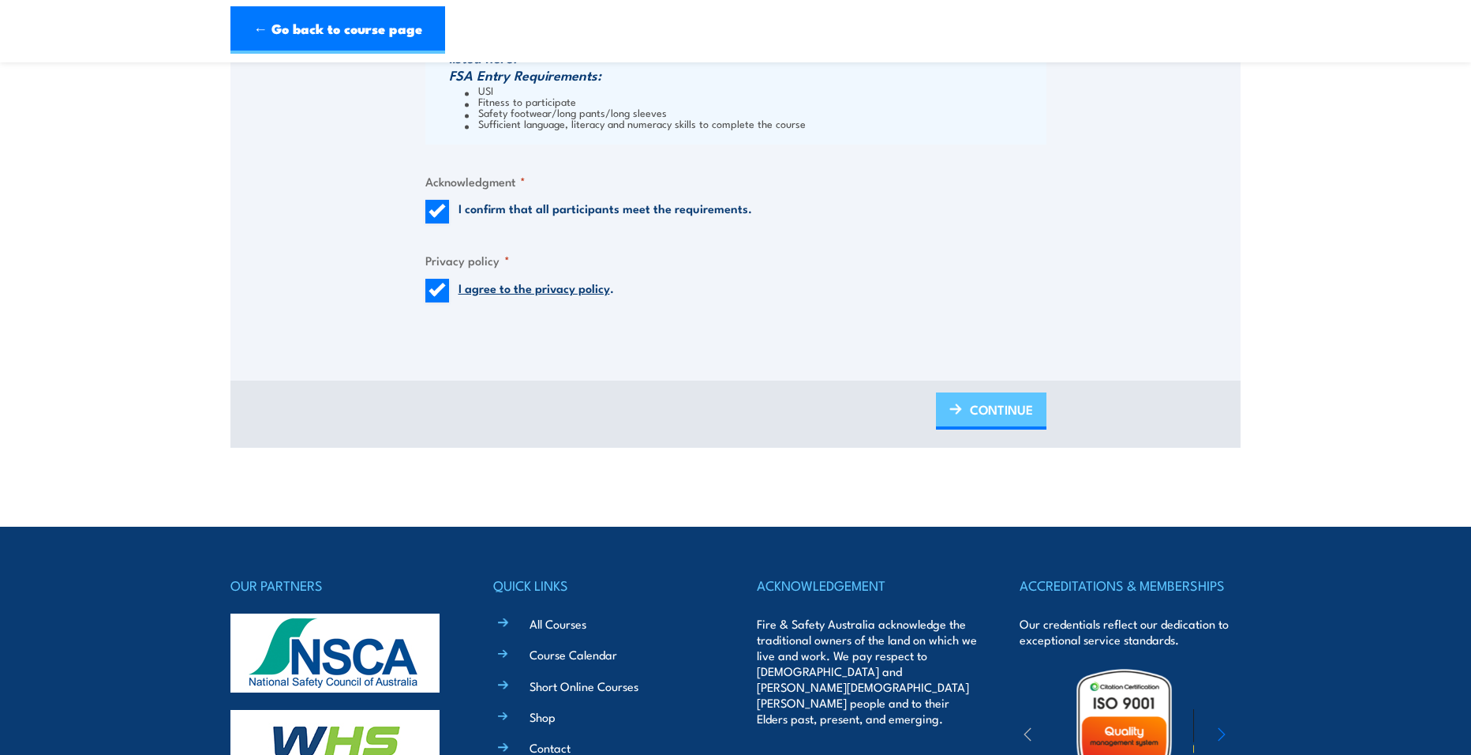
click at [984, 420] on span "CONTINUE" at bounding box center [1001, 409] width 63 height 42
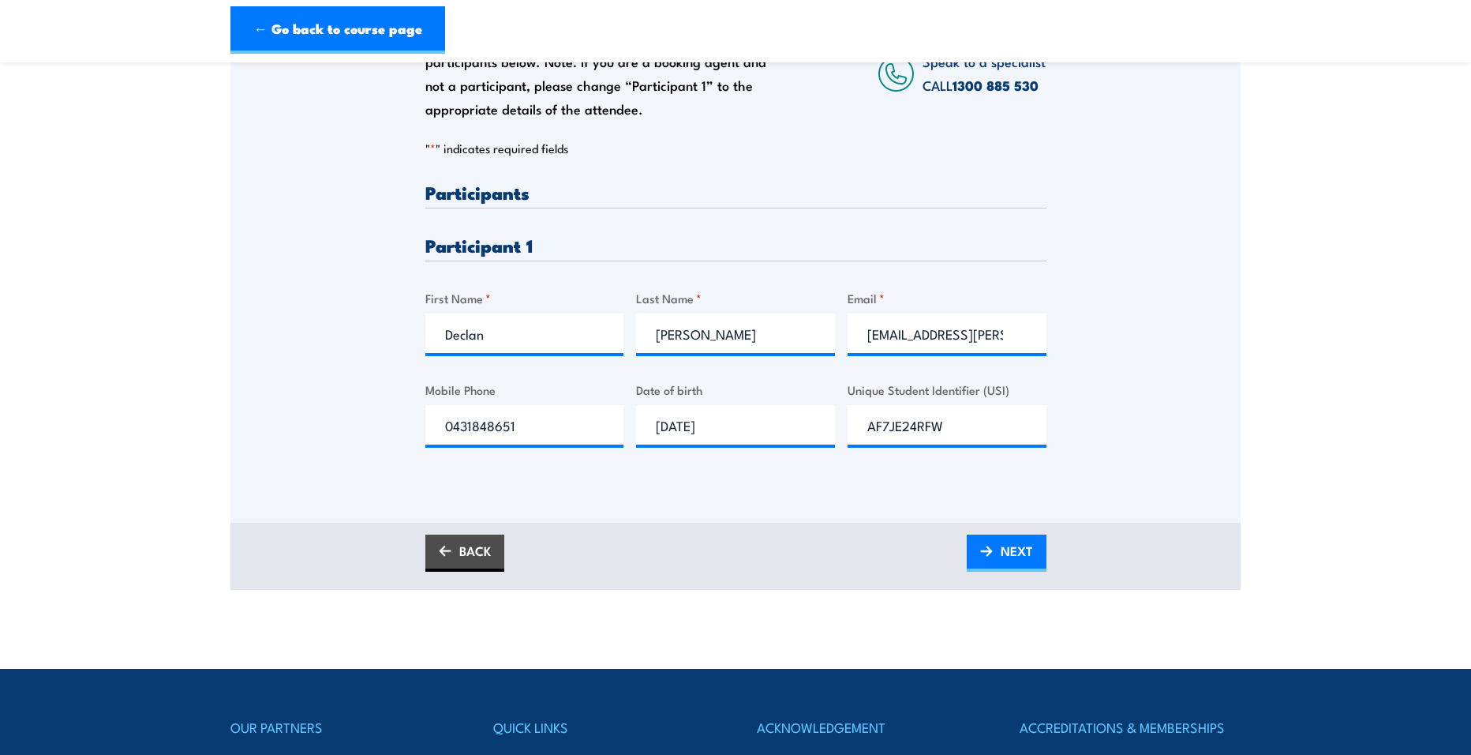
scroll to position [316, 0]
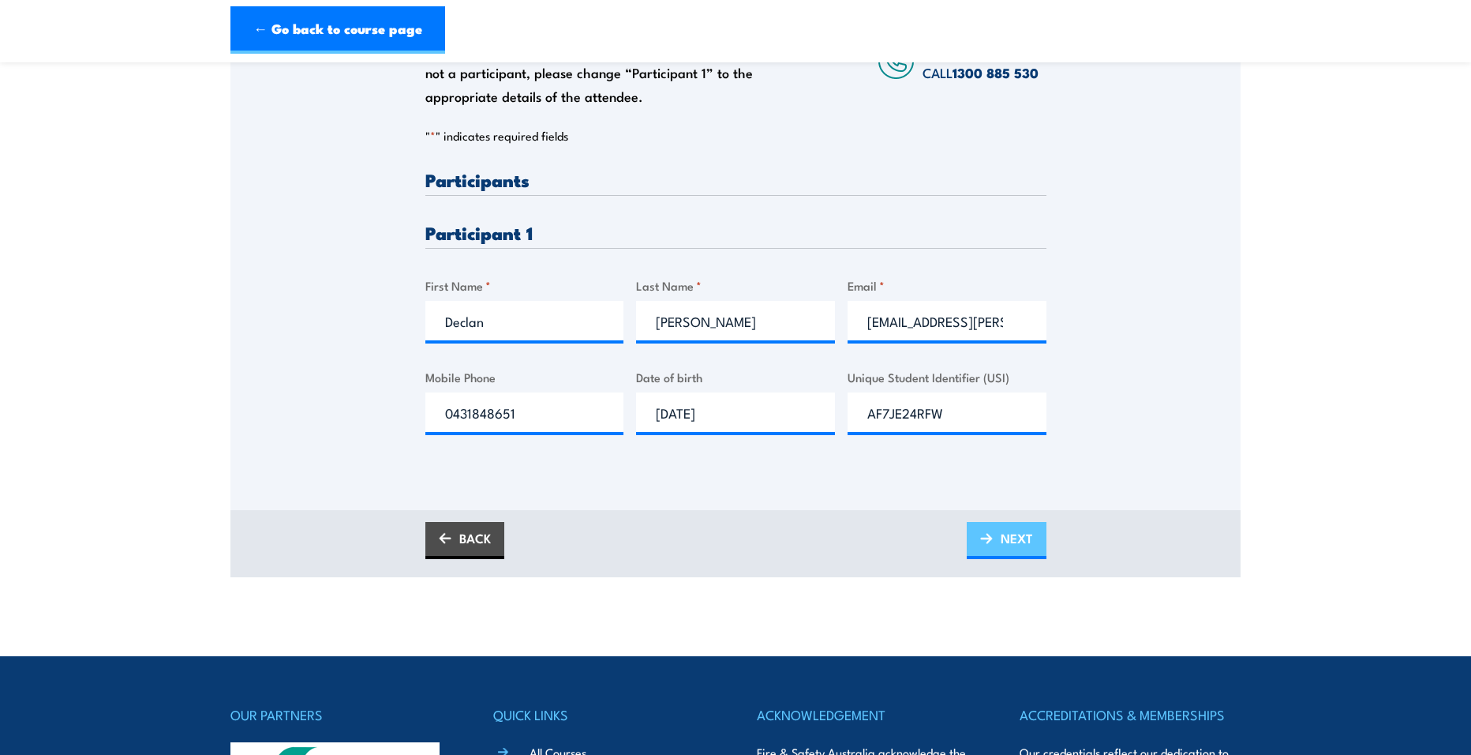
click at [990, 549] on link "NEXT" at bounding box center [1007, 540] width 80 height 37
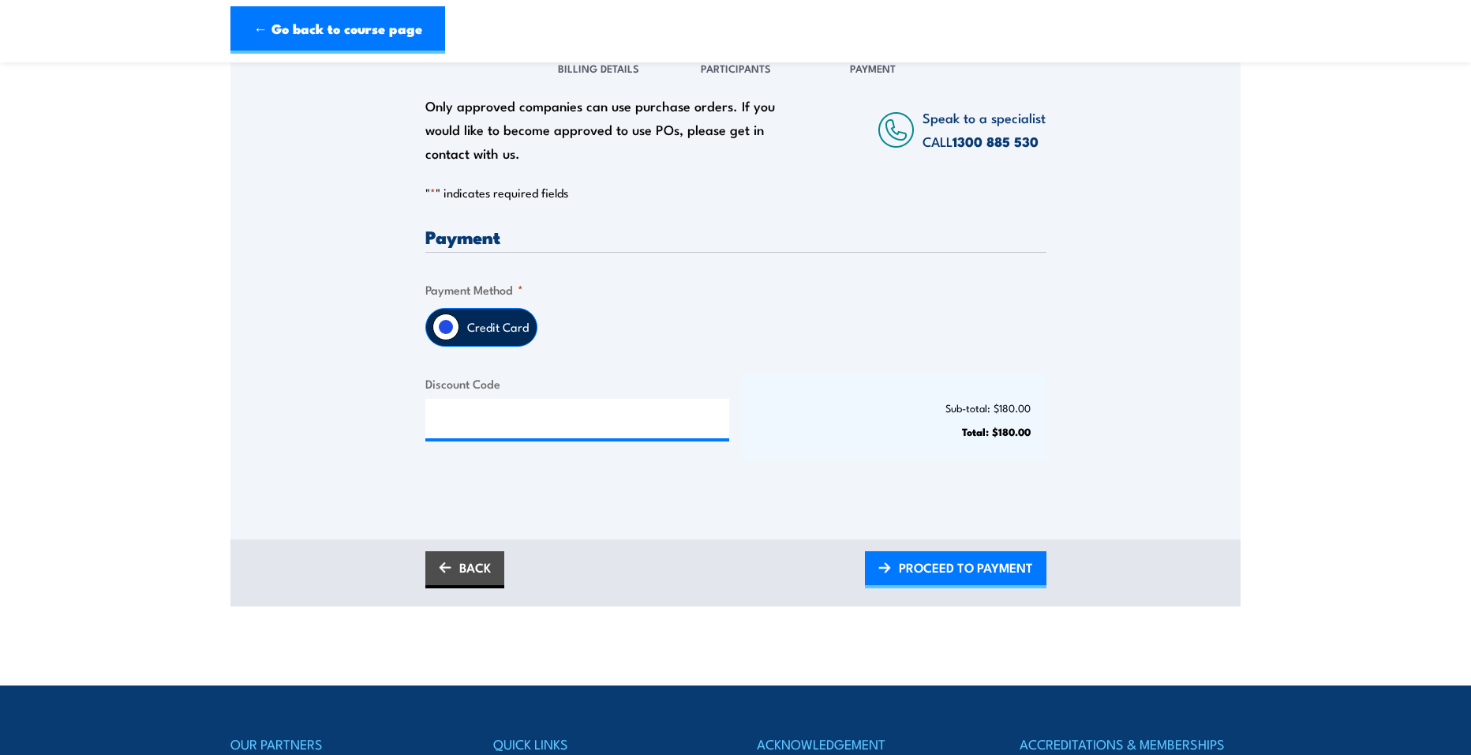
scroll to position [237, 0]
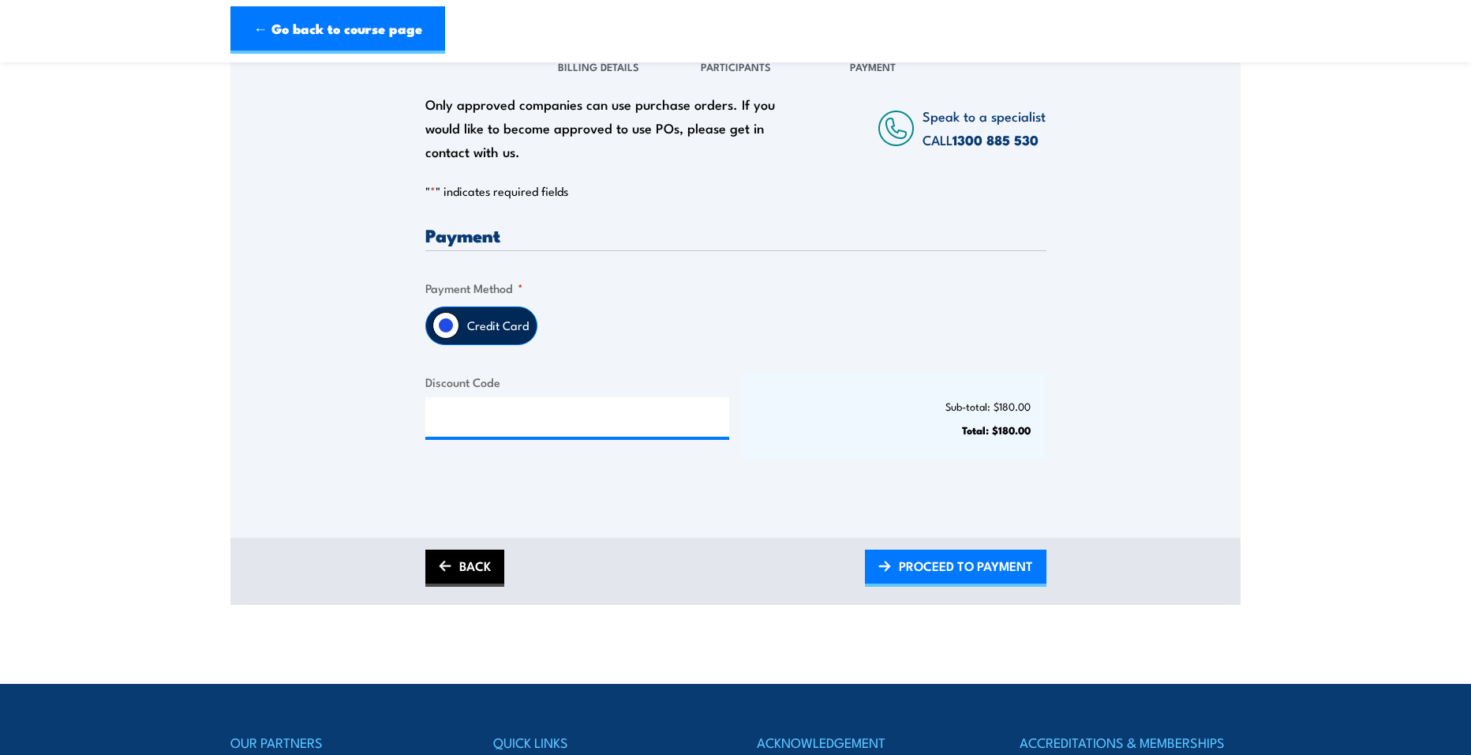
click at [456, 575] on link "BACK" at bounding box center [464, 567] width 79 height 37
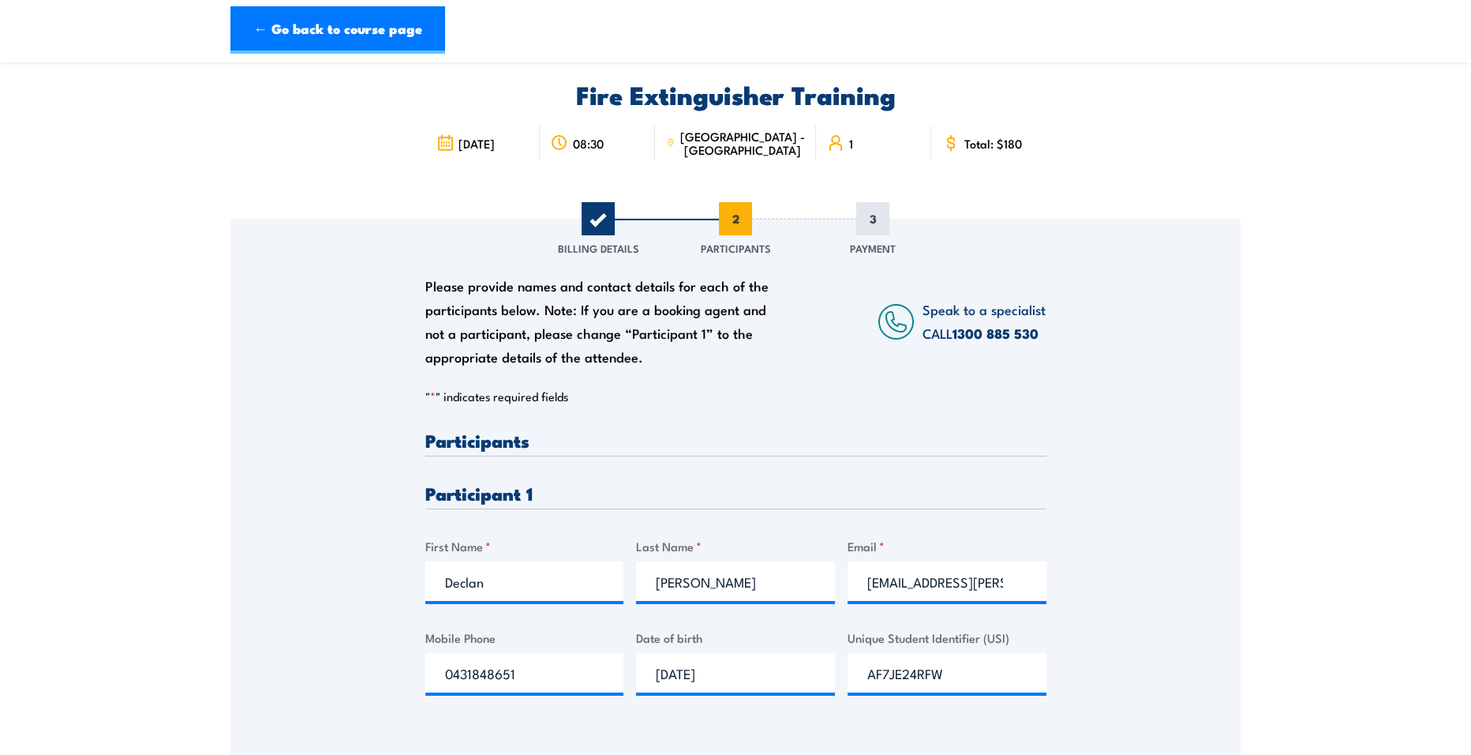
scroll to position [0, 0]
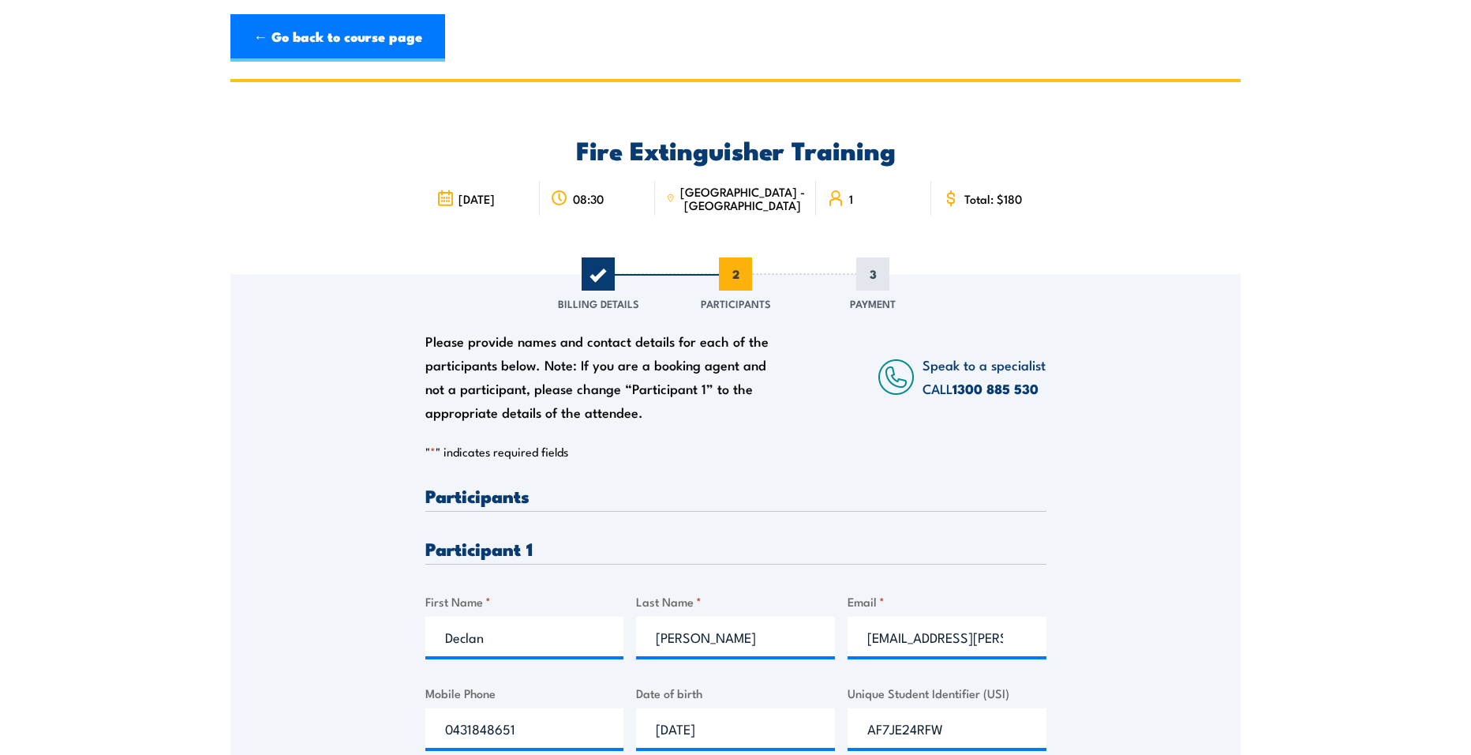
click at [605, 273] on span "1" at bounding box center [598, 273] width 33 height 33
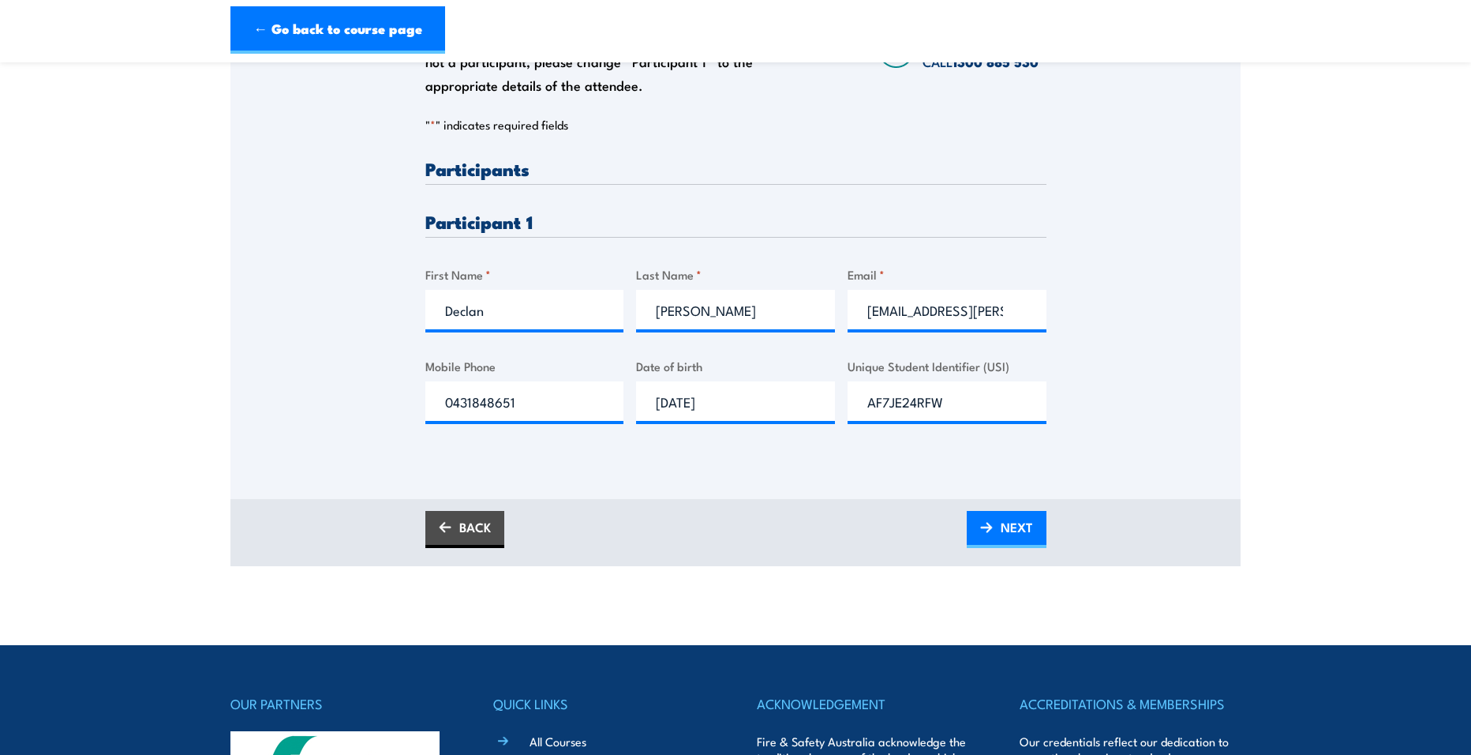
scroll to position [395, 0]
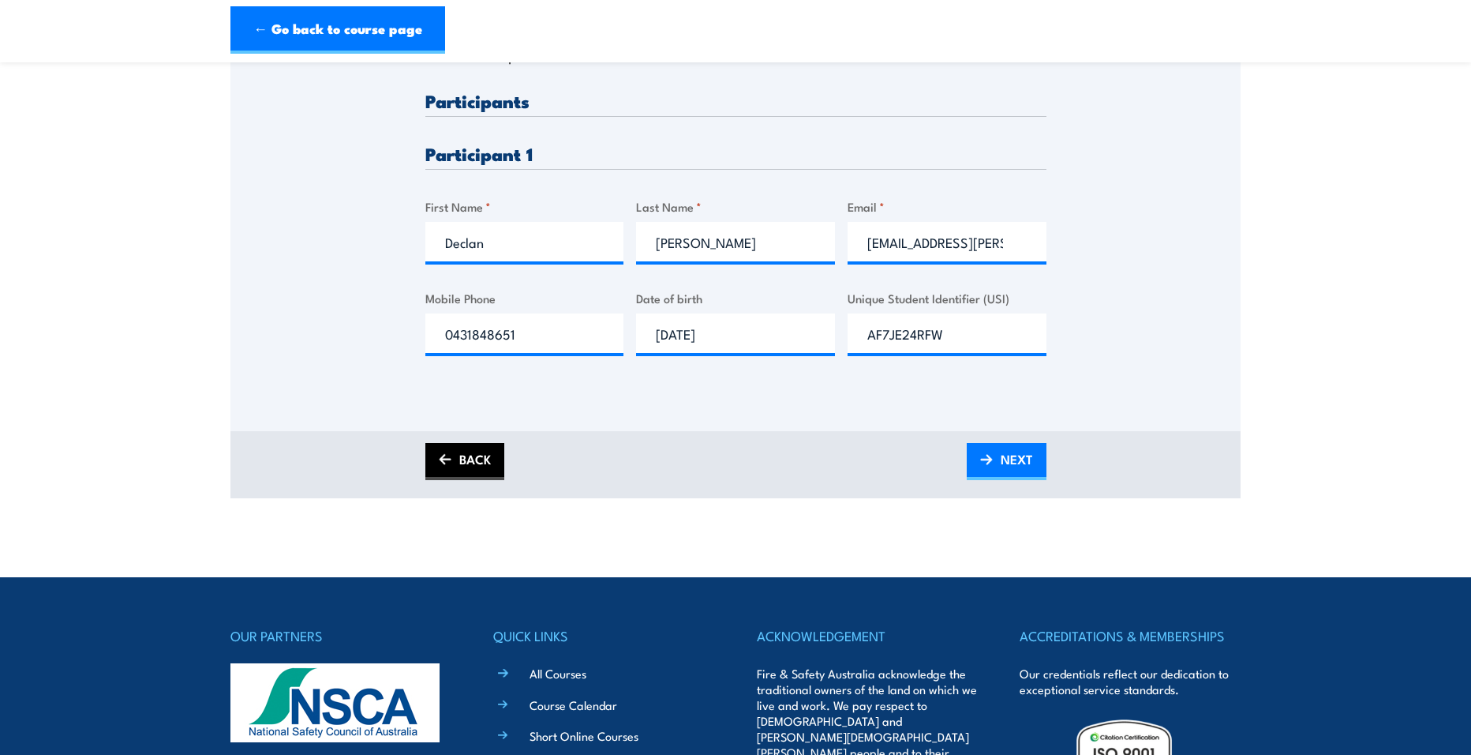
click at [464, 458] on link "BACK" at bounding box center [464, 461] width 79 height 37
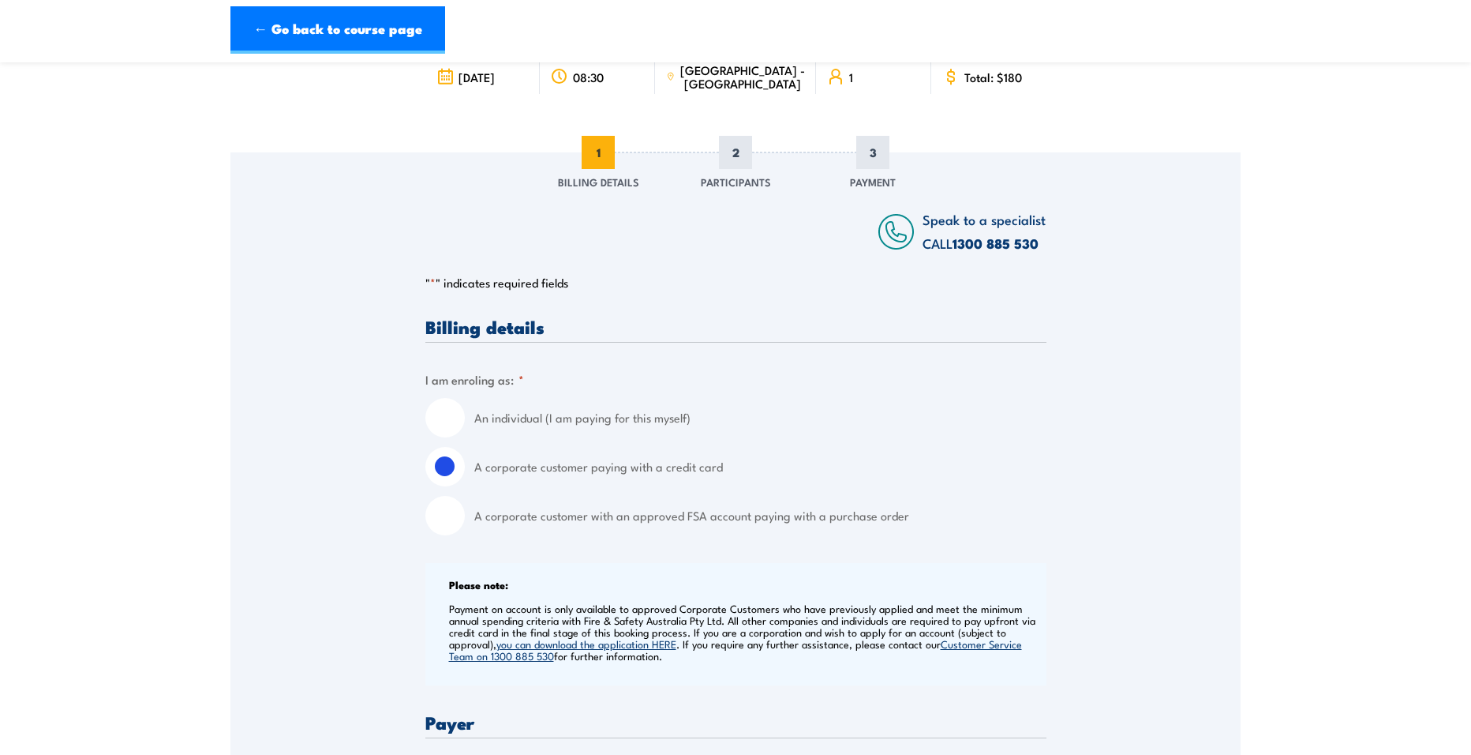
scroll to position [0, 0]
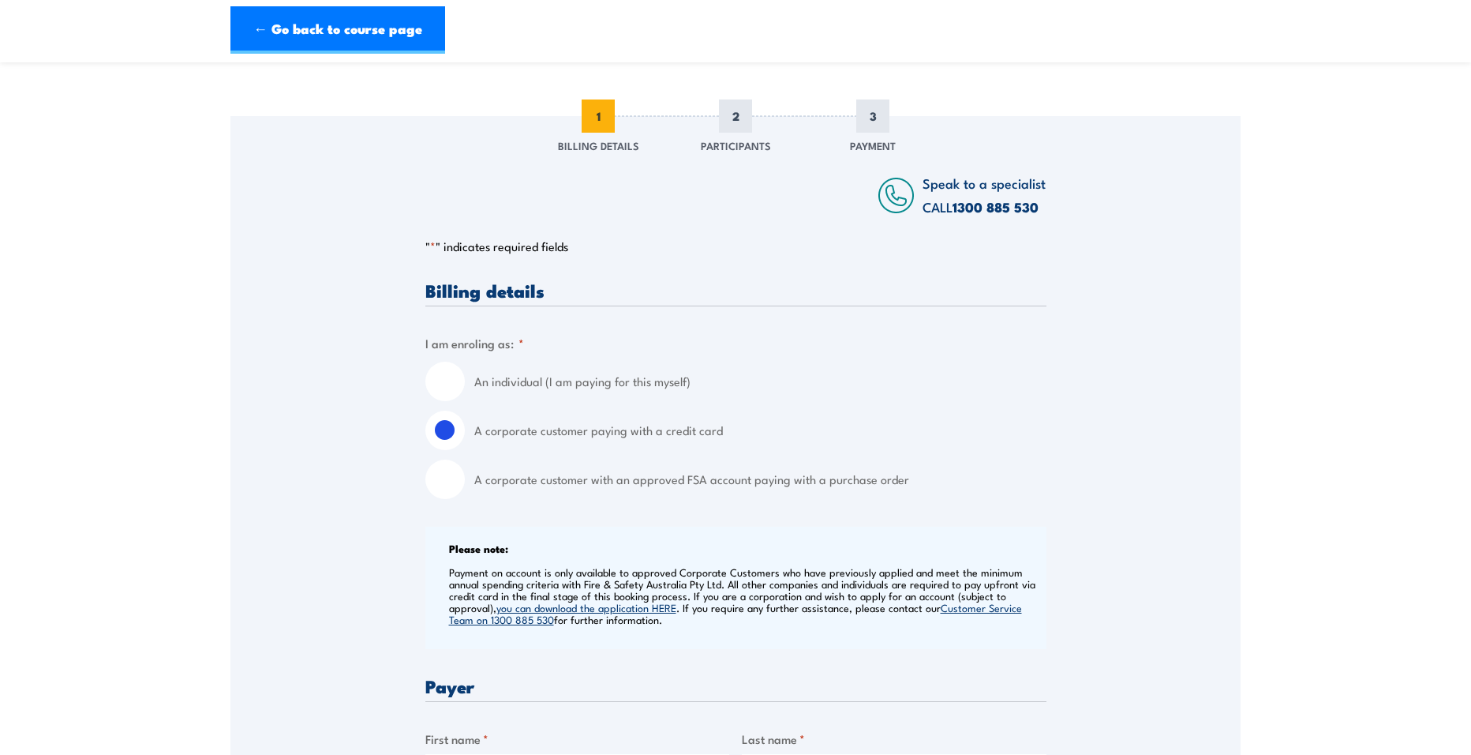
click at [453, 479] on input "A corporate customer with an approved FSA account paying with a purchase order" at bounding box center [444, 478] width 39 height 39
radio input "true"
